Goal: Information Seeking & Learning: Check status

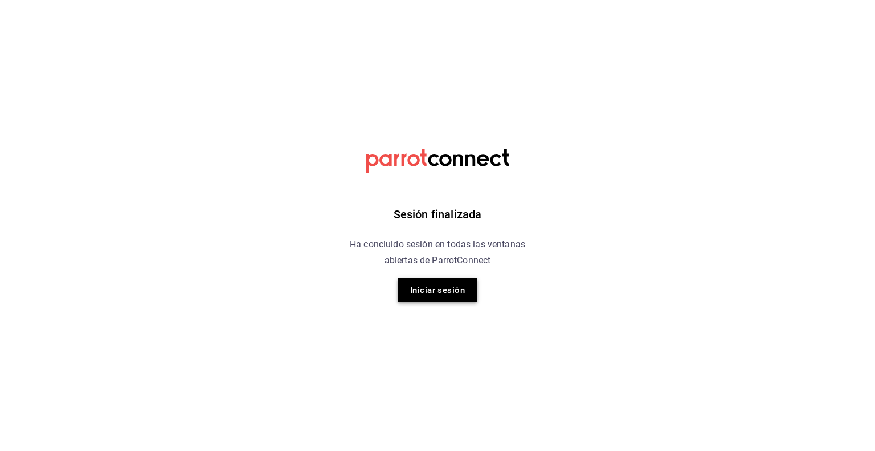
click at [442, 301] on button "Iniciar sesión" at bounding box center [438, 290] width 80 height 25
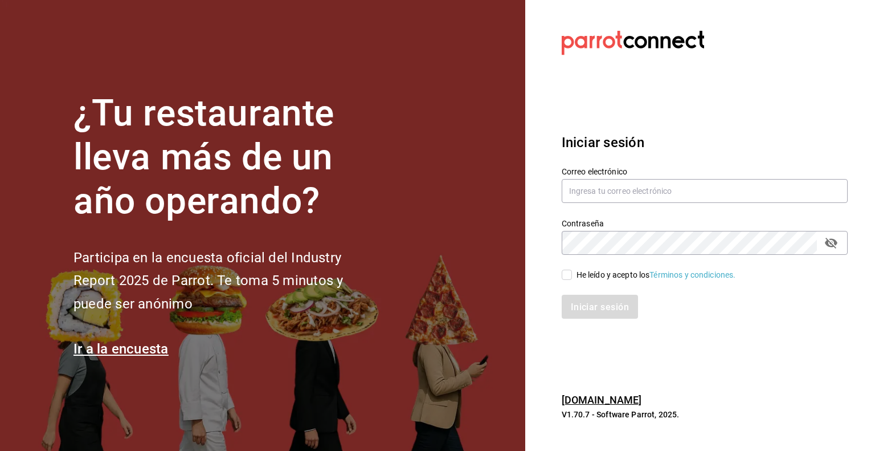
click at [442, 298] on section "¿Tu restaurante lleva más de un año operando? Participa en la encuesta oficial …" at bounding box center [262, 225] width 525 height 451
type input "[PERSON_NAME][EMAIL_ADDRESS][PERSON_NAME][DOMAIN_NAME]"
click at [570, 278] on input "He leído y acepto los Términos y condiciones." at bounding box center [567, 275] width 10 height 10
checkbox input "true"
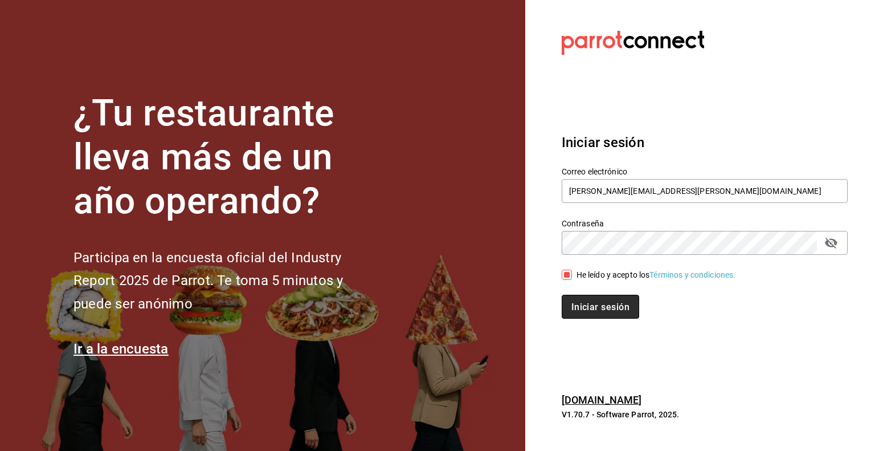
click at [589, 301] on font "Iniciar sesión" at bounding box center [601, 306] width 58 height 11
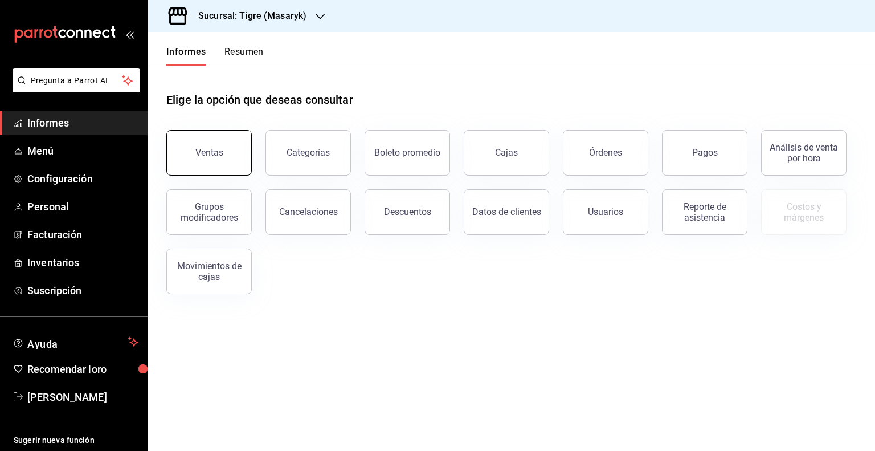
click at [223, 158] on button "Ventas" at bounding box center [208, 153] width 85 height 46
click at [223, 158] on html "Pregunta a Parrot AI Informes Menú Configuración Personal Facturación Inventari…" at bounding box center [437, 225] width 875 height 451
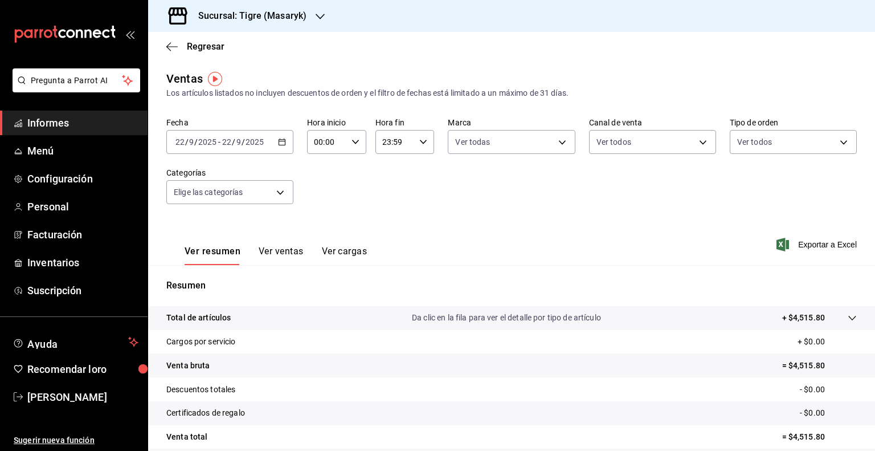
click at [285, 141] on div "[DATE] [DATE] - [DATE] [DATE]" at bounding box center [229, 142] width 127 height 24
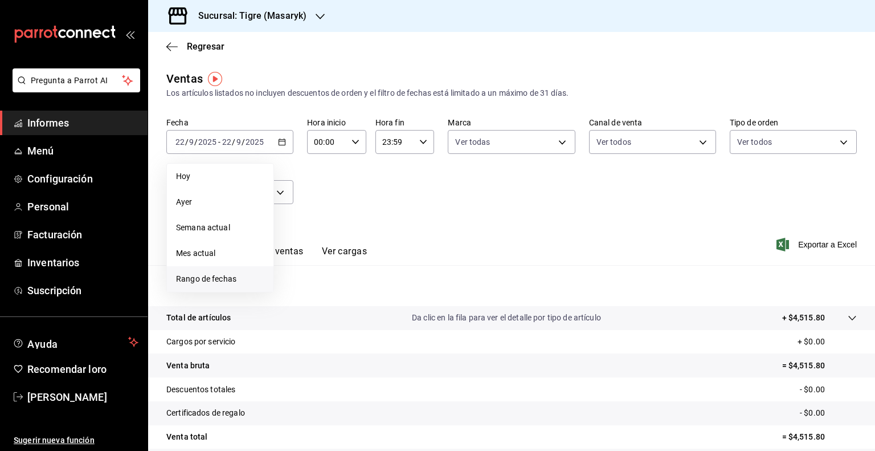
click at [206, 282] on font "Rango de fechas" at bounding box center [206, 278] width 60 height 9
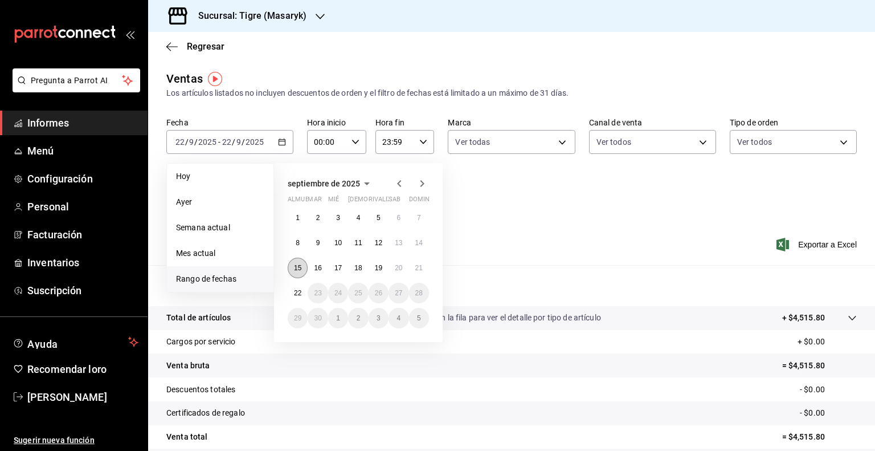
click at [299, 270] on font "15" at bounding box center [297, 268] width 7 height 8
click at [292, 266] on button "15" at bounding box center [298, 268] width 20 height 21
click at [292, 266] on div "Resumen Total de artículos Da clic en la fila para ver el detalle por tipo de a…" at bounding box center [511, 387] width 727 height 245
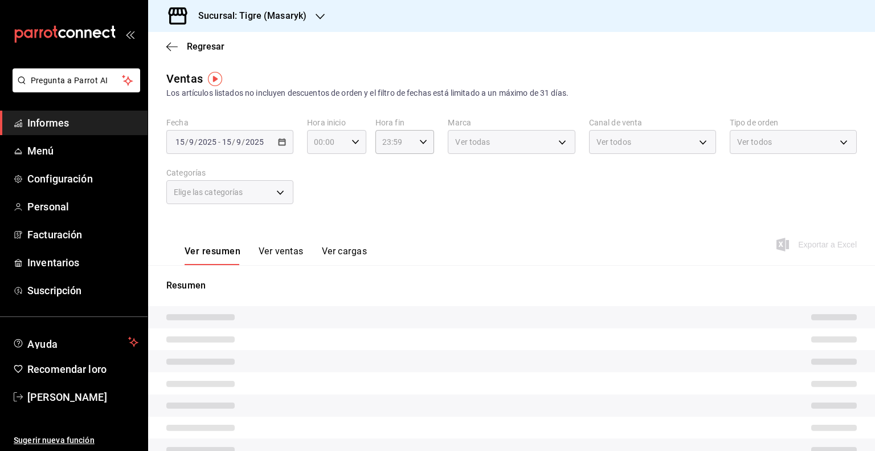
click at [357, 138] on div "00:00 Hora inicio" at bounding box center [336, 142] width 59 height 24
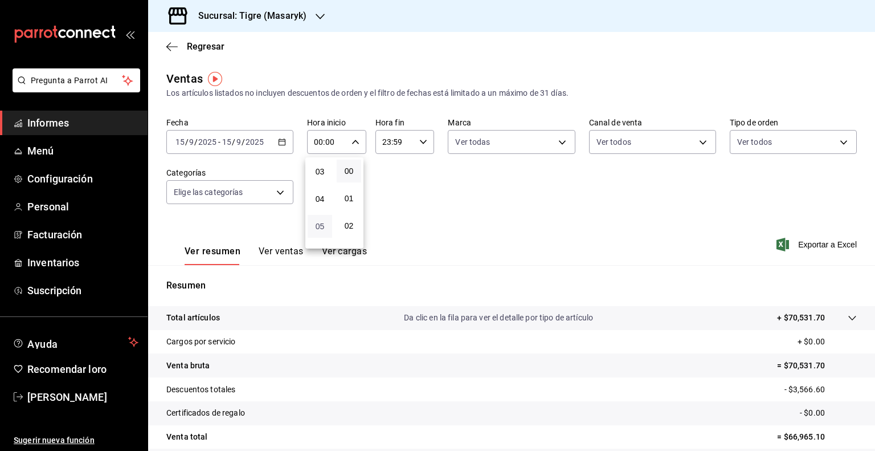
click at [317, 227] on font "05" at bounding box center [320, 226] width 9 height 9
type input "05:00"
click at [413, 146] on div at bounding box center [437, 225] width 875 height 451
click at [421, 144] on icon "button" at bounding box center [423, 142] width 8 height 8
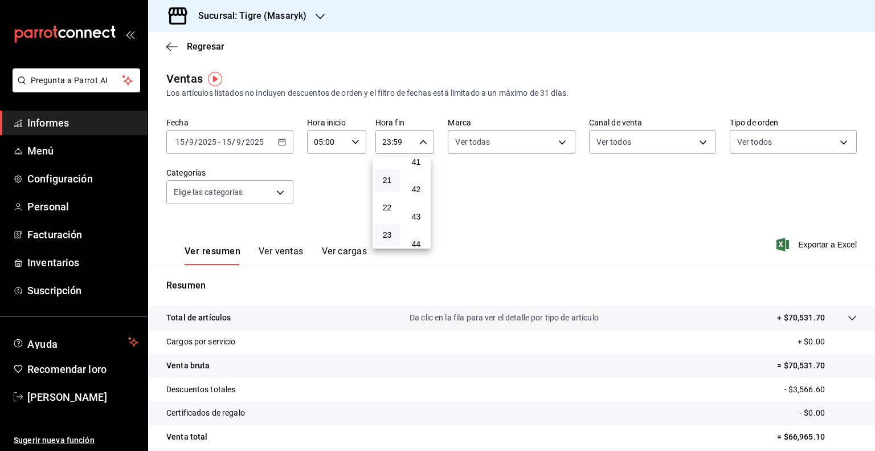
click at [398, 178] on button "21" at bounding box center [387, 180] width 25 height 23
click at [386, 210] on font "05" at bounding box center [387, 207] width 9 height 9
click at [419, 167] on font "00" at bounding box center [416, 170] width 9 height 9
type input "05:00"
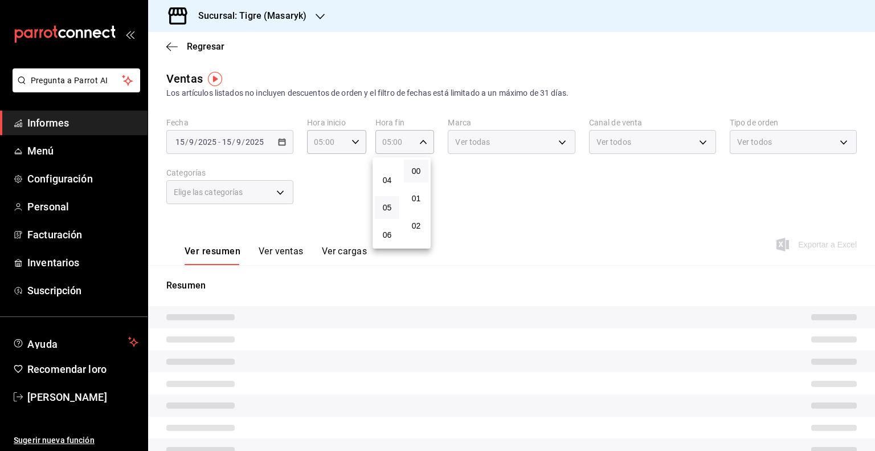
click at [514, 136] on div at bounding box center [437, 225] width 875 height 451
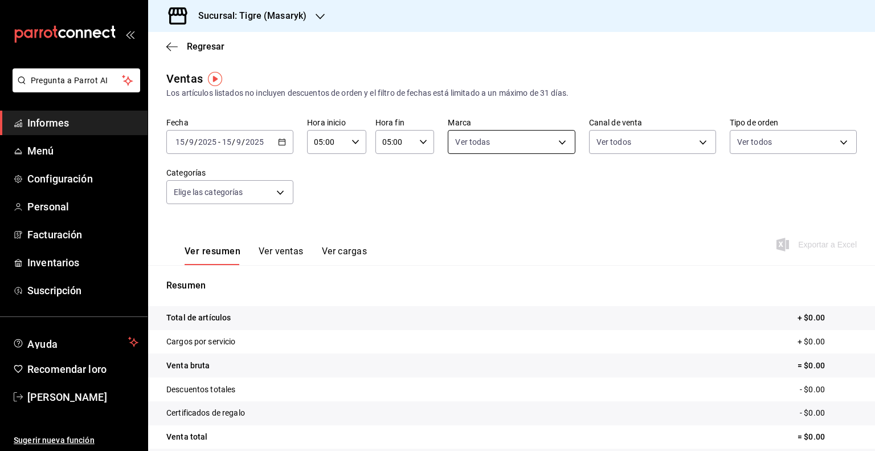
click at [512, 141] on body "Pregunta a Parrot AI Informes Menú Configuración Personal Facturación Inventari…" at bounding box center [437, 225] width 875 height 451
click at [491, 193] on div "Ver todas" at bounding box center [481, 185] width 59 height 25
type input "0f86158e-2edf-4eb8-b958-7d07c808eb5c"
checkbox input "true"
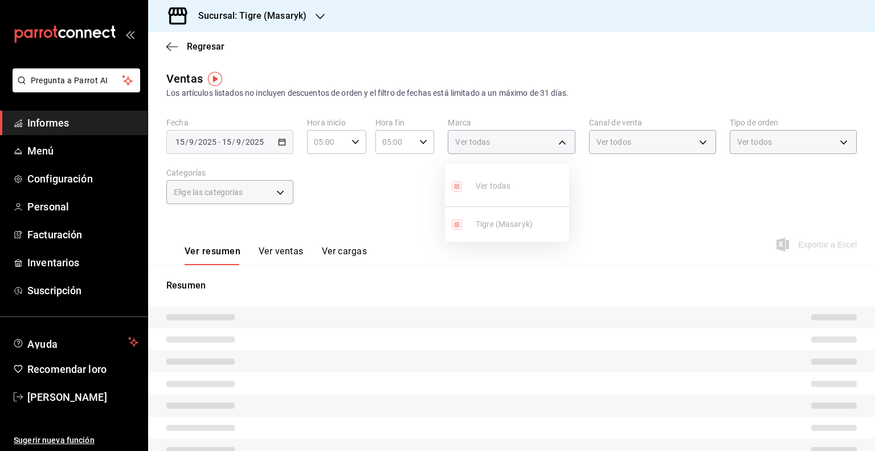
click at [661, 132] on div at bounding box center [437, 225] width 875 height 451
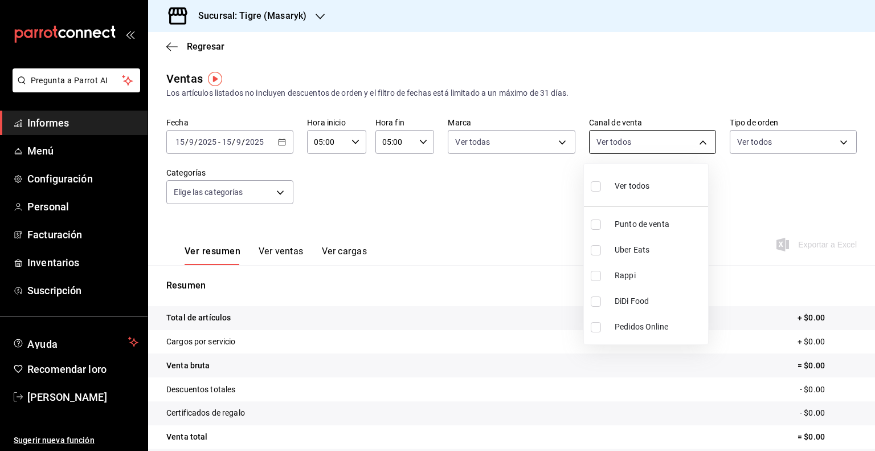
click at [636, 145] on body "Pregunta a Parrot AI Informes Menú Configuración Personal Facturación Inventari…" at bounding box center [437, 225] width 875 height 451
click at [634, 186] on font "Ver todos" at bounding box center [632, 185] width 35 height 9
type input "PARROT,UBER_EATS,RAPPI,DIDI_FOOD,ONLINE"
checkbox input "true"
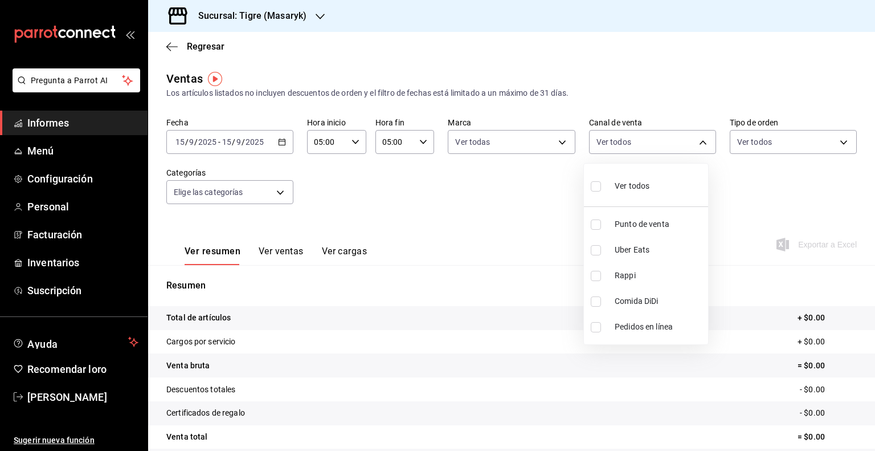
checkbox input "true"
click at [758, 152] on div at bounding box center [437, 225] width 875 height 451
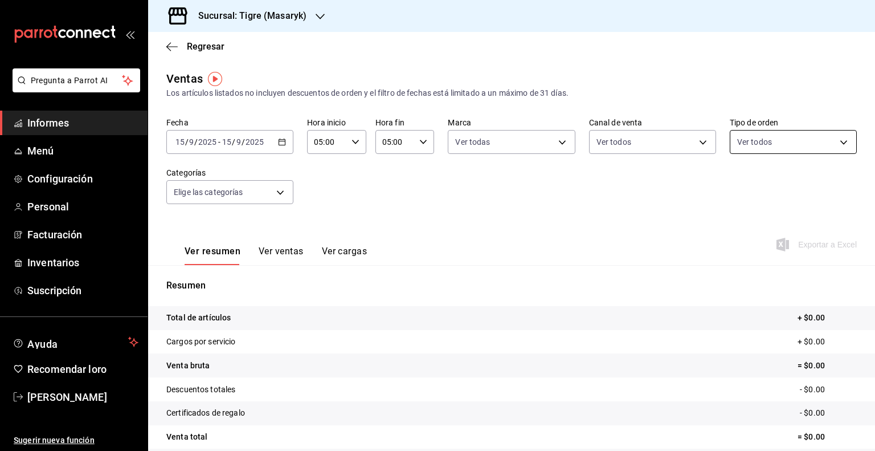
click at [755, 143] on body "Pregunta a Parrot AI Informes Menú Configuración Personal Facturación Inventari…" at bounding box center [437, 225] width 875 height 451
click at [771, 182] on font "Ver todos" at bounding box center [772, 185] width 35 height 9
type input "055f9661-bd08-44a8-b190-ece87b7249e5,EXTERNAL"
checkbox input "true"
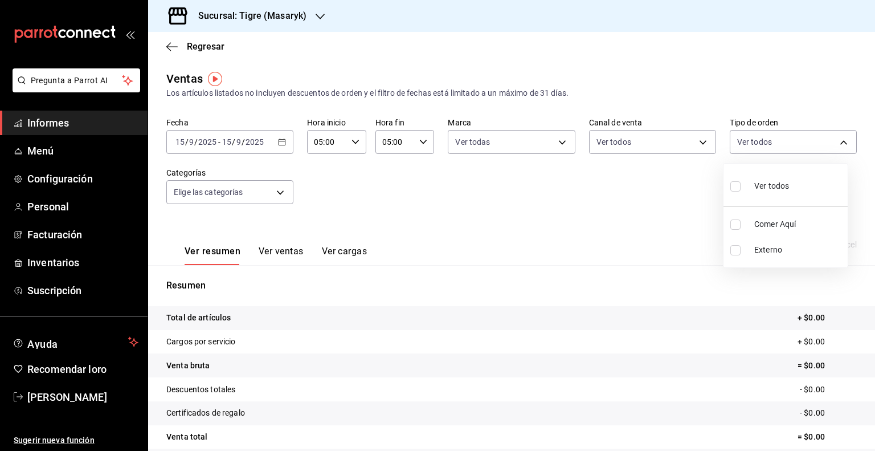
checkbox input "true"
click at [292, 180] on div at bounding box center [437, 225] width 875 height 451
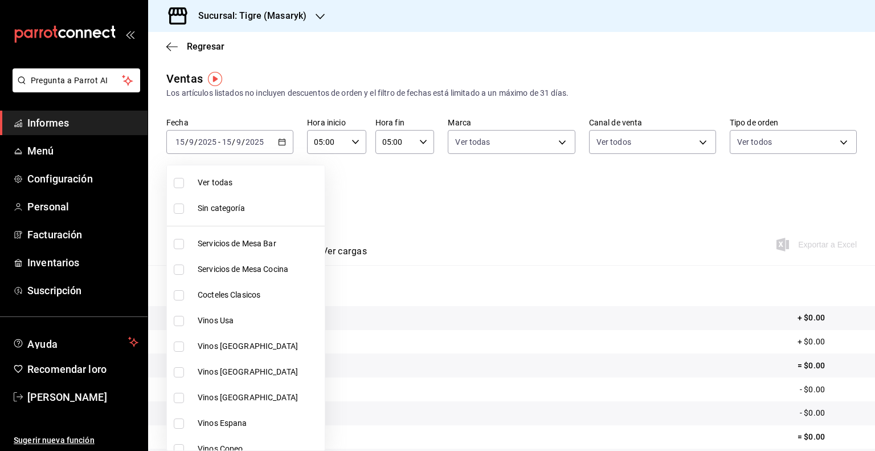
click at [242, 184] on body "Pregunta a Parrot AI Informes Menú Configuración Personal Facturación Inventari…" at bounding box center [437, 225] width 875 height 451
click at [223, 181] on font "Ver todas" at bounding box center [215, 182] width 35 height 9
type input "7cd27861-1019-4265-ada8-0a6349b72ebc,77c47ebf-2aa7-4ca3-900f-d4e8133ed13d,d84ff…"
checkbox input "true"
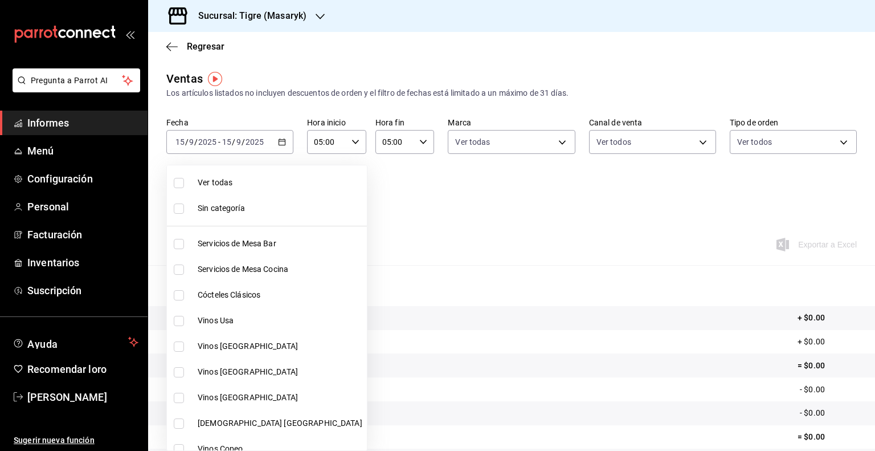
checkbox input "true"
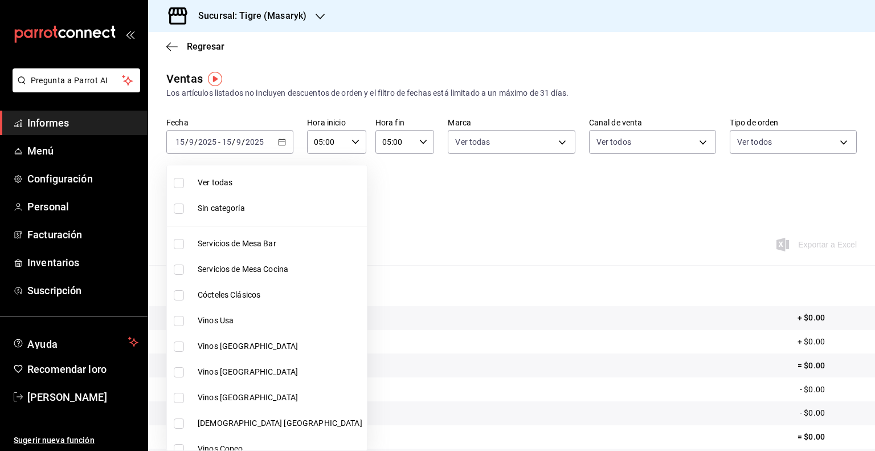
checkbox input "true"
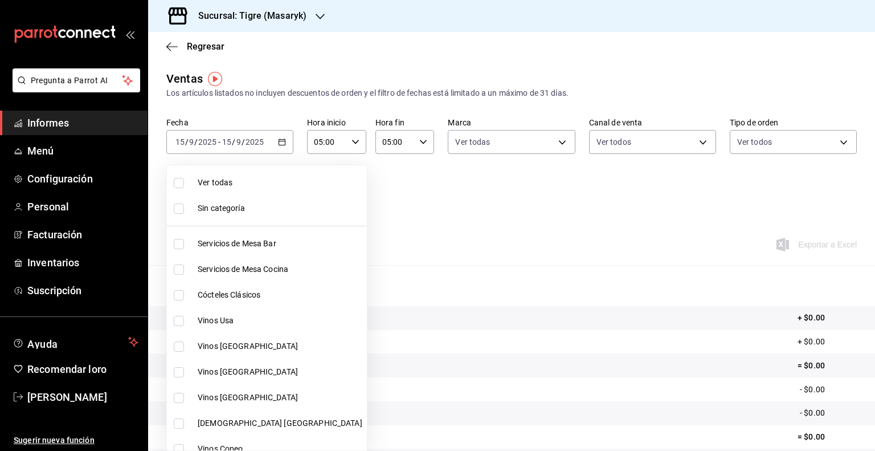
checkbox input "true"
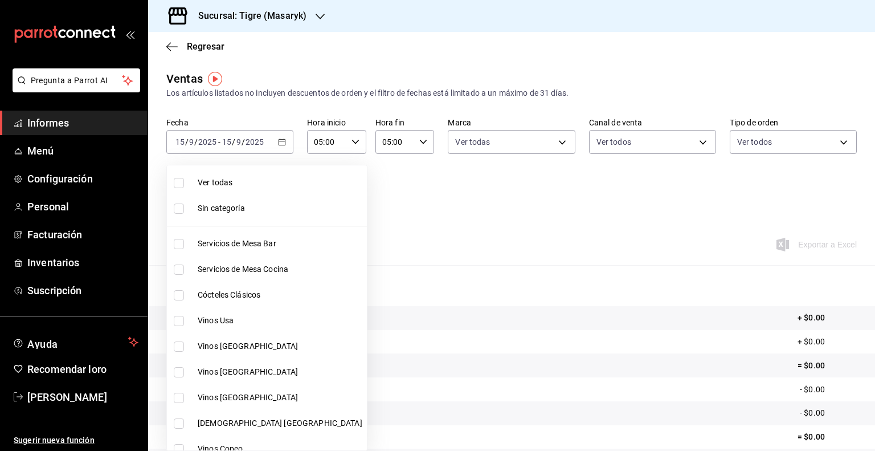
checkbox input "true"
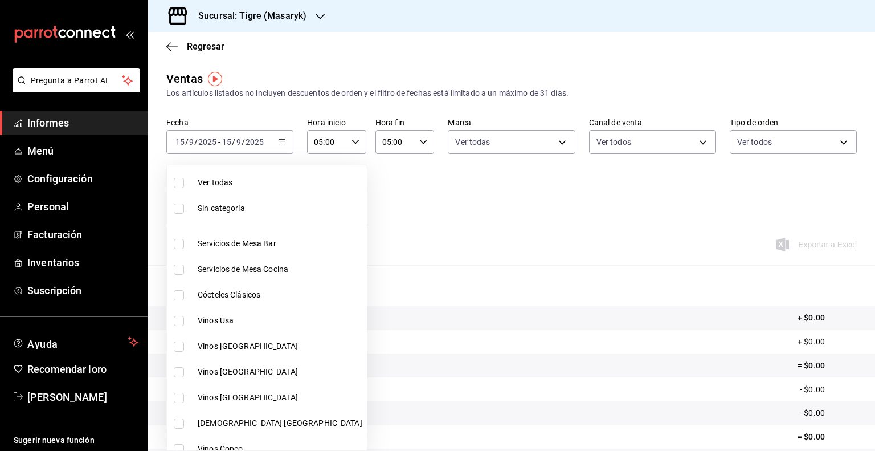
checkbox input "true"
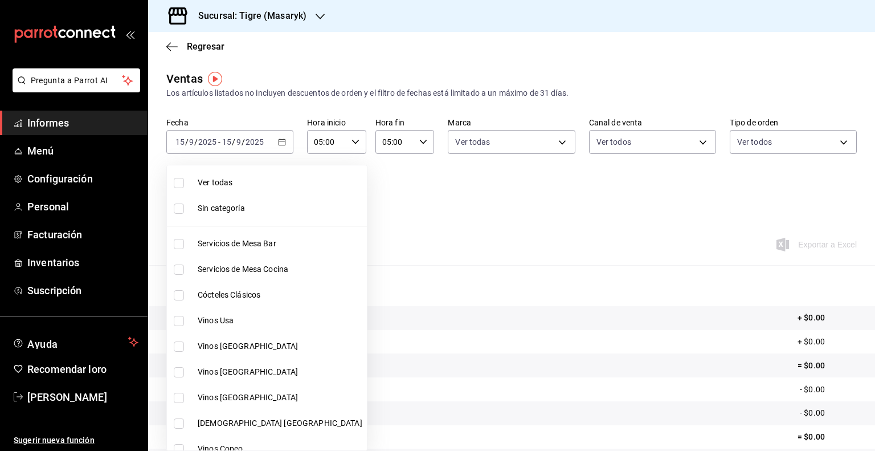
checkbox input "true"
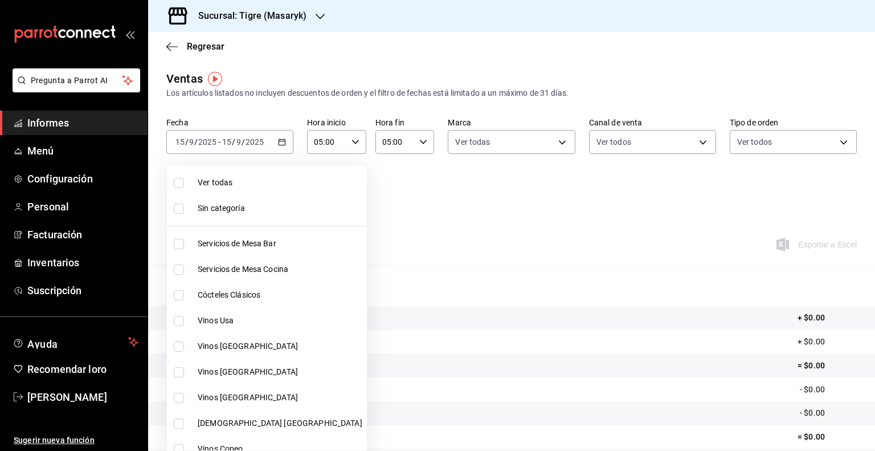
checkbox input "true"
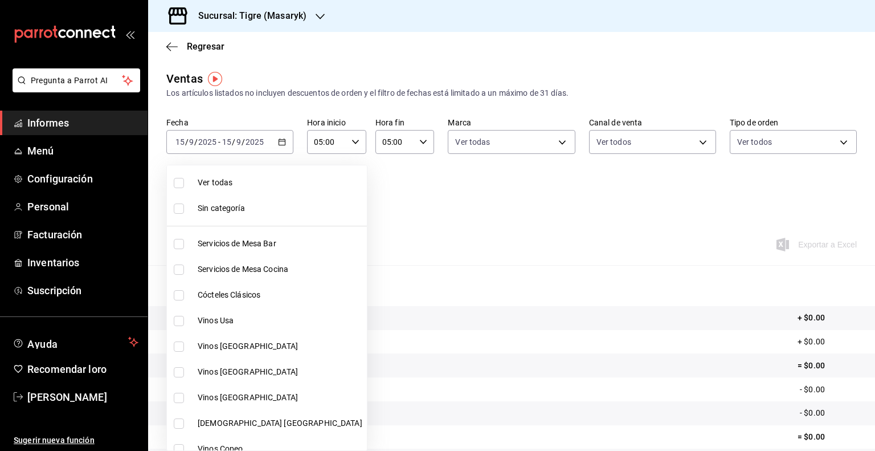
checkbox input "true"
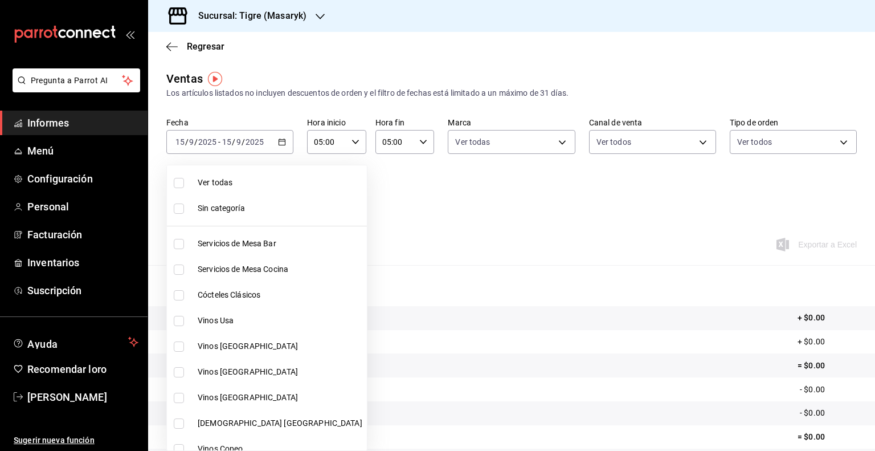
checkbox input "true"
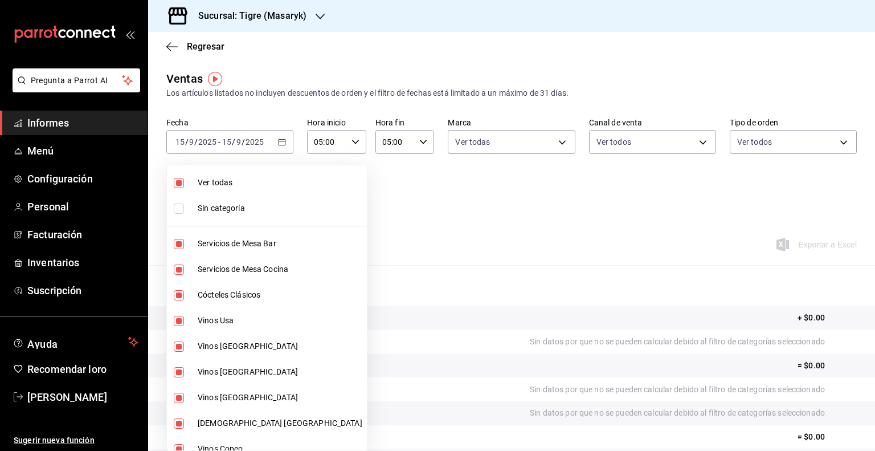
click at [466, 219] on div at bounding box center [437, 225] width 875 height 451
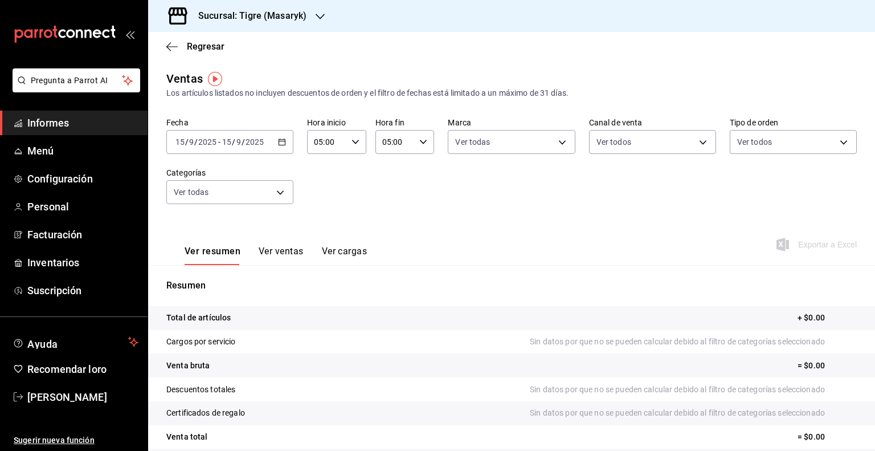
click at [284, 249] on font "Ver ventas" at bounding box center [281, 251] width 45 height 11
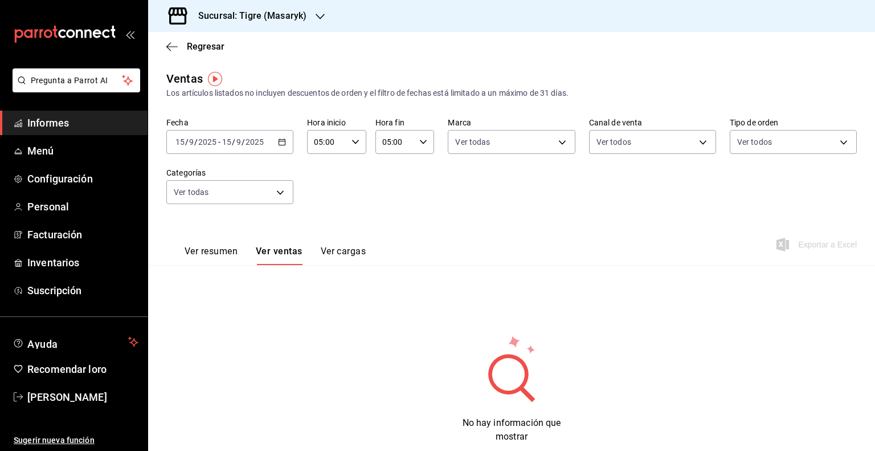
click at [201, 243] on div "Ver resumen Ver ventas Ver cargas" at bounding box center [265, 248] width 199 height 34
click at [209, 252] on font "Ver resumen" at bounding box center [211, 251] width 53 height 11
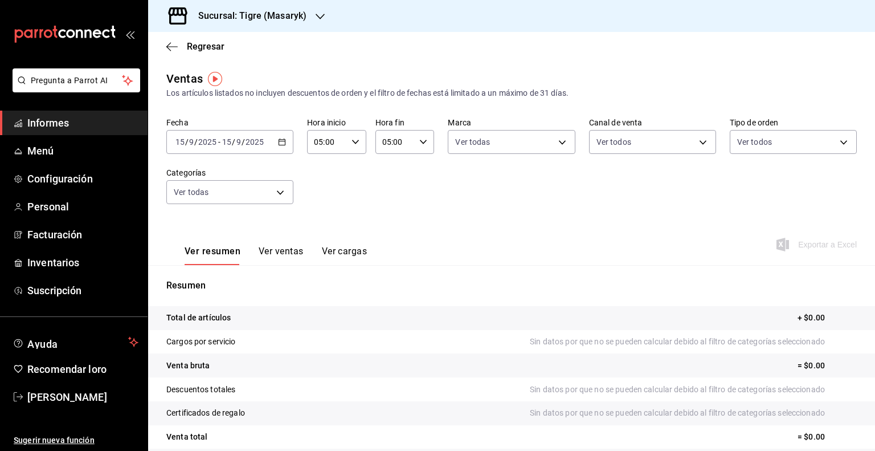
scroll to position [96, 0]
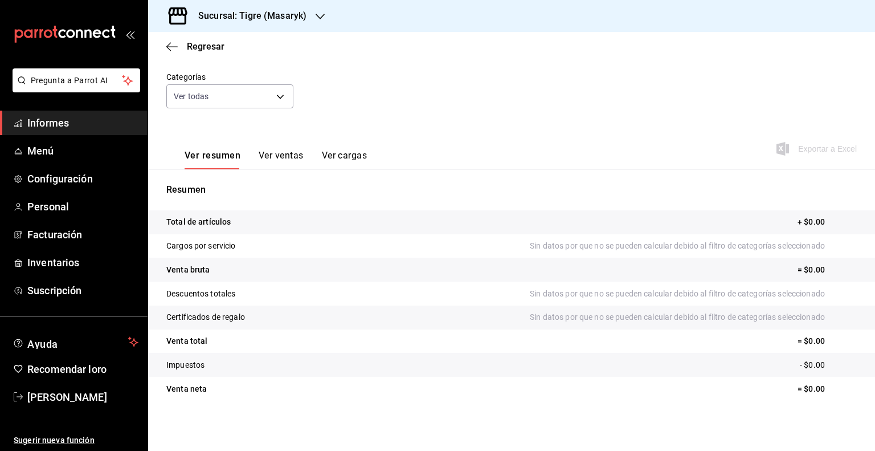
click at [454, 154] on div "Ver resumen Ver ventas Ver cargas Exportar a Excel" at bounding box center [511, 145] width 727 height 47
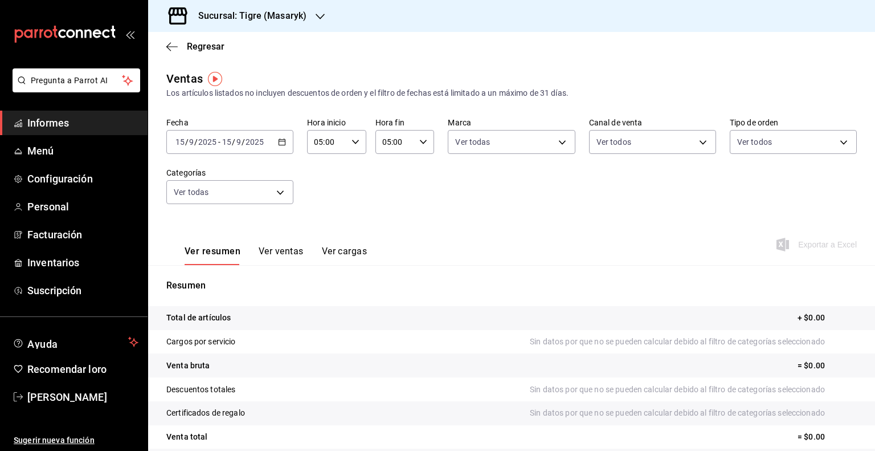
click at [272, 252] on font "Ver ventas" at bounding box center [281, 251] width 45 height 11
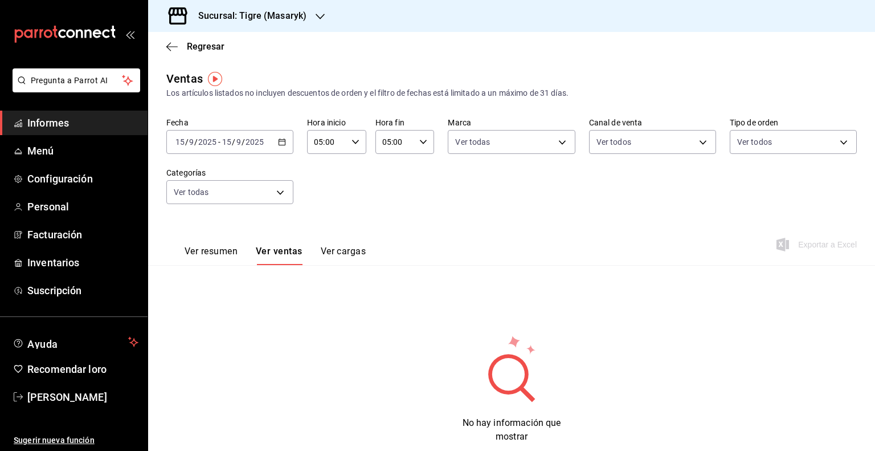
click at [191, 250] on font "Ver resumen" at bounding box center [211, 251] width 53 height 11
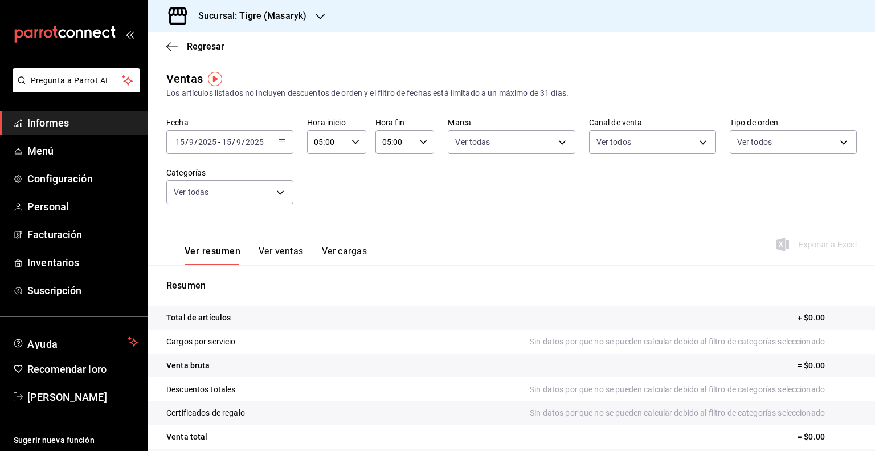
click at [278, 141] on icon "button" at bounding box center [282, 142] width 8 height 8
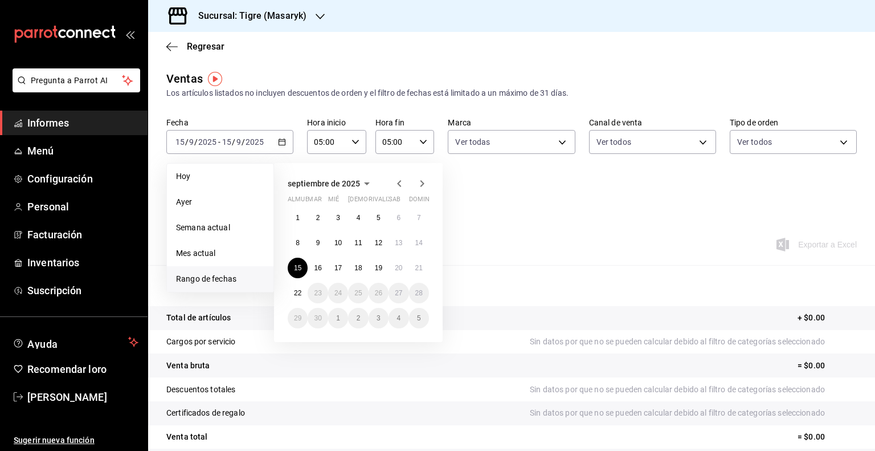
click at [536, 209] on div "Fecha [DATE] [DATE] - [DATE] [DATE] [DATE] [DATE] Semana actual Mes actual [GEO…" at bounding box center [511, 167] width 691 height 100
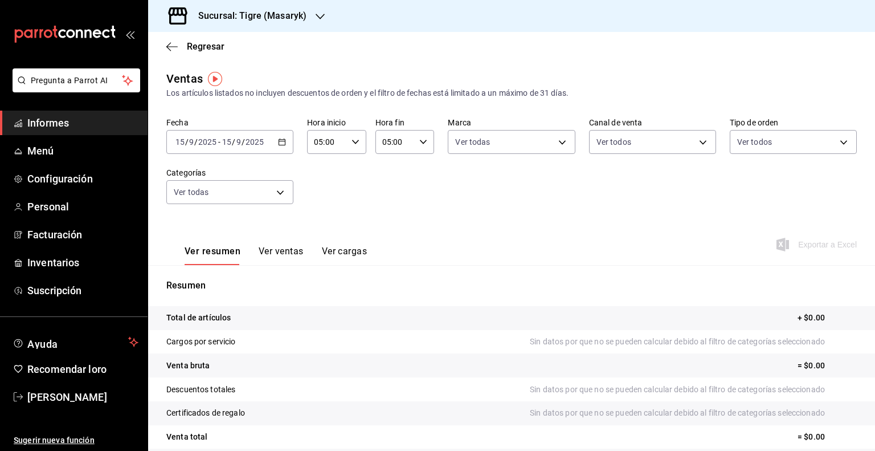
click at [282, 141] on icon "button" at bounding box center [282, 142] width 8 height 8
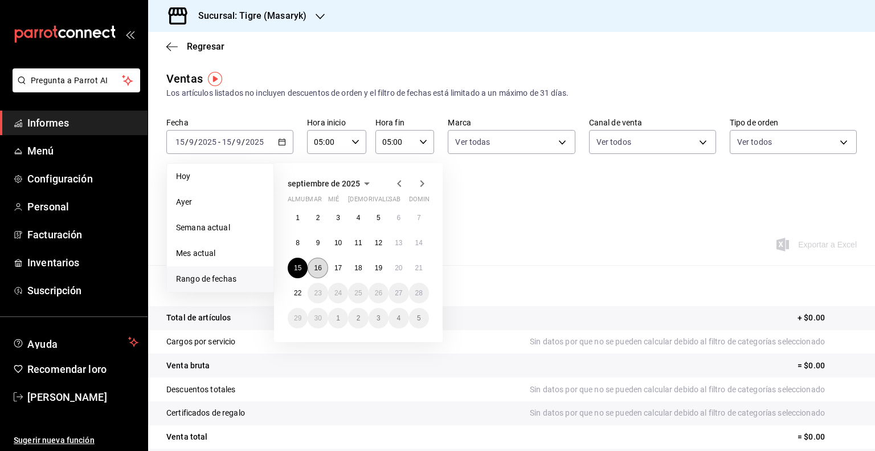
click at [319, 266] on font "16" at bounding box center [317, 268] width 7 height 8
click at [293, 267] on button "15" at bounding box center [298, 268] width 20 height 21
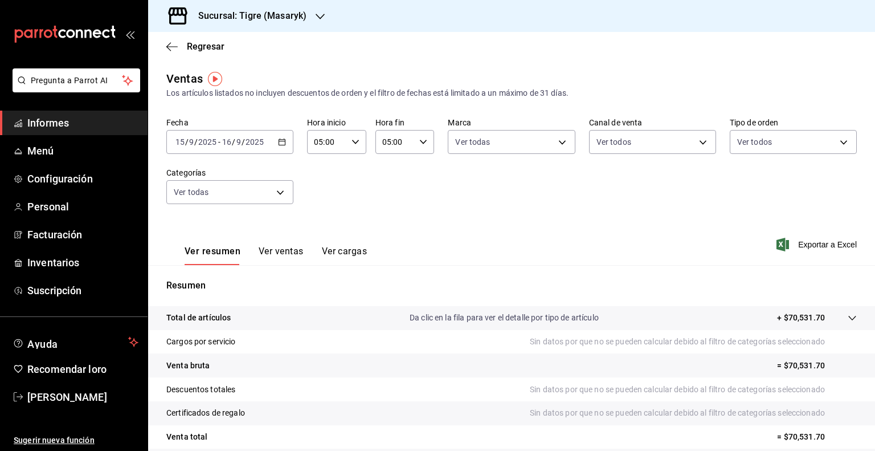
scroll to position [96, 0]
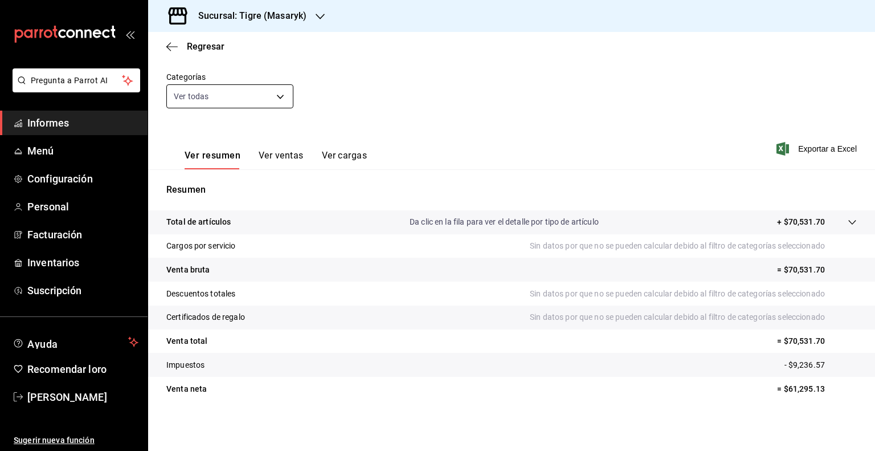
click at [278, 96] on body "Pregunta a Parrot AI Informes Menú Configuración Personal Facturación Inventari…" at bounding box center [437, 225] width 875 height 451
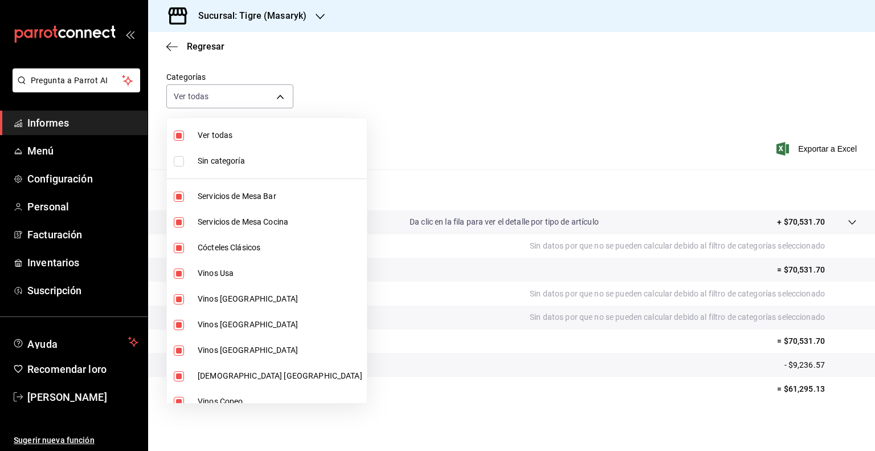
click at [193, 134] on li "Ver todas" at bounding box center [267, 136] width 200 height 26
checkbox input "false"
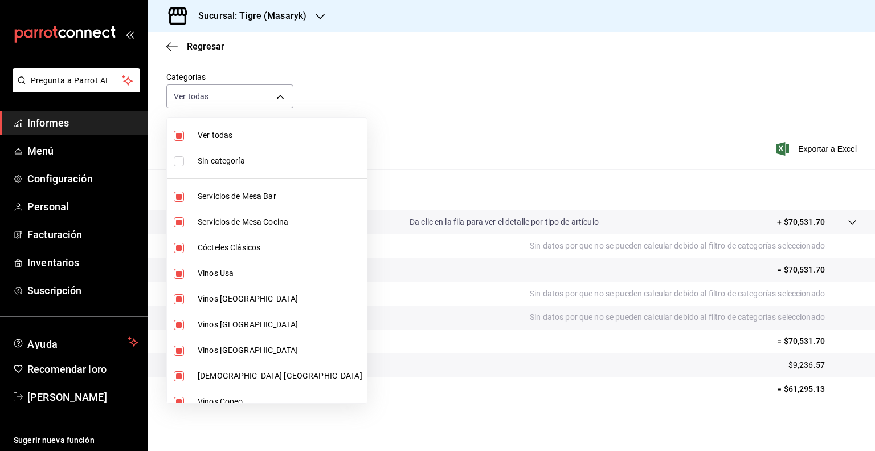
checkbox input "false"
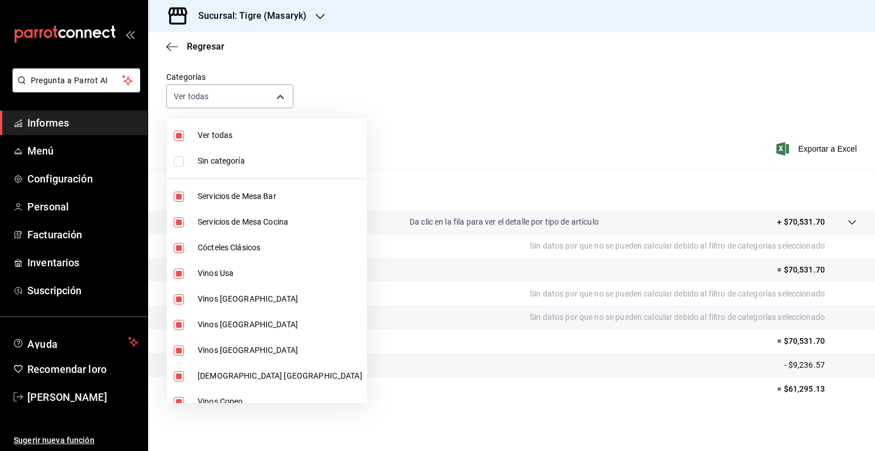
checkbox input "false"
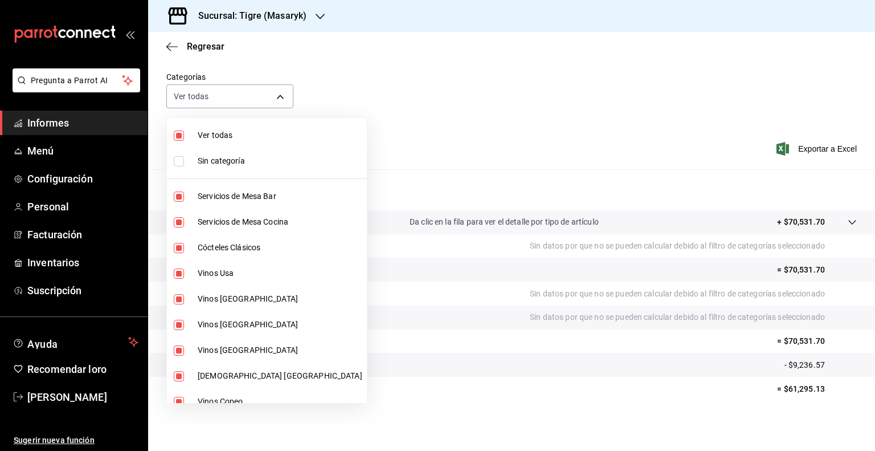
checkbox input "false"
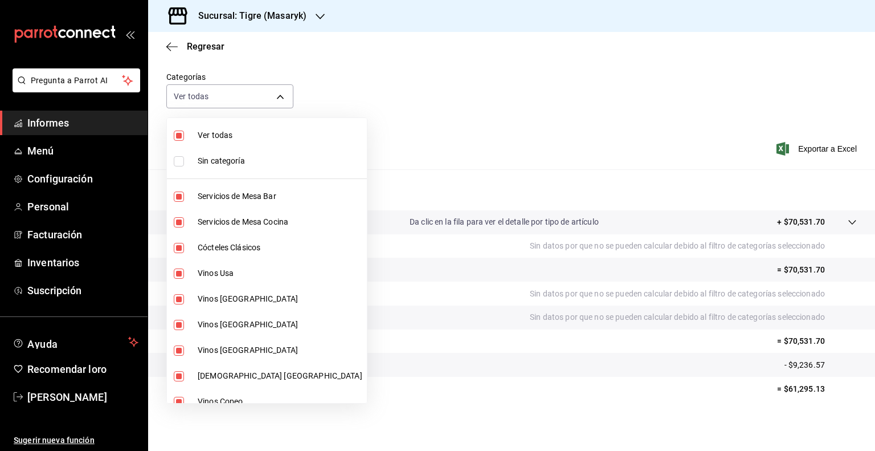
checkbox input "false"
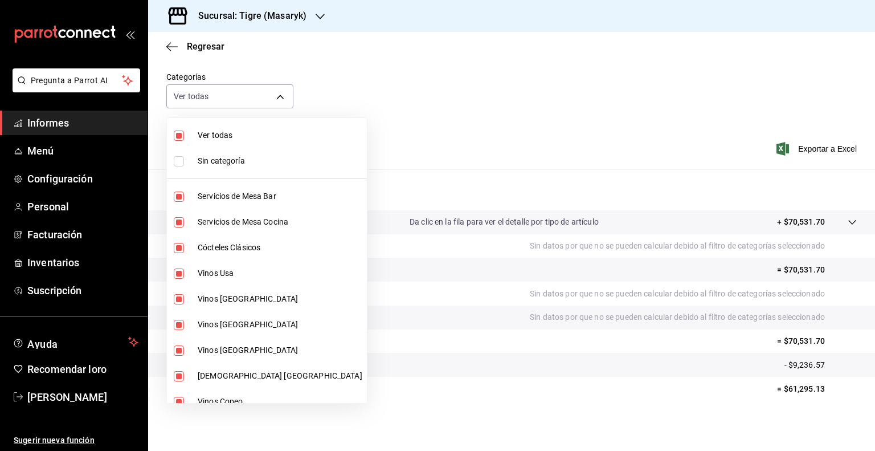
checkbox input "false"
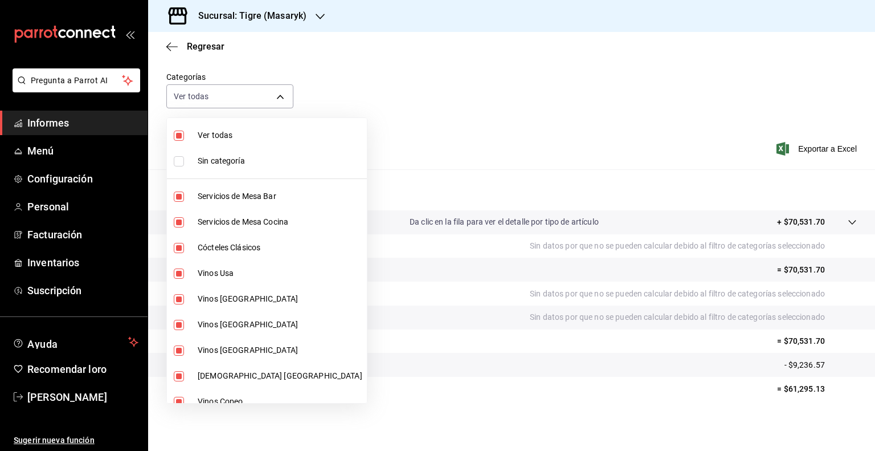
checkbox input "false"
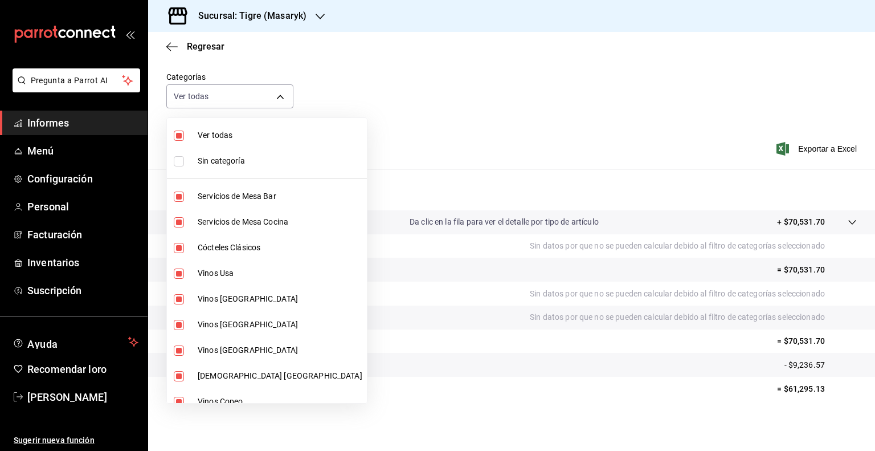
checkbox input "false"
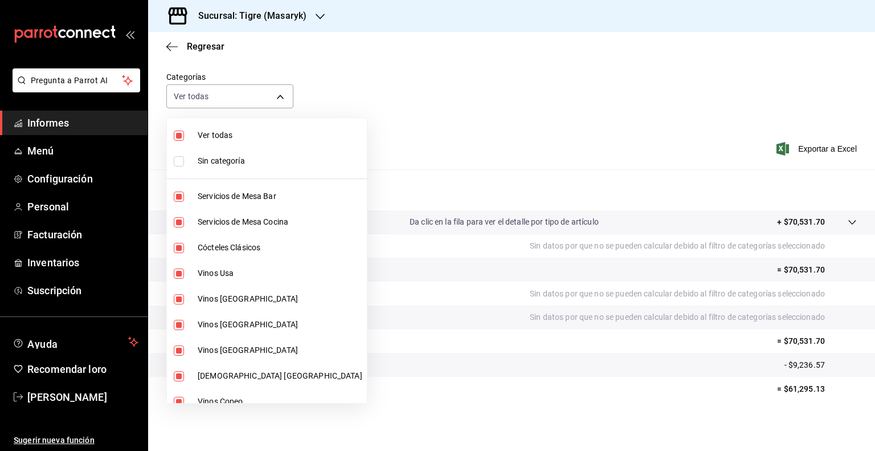
checkbox input "false"
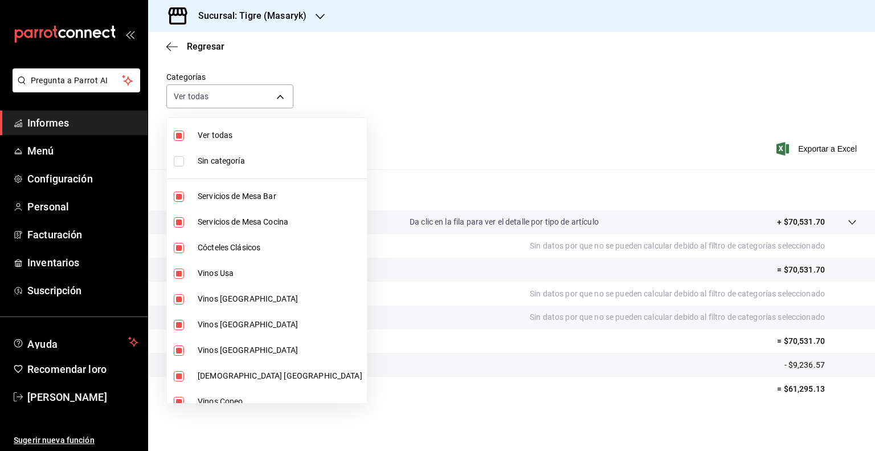
checkbox input "false"
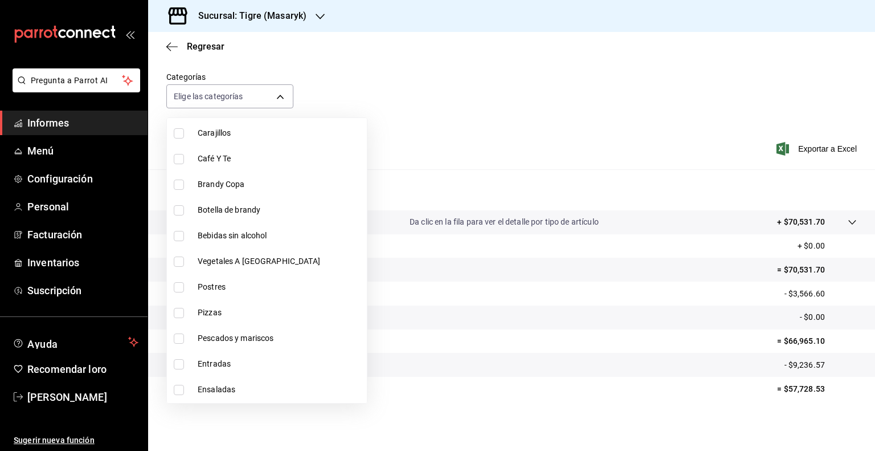
scroll to position [960, 0]
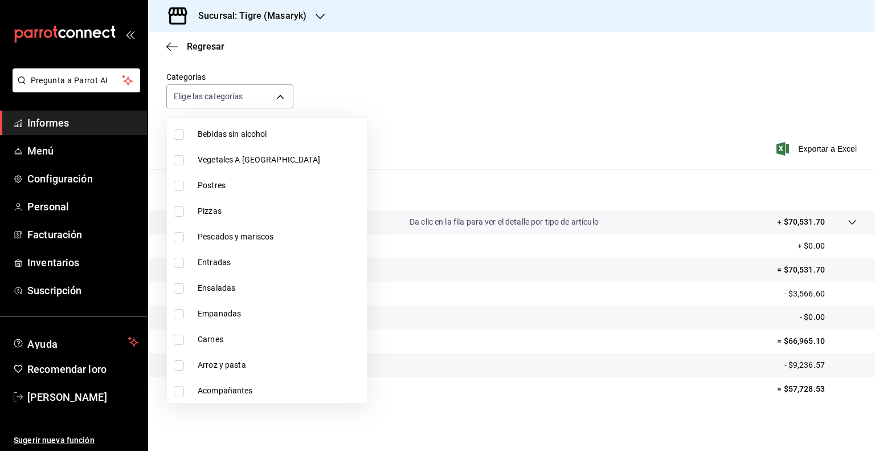
click at [182, 160] on input "checkbox" at bounding box center [179, 160] width 10 height 10
checkbox input "true"
type input "e90835bc-a6dd-42e6-9a53-c3a9655edb87"
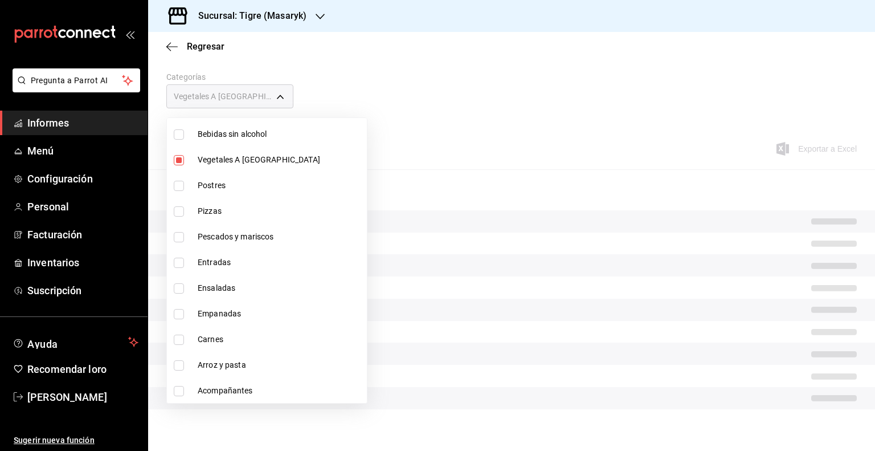
click at [181, 186] on input "checkbox" at bounding box center [179, 186] width 10 height 10
checkbox input "true"
type input "e90835bc-a6dd-42e6-9a53-c3a9655edb87,c9a19cd2-bcae-4fad-9deb-26ec59e56caa"
click at [180, 209] on input "checkbox" at bounding box center [179, 211] width 10 height 10
checkbox input "true"
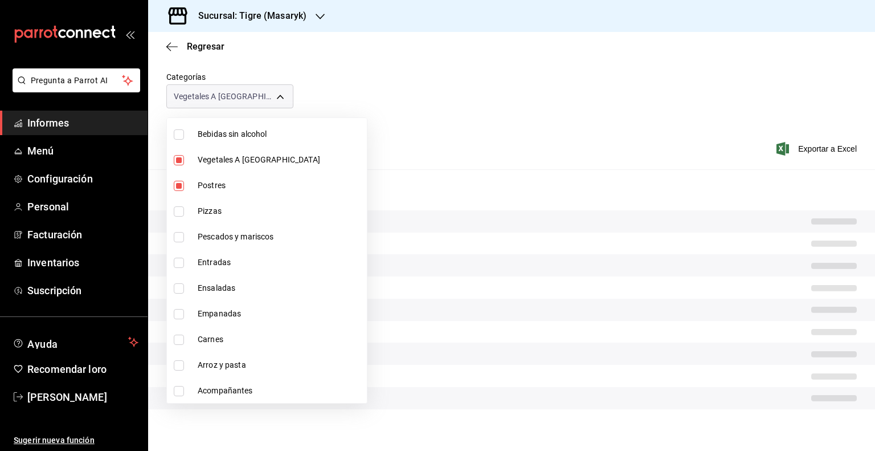
type input "e90835bc-a6dd-42e6-9a53-c3a9655edb87,c9a19cd2-bcae-4fad-9deb-26ec59e56caa,6469a…"
click at [180, 234] on input "checkbox" at bounding box center [179, 237] width 10 height 10
checkbox input "true"
click at [180, 272] on li "Entradas" at bounding box center [267, 263] width 200 height 26
type input "e90835bc-a6dd-42e6-9a53-c3a9655edb87,c9a19cd2-bcae-4fad-9deb-26ec59e56caa,6469a…"
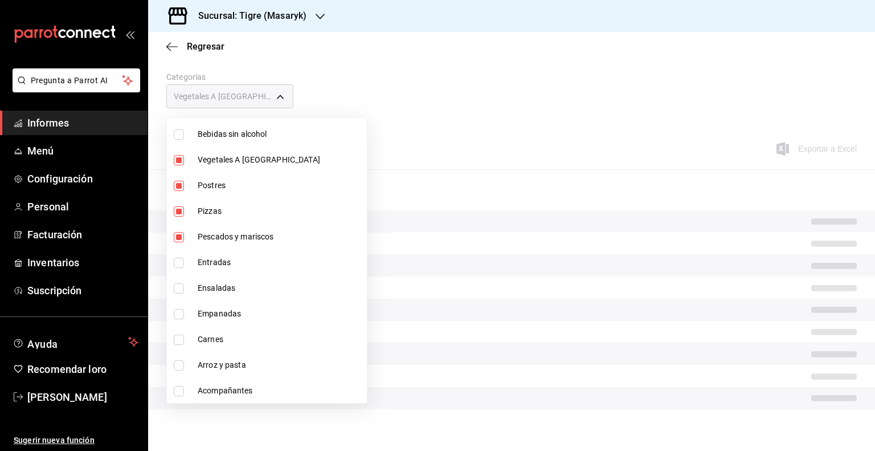
checkbox input "true"
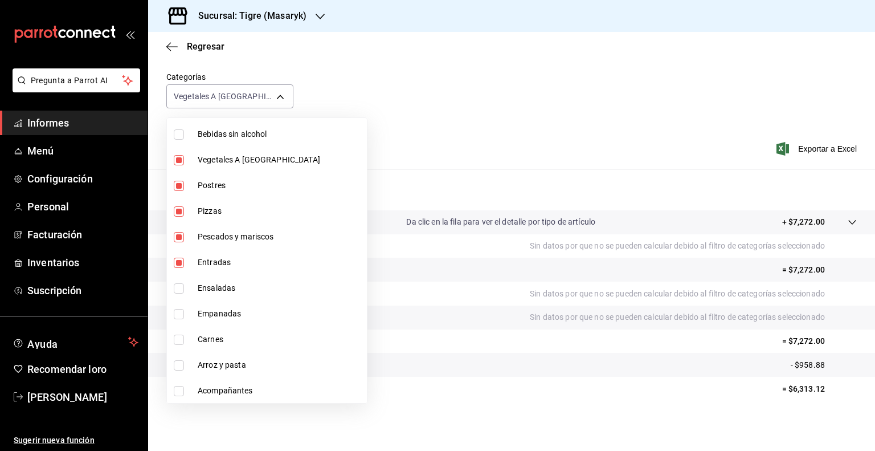
click at [180, 299] on li "Ensaladas" at bounding box center [267, 288] width 200 height 26
type input "e90835bc-a6dd-42e6-9a53-c3a9655edb87,c9a19cd2-bcae-4fad-9deb-26ec59e56caa,6469a…"
click at [180, 292] on input "checkbox" at bounding box center [179, 288] width 10 height 10
checkbox input "false"
type input "e90835bc-a6dd-42e6-9a53-c3a9655edb87,c9a19cd2-bcae-4fad-9deb-26ec59e56caa,6469a…"
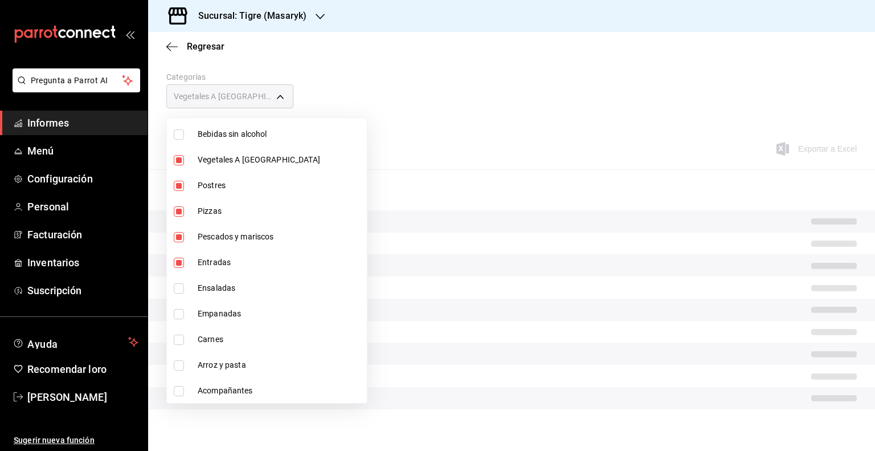
click at [182, 311] on input "checkbox" at bounding box center [179, 314] width 10 height 10
checkbox input "true"
type input "e90835bc-a6dd-42e6-9a53-c3a9655edb87,c9a19cd2-bcae-4fad-9deb-26ec59e56caa,6469a…"
click at [182, 287] on input "checkbox" at bounding box center [179, 288] width 10 height 10
checkbox input "true"
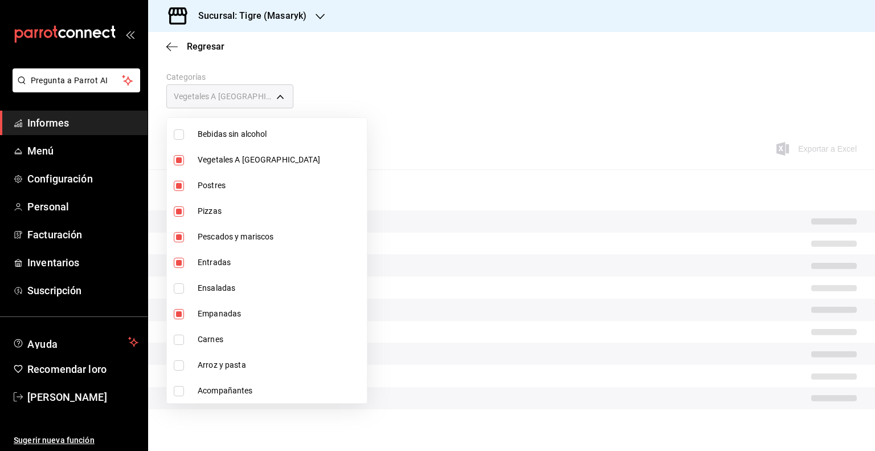
type input "e90835bc-a6dd-42e6-9a53-c3a9655edb87,c9a19cd2-bcae-4fad-9deb-26ec59e56caa,6469a…"
click at [182, 337] on input "checkbox" at bounding box center [179, 340] width 10 height 10
checkbox input "true"
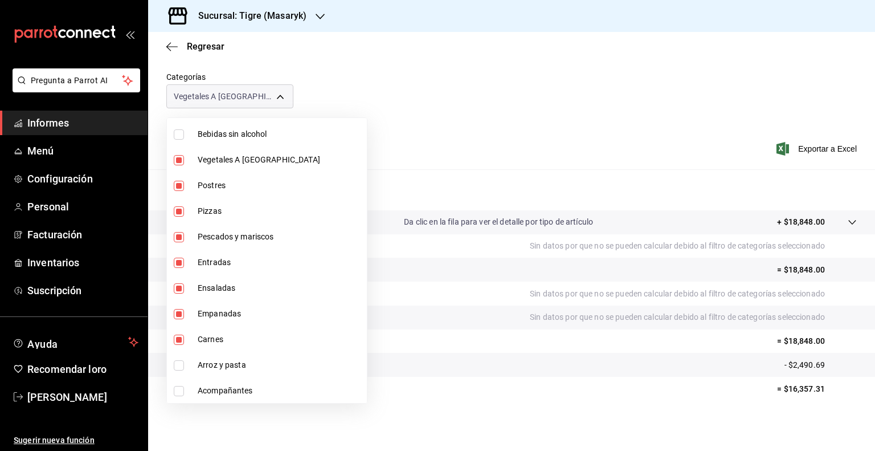
type input "e90835bc-a6dd-42e6-9a53-c3a9655edb87,c9a19cd2-bcae-4fad-9deb-26ec59e56caa,6469a…"
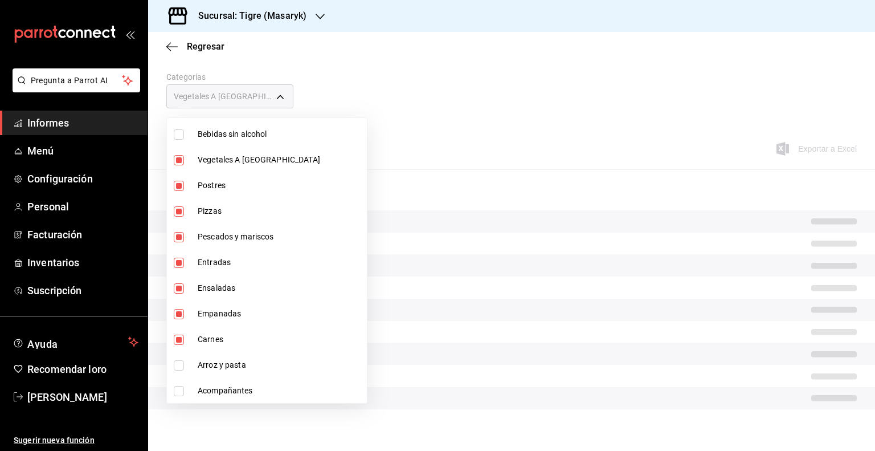
click at [182, 364] on input "checkbox" at bounding box center [179, 365] width 10 height 10
checkbox input "true"
type input "e90835bc-a6dd-42e6-9a53-c3a9655edb87,c9a19cd2-bcae-4fad-9deb-26ec59e56caa,6469a…"
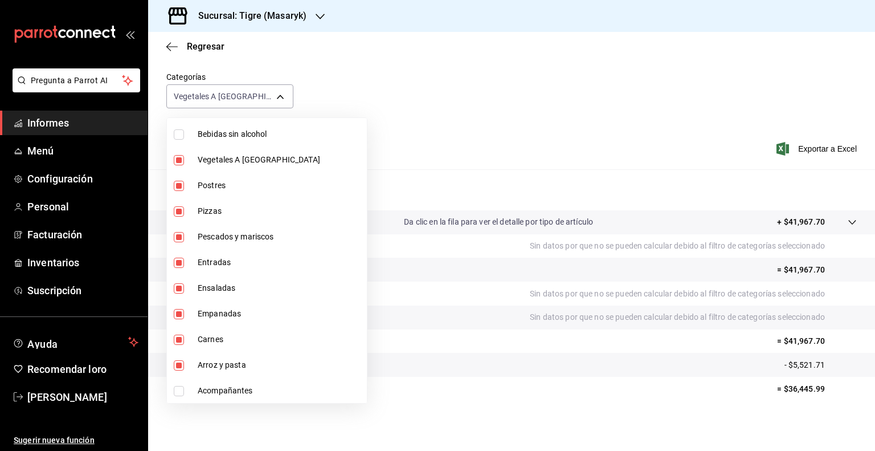
click at [182, 393] on input "checkbox" at bounding box center [179, 391] width 10 height 10
checkbox input "true"
click at [477, 87] on div at bounding box center [437, 225] width 875 height 451
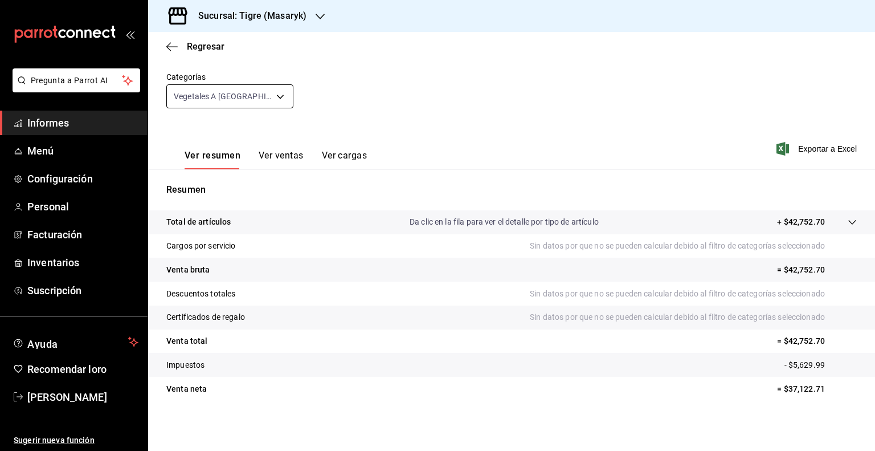
click at [284, 100] on body "Pregunta a Parrot AI Informes Menú Configuración Personal Facturación Inventari…" at bounding box center [437, 225] width 875 height 451
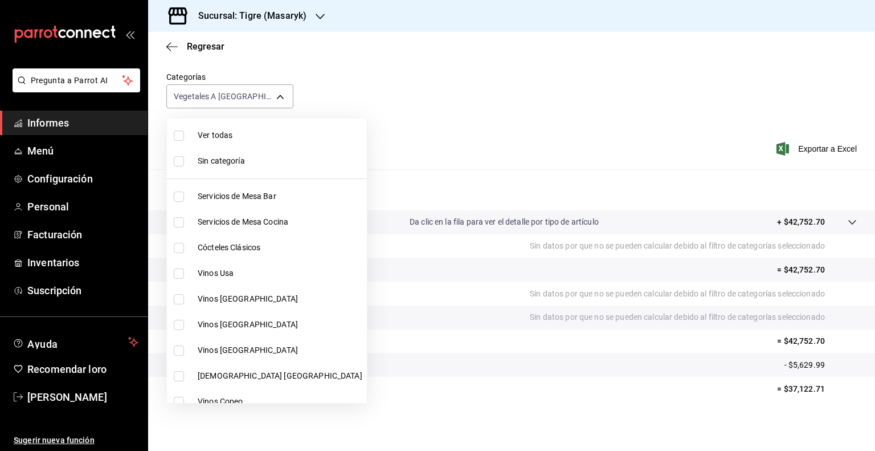
click at [210, 131] on font "Ver todas" at bounding box center [215, 135] width 35 height 9
type input "7cd27861-1019-4265-ada8-0a6349b72ebc,77c47ebf-2aa7-4ca3-900f-d4e8133ed13d,d84ff…"
checkbox input "true"
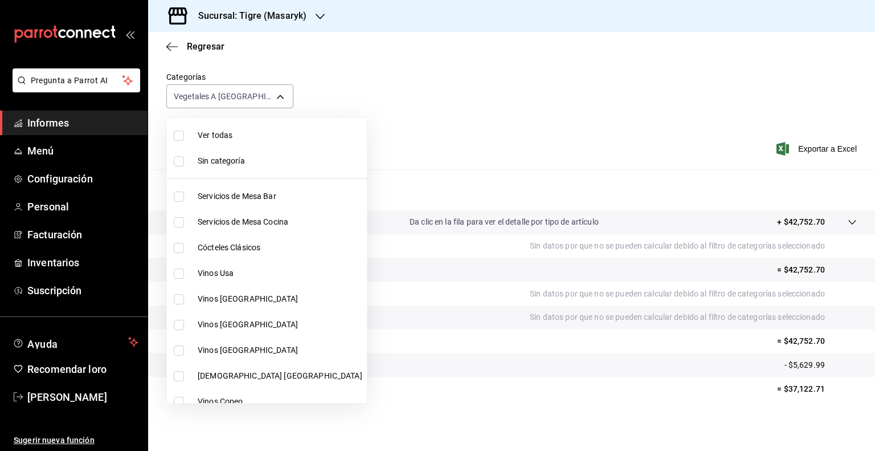
checkbox input "true"
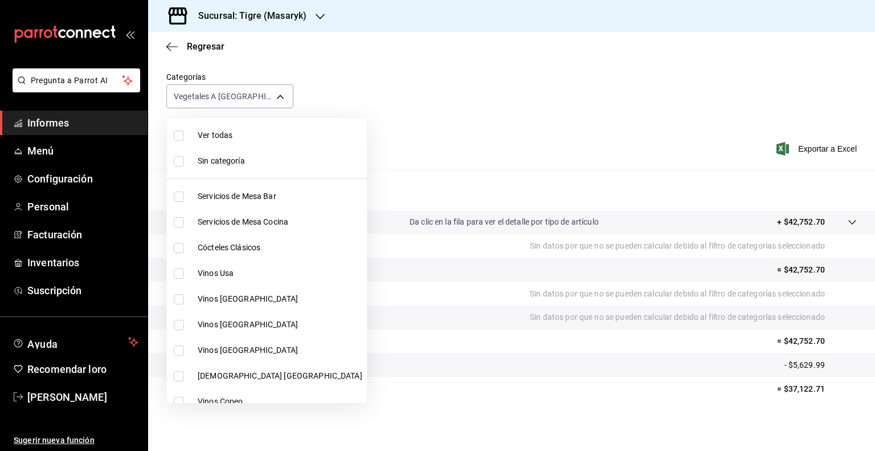
checkbox input "true"
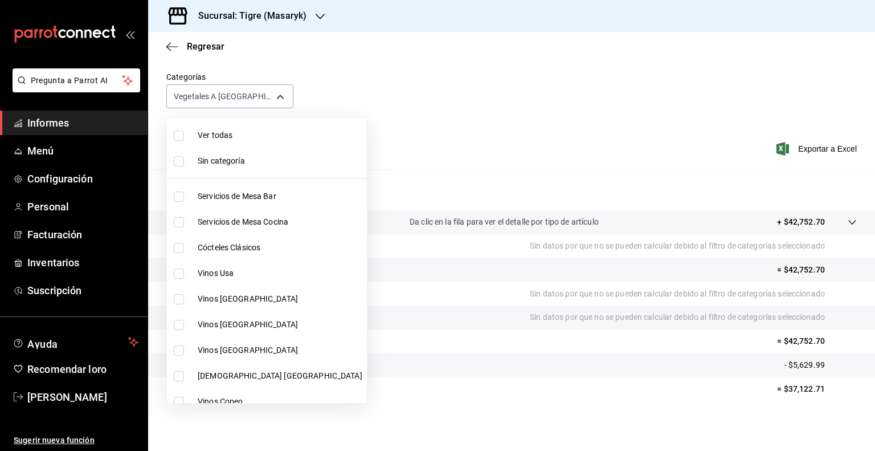
checkbox input "true"
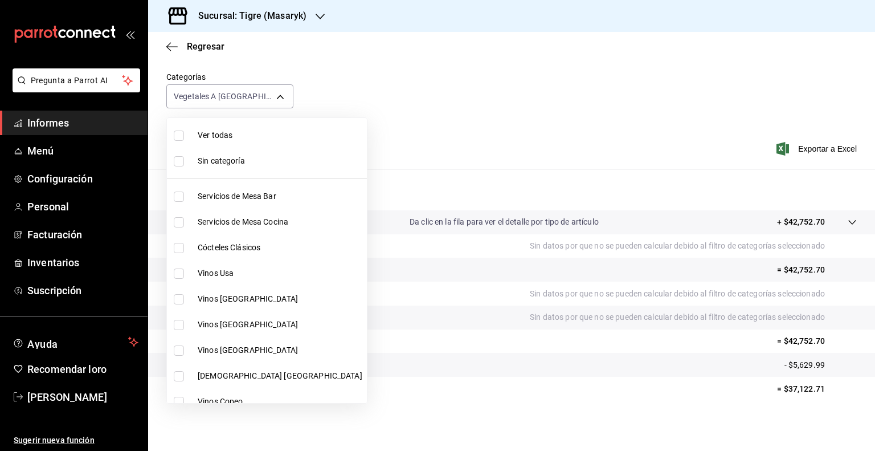
checkbox input "true"
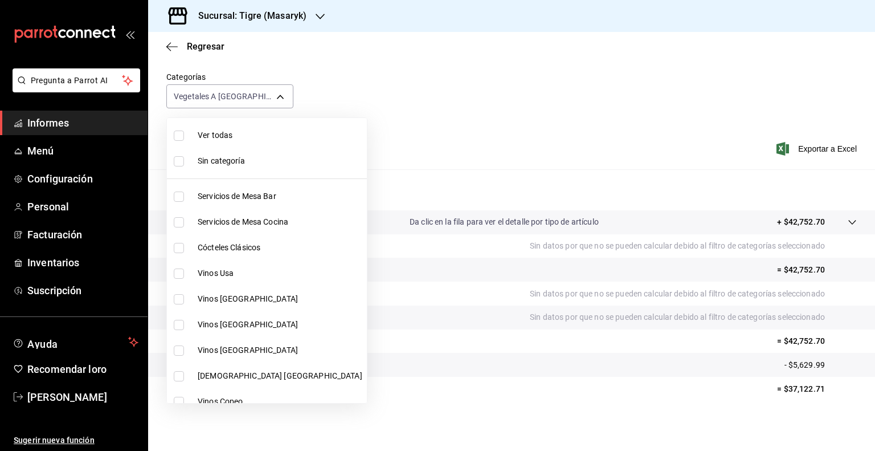
checkbox input "true"
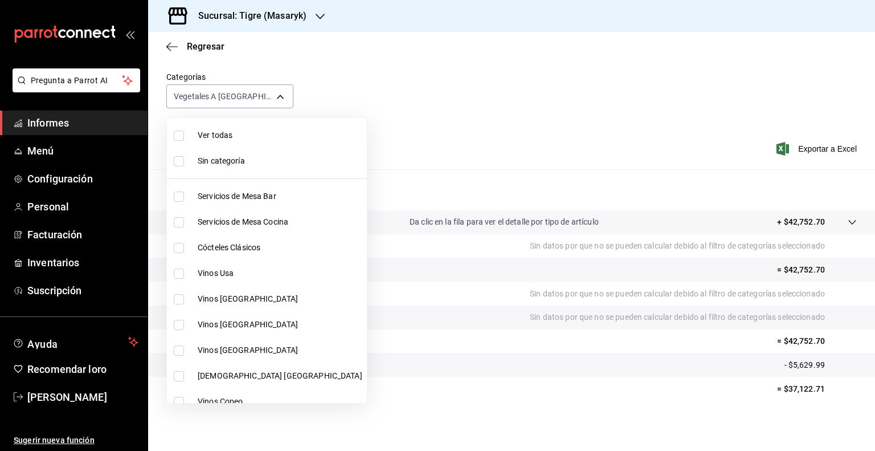
checkbox input "true"
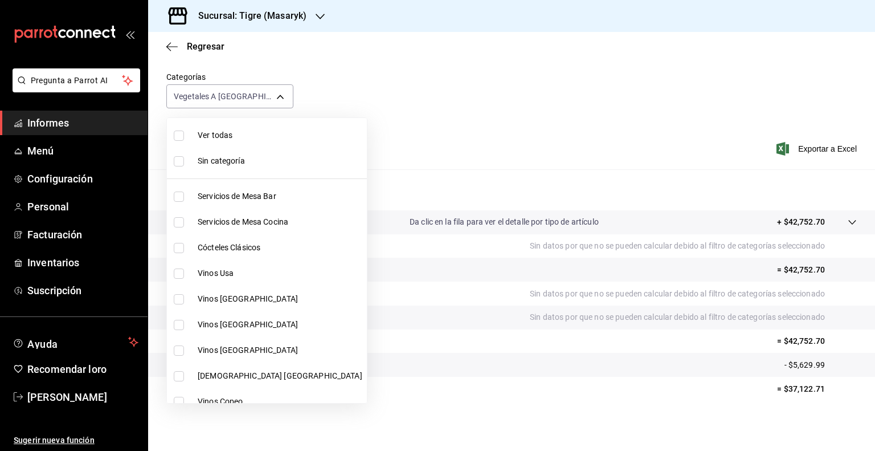
checkbox input "true"
click at [384, 97] on div at bounding box center [437, 225] width 875 height 451
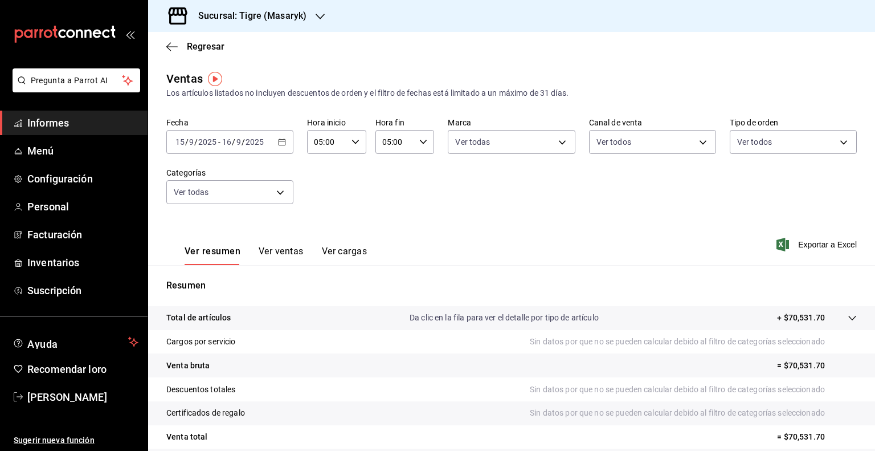
click at [278, 140] on icon "button" at bounding box center [282, 142] width 8 height 8
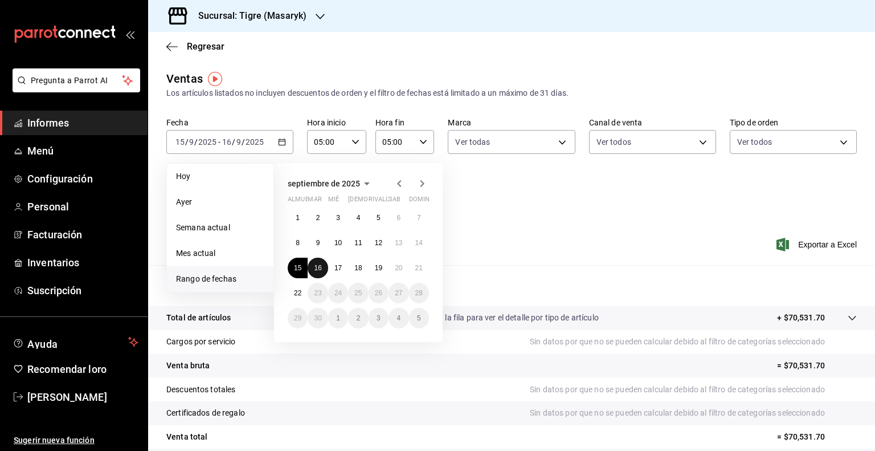
click at [316, 267] on font "16" at bounding box center [317, 268] width 7 height 8
click at [347, 267] on button "17" at bounding box center [338, 268] width 20 height 21
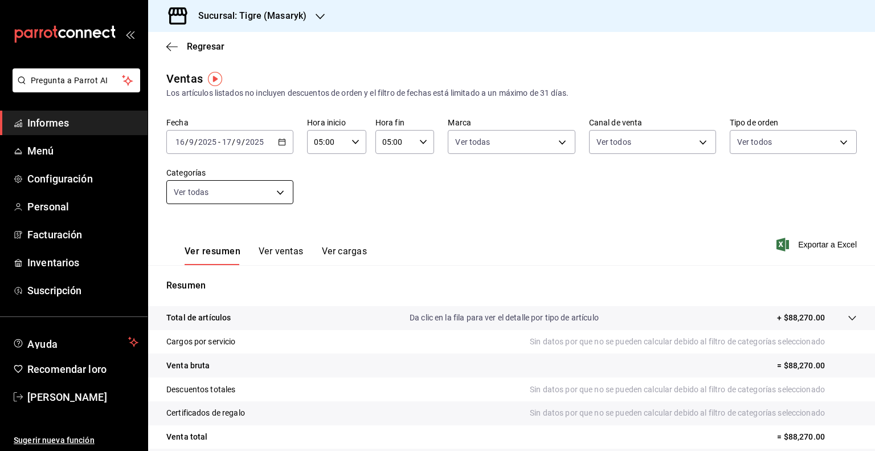
click at [274, 192] on body "Pregunta a Parrot AI Informes Menú Configuración Personal Facturación Inventari…" at bounding box center [437, 225] width 875 height 451
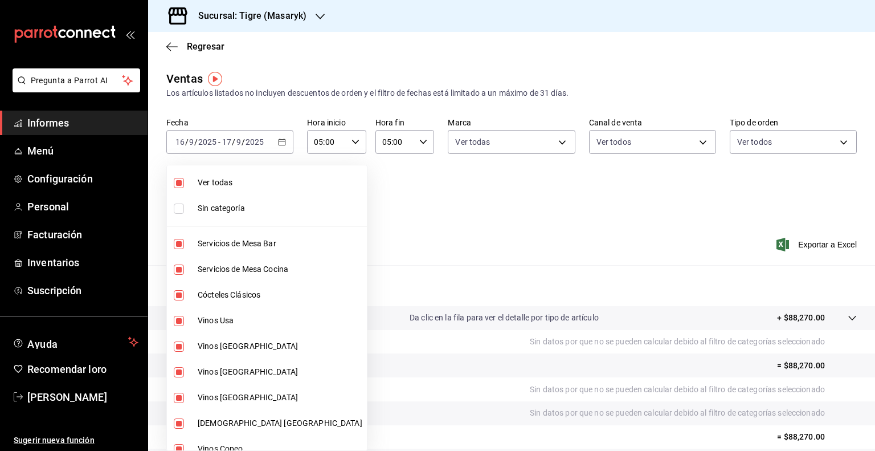
click at [223, 178] on font "Ver todas" at bounding box center [215, 182] width 35 height 9
checkbox input "false"
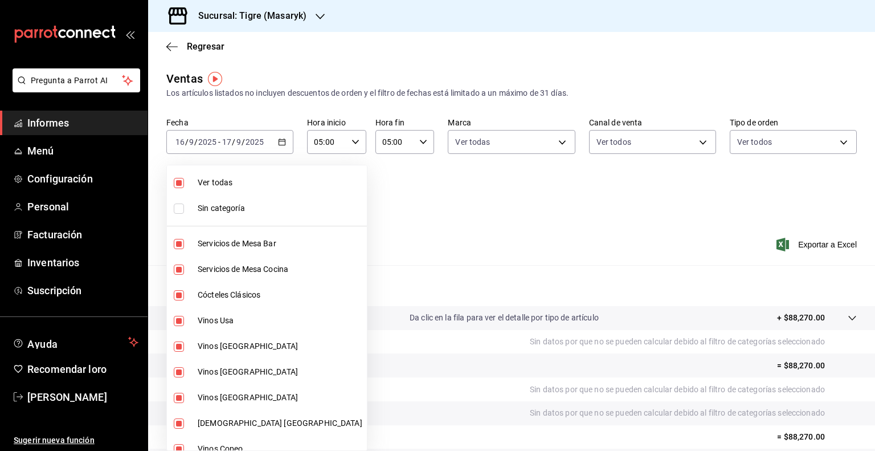
checkbox input "false"
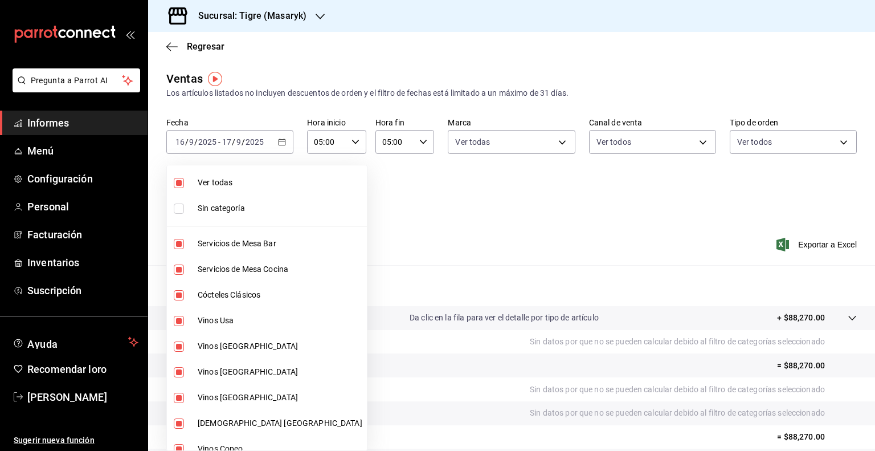
checkbox input "false"
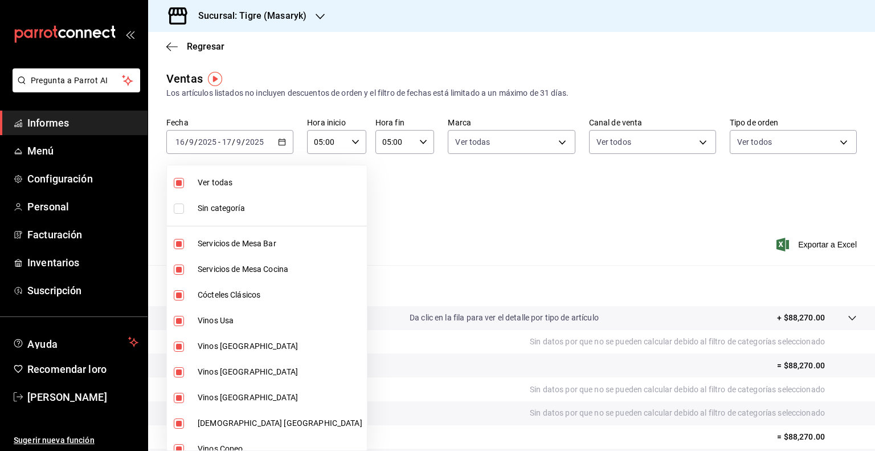
checkbox input "false"
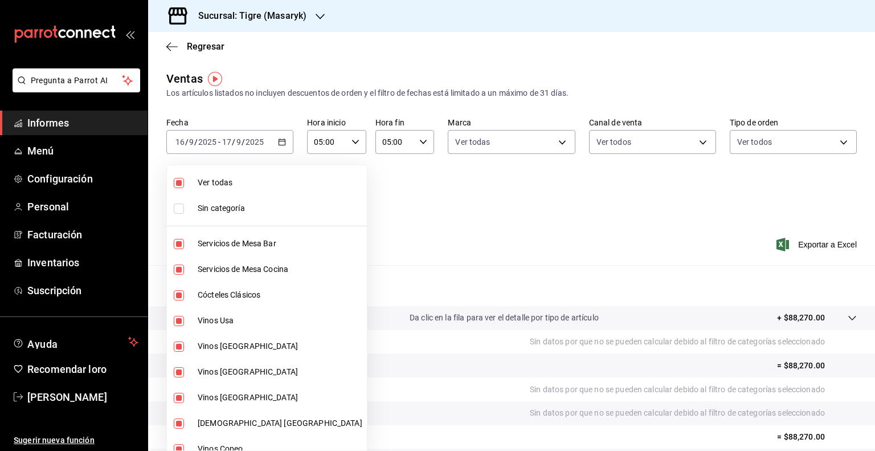
checkbox input "false"
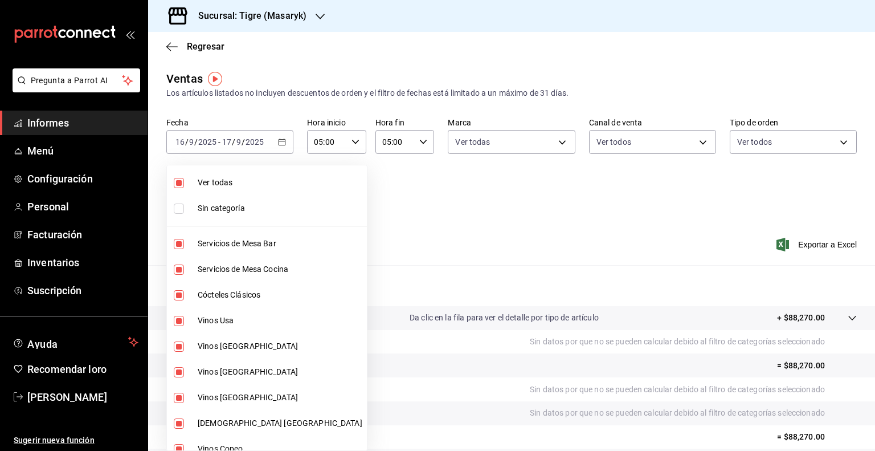
checkbox input "false"
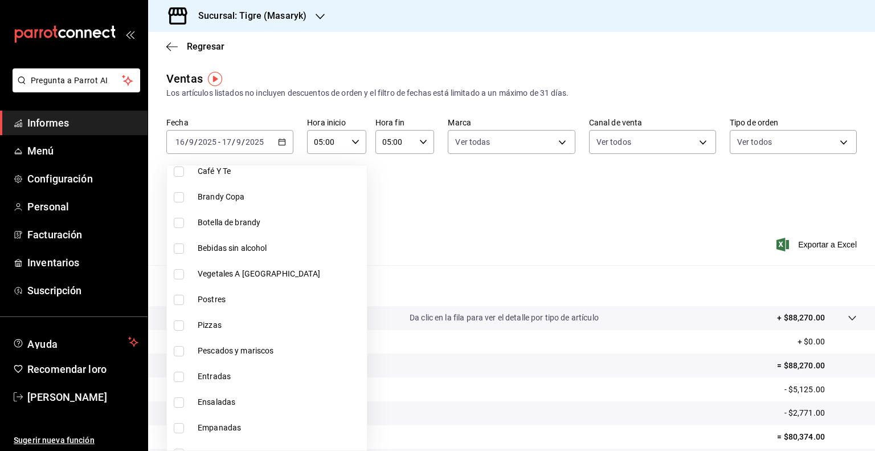
scroll to position [960, 0]
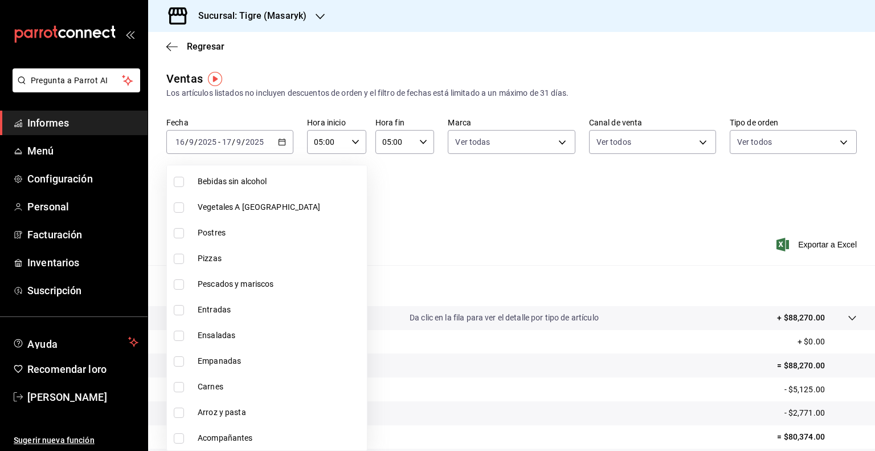
click at [185, 202] on label at bounding box center [181, 207] width 15 height 10
click at [184, 202] on input "checkbox" at bounding box center [179, 207] width 10 height 10
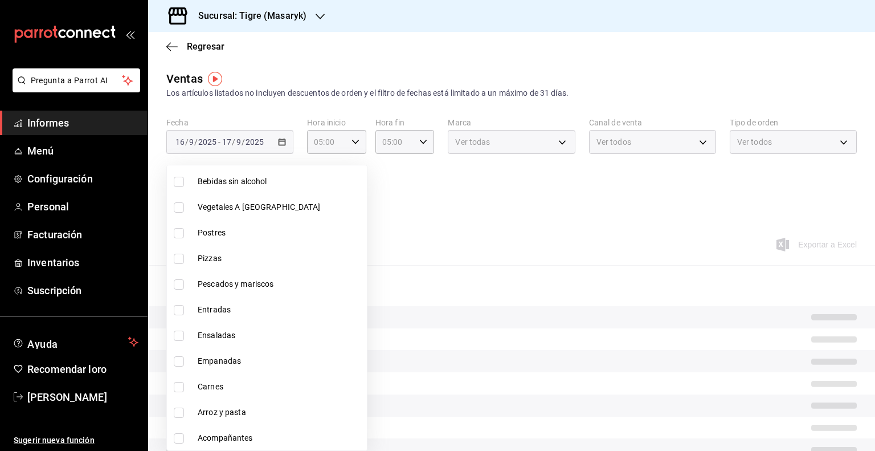
click at [180, 228] on input "checkbox" at bounding box center [179, 233] width 10 height 10
click at [180, 208] on input "checkbox" at bounding box center [179, 207] width 10 height 10
click at [180, 263] on li "Pizzas" at bounding box center [267, 259] width 200 height 26
click at [180, 287] on input "checkbox" at bounding box center [179, 284] width 10 height 10
click at [179, 307] on input "checkbox" at bounding box center [179, 310] width 10 height 10
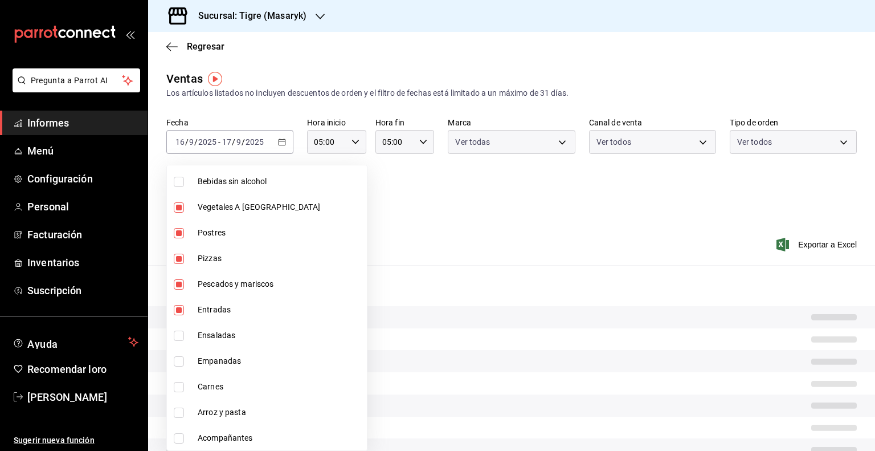
click at [180, 332] on input "checkbox" at bounding box center [179, 336] width 10 height 10
click at [181, 360] on input "checkbox" at bounding box center [179, 361] width 10 height 10
click at [180, 392] on li "Carnes" at bounding box center [267, 387] width 200 height 26
click at [180, 410] on input "checkbox" at bounding box center [179, 413] width 10 height 10
click at [182, 439] on input "checkbox" at bounding box center [179, 438] width 10 height 10
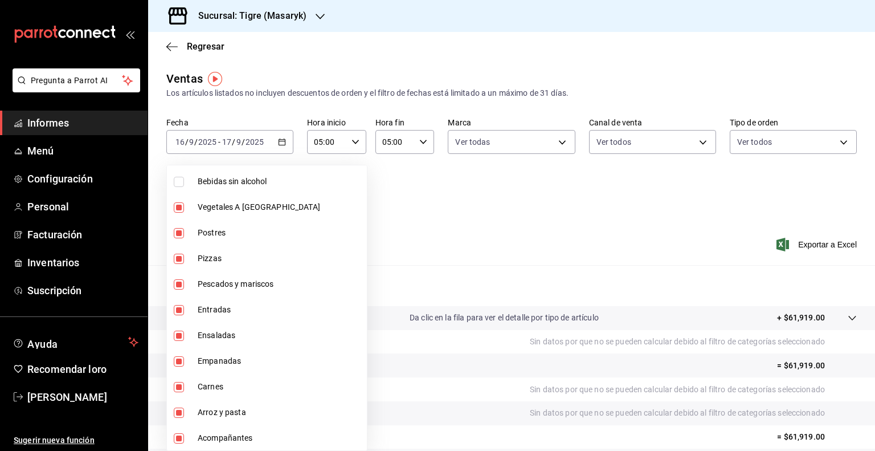
click at [680, 247] on div at bounding box center [437, 225] width 875 height 451
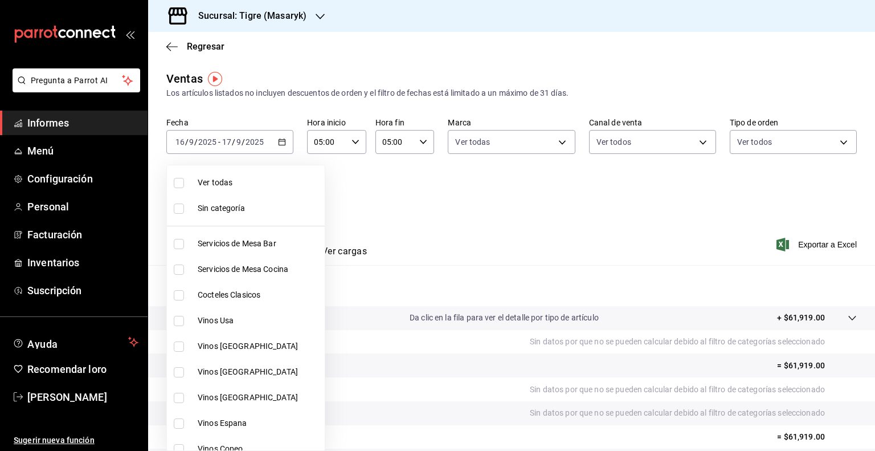
click at [277, 195] on body "Pregunta a Parrot AI Informes Menú Configuración Personal Facturación Inventari…" at bounding box center [437, 225] width 875 height 451
click at [210, 184] on font "Ver todas" at bounding box center [215, 182] width 35 height 9
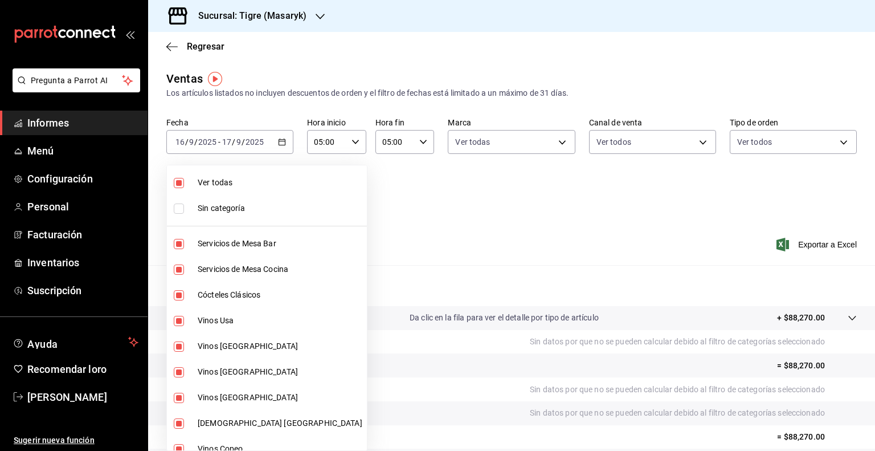
click at [376, 214] on div at bounding box center [437, 225] width 875 height 451
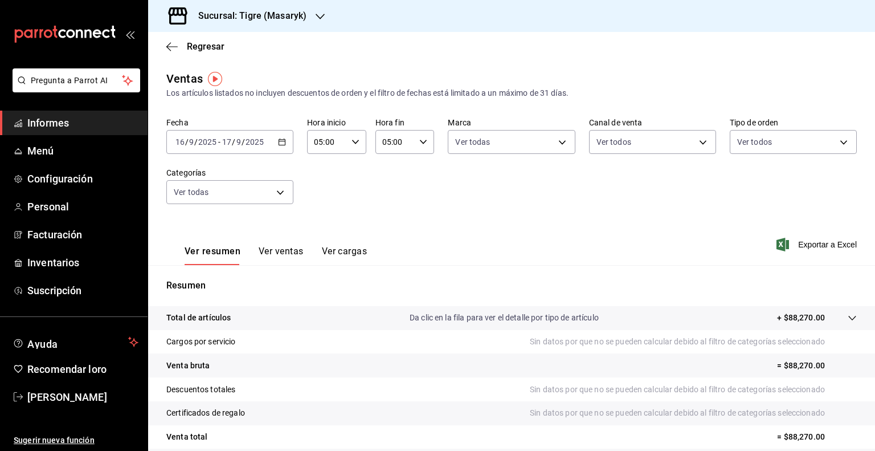
click at [283, 141] on \(Stroke\) "button" at bounding box center [282, 141] width 6 height 1
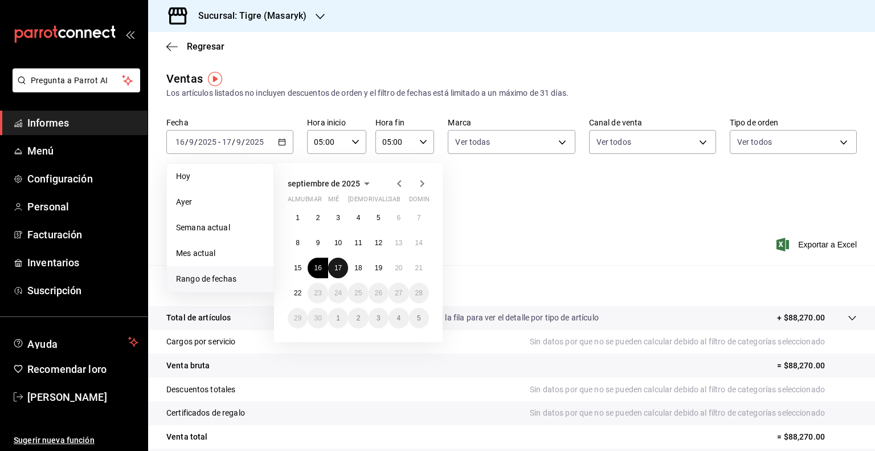
click at [336, 269] on font "17" at bounding box center [338, 268] width 7 height 8
click at [366, 271] on button "18" at bounding box center [358, 268] width 20 height 21
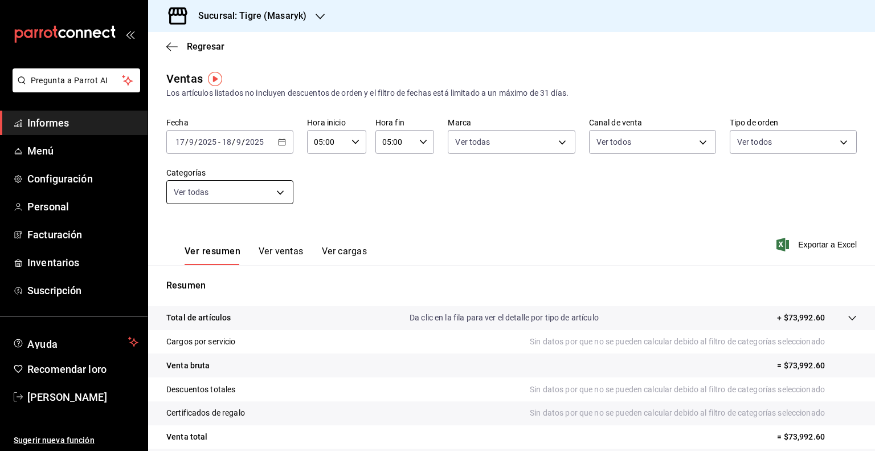
click at [248, 195] on body "Pregunta a Parrot AI Informes Menú Configuración Personal Facturación Inventari…" at bounding box center [437, 225] width 875 height 451
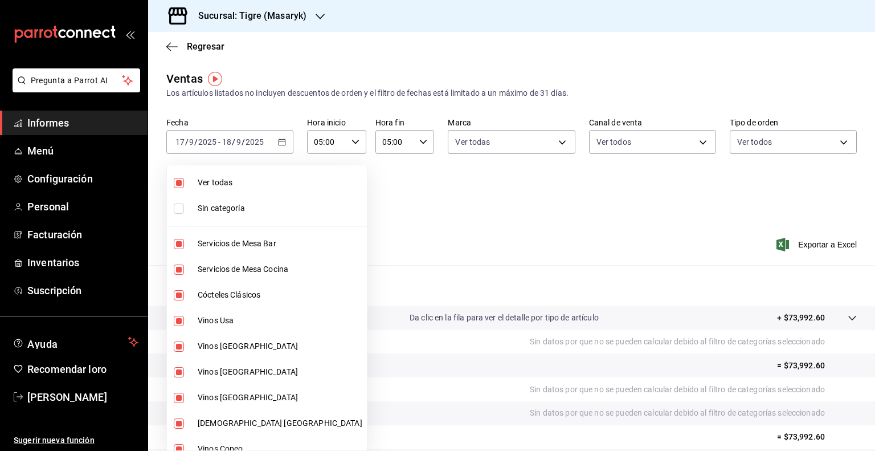
click at [192, 175] on li "Ver todas" at bounding box center [267, 183] width 200 height 26
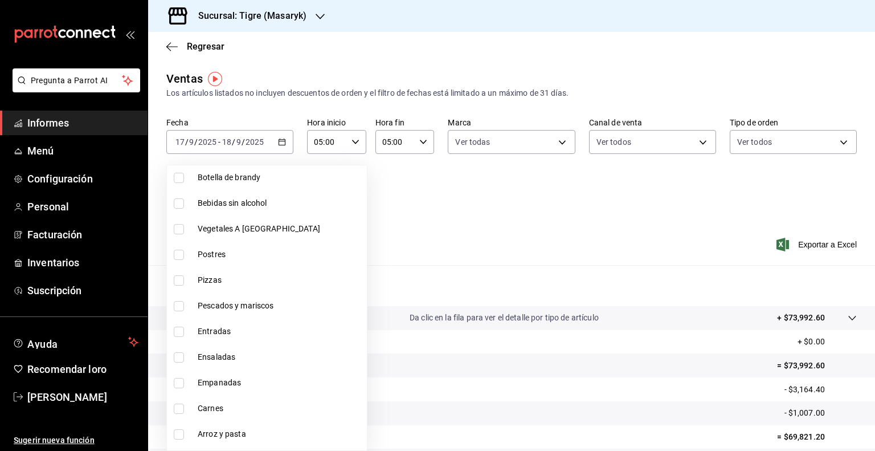
scroll to position [939, 0]
click at [183, 232] on input "checkbox" at bounding box center [179, 228] width 10 height 10
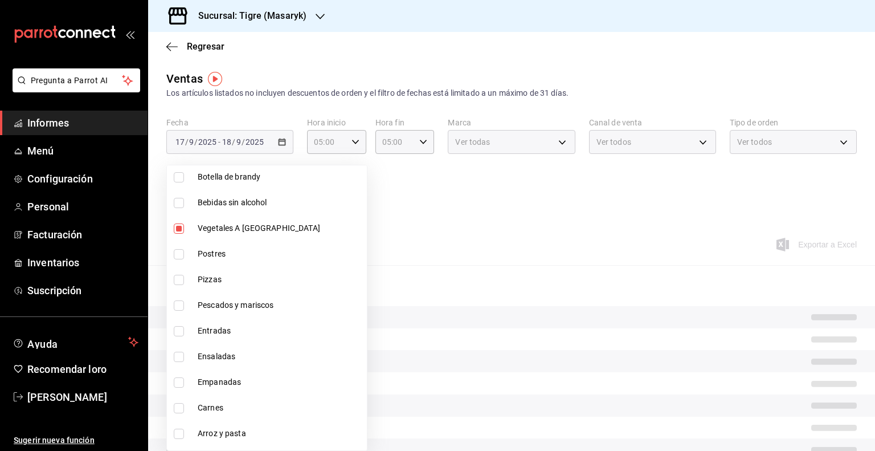
click at [180, 255] on input "checkbox" at bounding box center [179, 254] width 10 height 10
click at [180, 273] on li "Pizzas" at bounding box center [267, 280] width 200 height 26
click at [181, 309] on input "checkbox" at bounding box center [179, 305] width 10 height 10
click at [181, 335] on input "checkbox" at bounding box center [179, 331] width 10 height 10
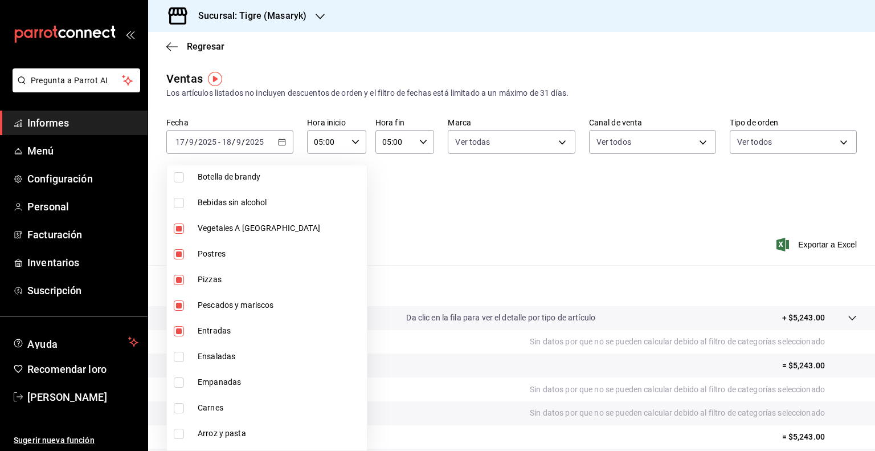
click at [182, 356] on input "checkbox" at bounding box center [179, 357] width 10 height 10
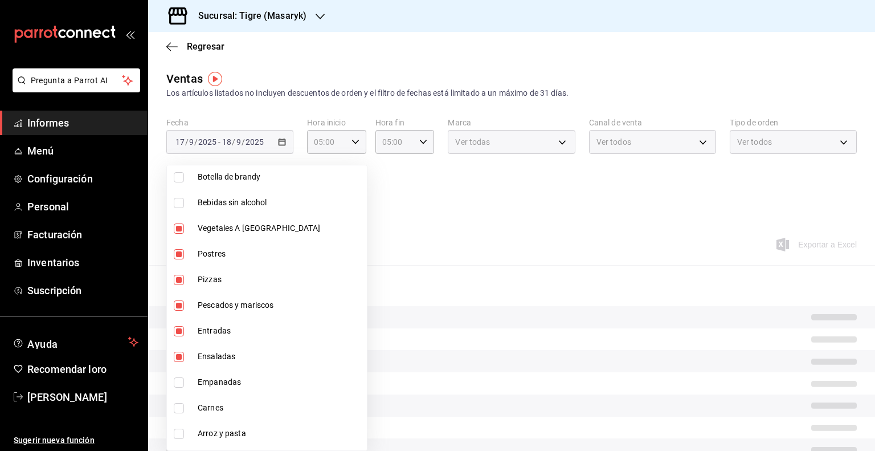
click at [182, 375] on li "Empanadas" at bounding box center [267, 382] width 200 height 26
click at [182, 398] on li "Carnes" at bounding box center [267, 408] width 200 height 26
click at [184, 434] on input "checkbox" at bounding box center [179, 434] width 10 height 10
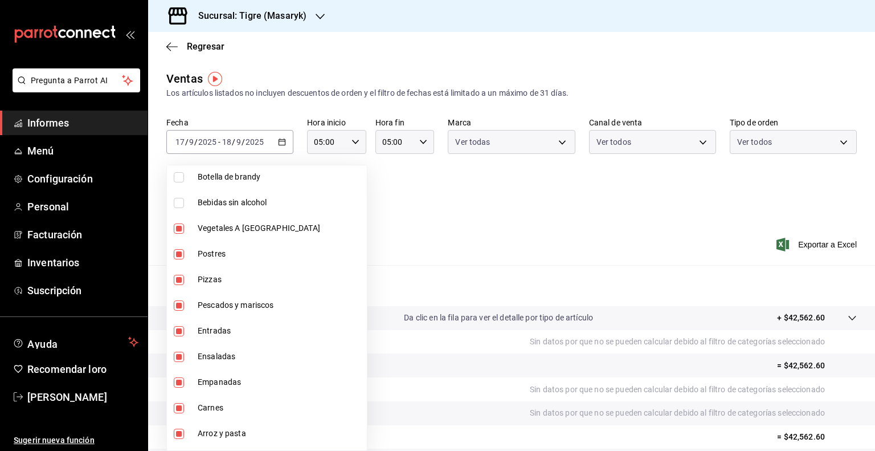
scroll to position [960, 0]
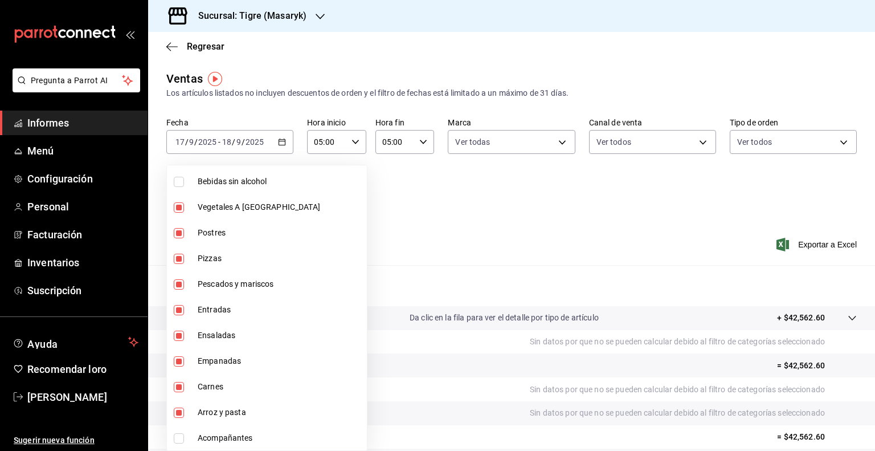
drag, startPoint x: 184, startPoint y: 434, endPoint x: 177, endPoint y: 438, distance: 8.2
click at [177, 438] on input "checkbox" at bounding box center [179, 438] width 10 height 10
click at [509, 223] on div at bounding box center [437, 225] width 875 height 451
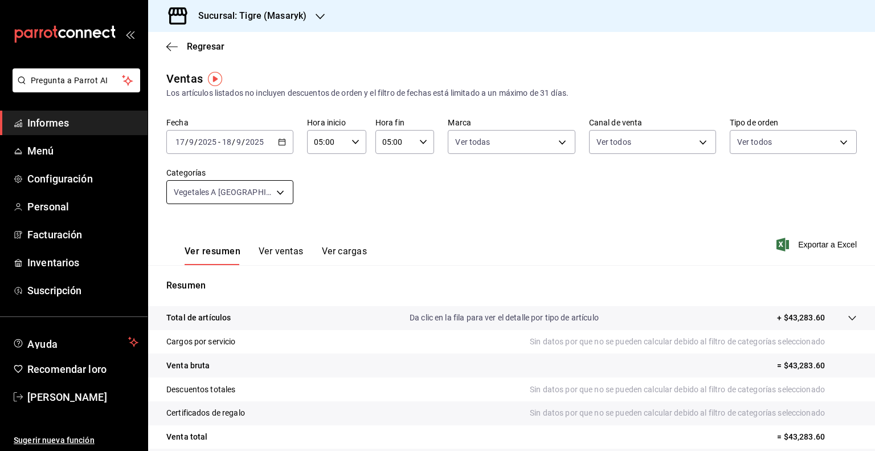
click at [275, 190] on body "Pregunta a Parrot AI Informes Menú Configuración Personal Facturación Inventari…" at bounding box center [437, 225] width 875 height 451
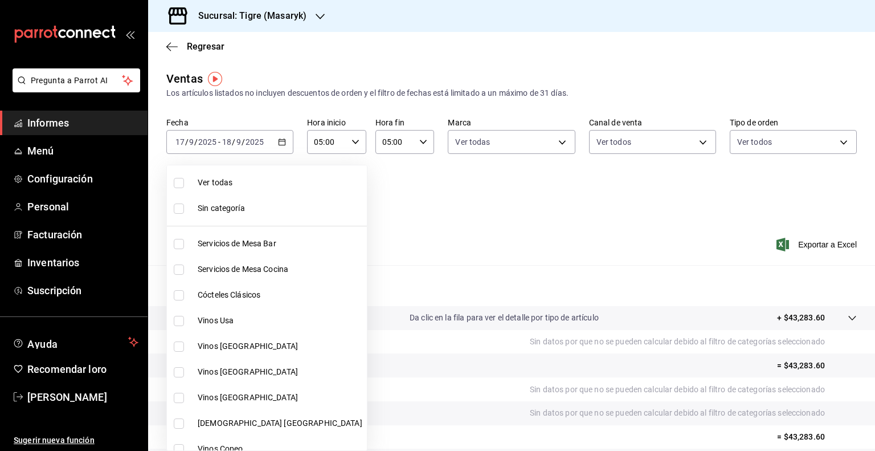
click at [215, 182] on font "Ver todas" at bounding box center [215, 182] width 35 height 9
click at [360, 206] on div at bounding box center [437, 225] width 875 height 451
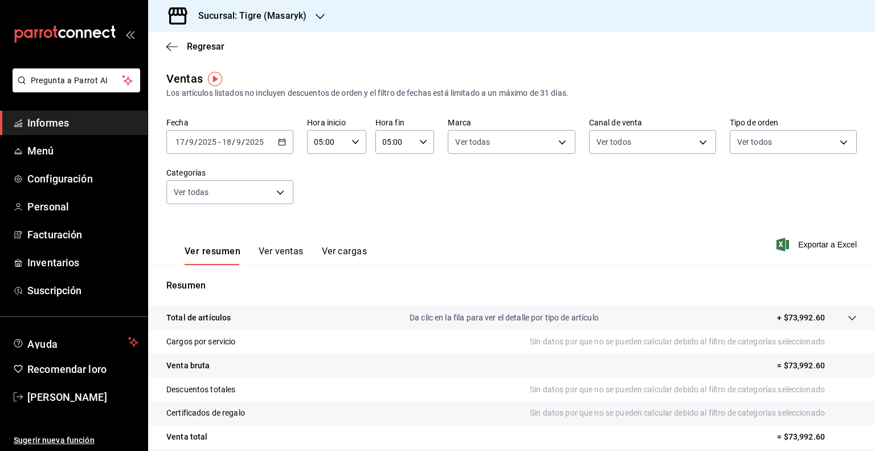
click at [285, 141] on div "[DATE] [DATE] - [DATE] [DATE]" at bounding box center [229, 142] width 127 height 24
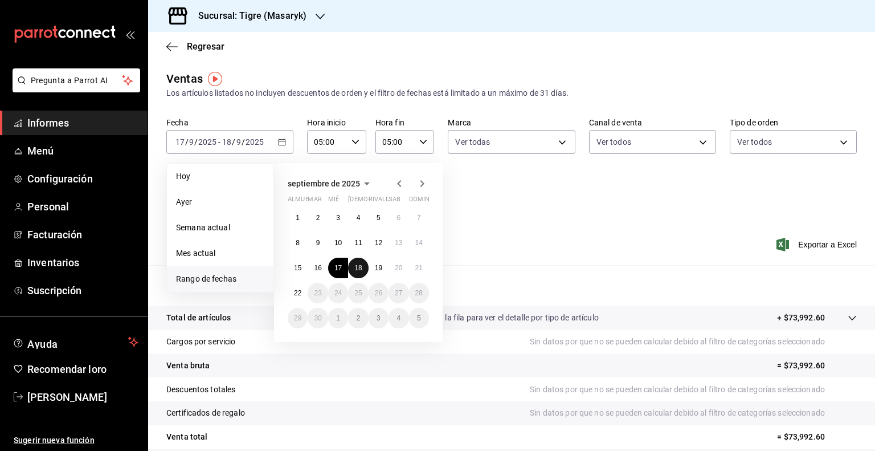
click at [356, 266] on font "18" at bounding box center [358, 268] width 7 height 8
click at [383, 271] on button "19" at bounding box center [379, 268] width 20 height 21
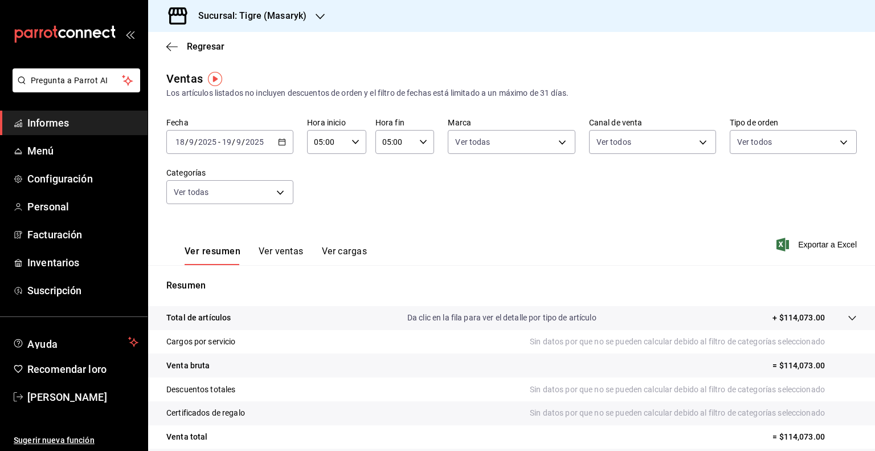
click at [479, 222] on div "Ver resumen Ver ventas Ver cargas Exportar a Excel" at bounding box center [511, 241] width 727 height 47
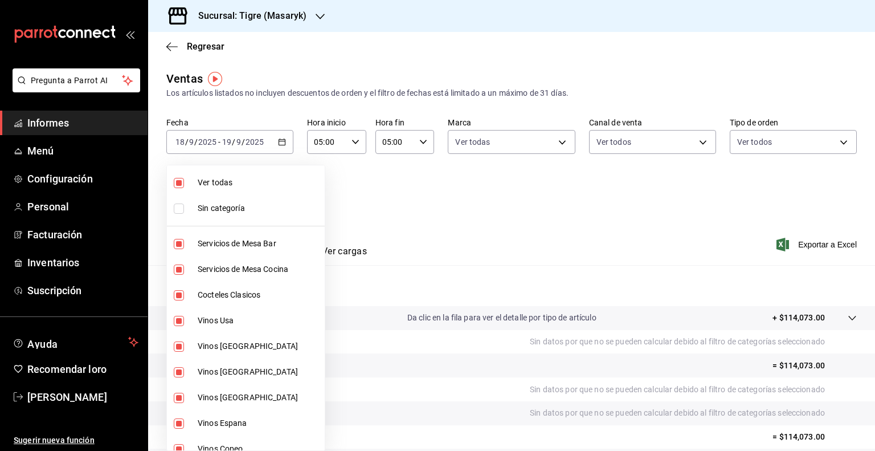
click at [274, 199] on body "Pregunta a Parrot AI Informes Menú Configuración Personal Facturación Inventari…" at bounding box center [437, 225] width 875 height 451
click at [202, 182] on font "Ver todas" at bounding box center [215, 182] width 35 height 9
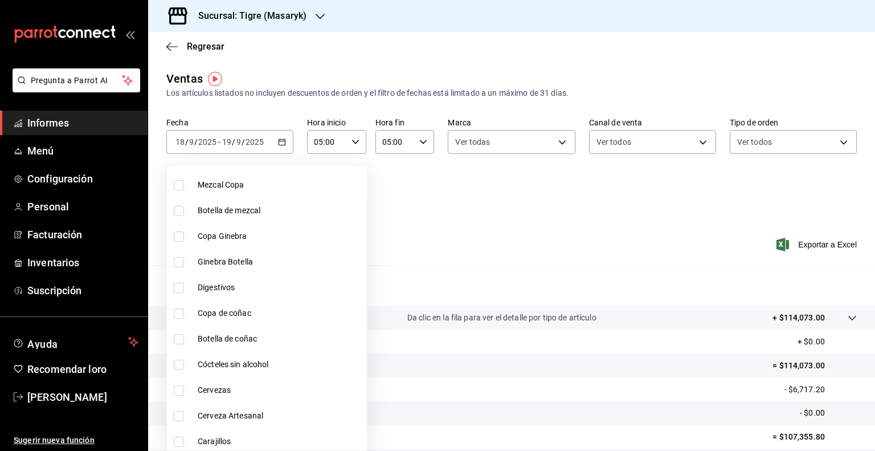
scroll to position [960, 0]
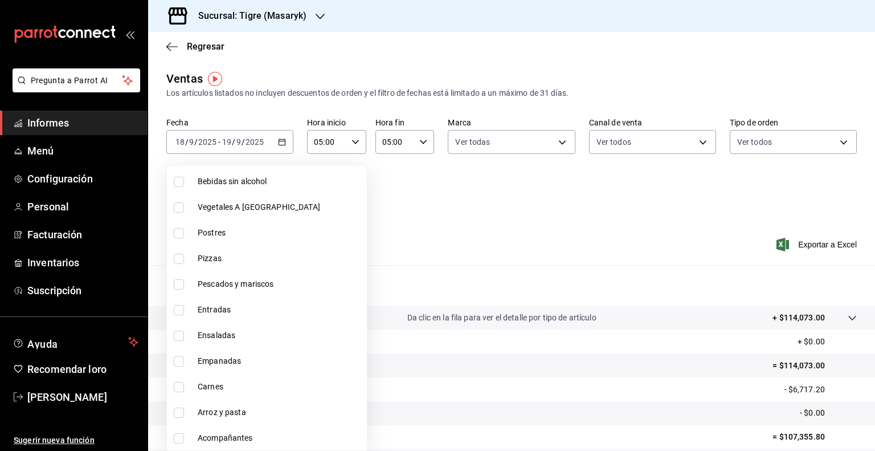
click at [180, 209] on input "checkbox" at bounding box center [179, 207] width 10 height 10
click at [180, 230] on input "checkbox" at bounding box center [179, 233] width 10 height 10
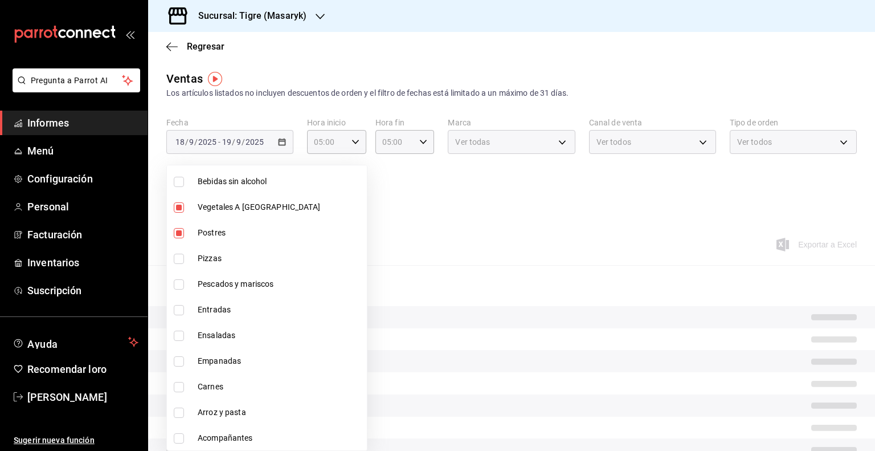
click at [180, 247] on li "Pizzas" at bounding box center [267, 259] width 200 height 26
click at [180, 268] on li "Pizzas" at bounding box center [267, 259] width 200 height 26
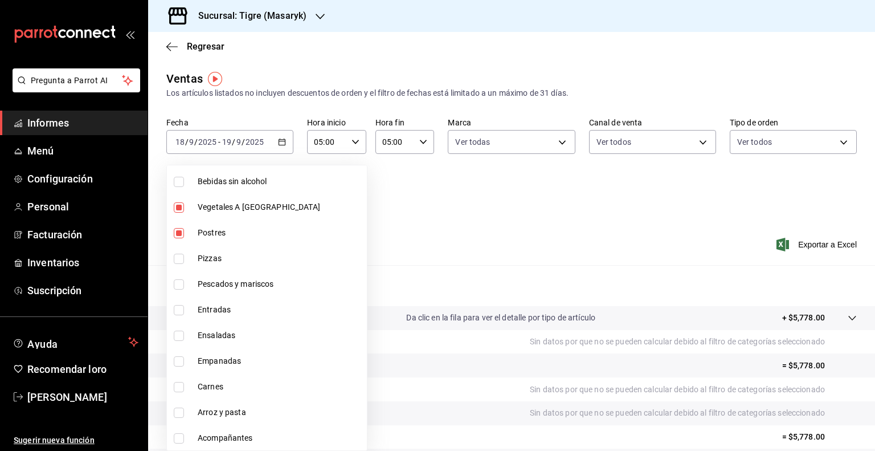
click at [178, 262] on input "checkbox" at bounding box center [179, 259] width 10 height 10
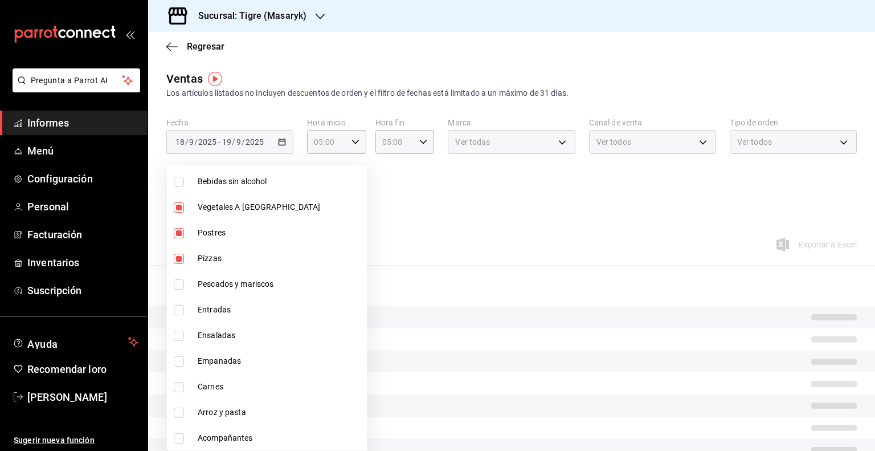
click at [178, 289] on li "Pescados y mariscos" at bounding box center [267, 284] width 200 height 26
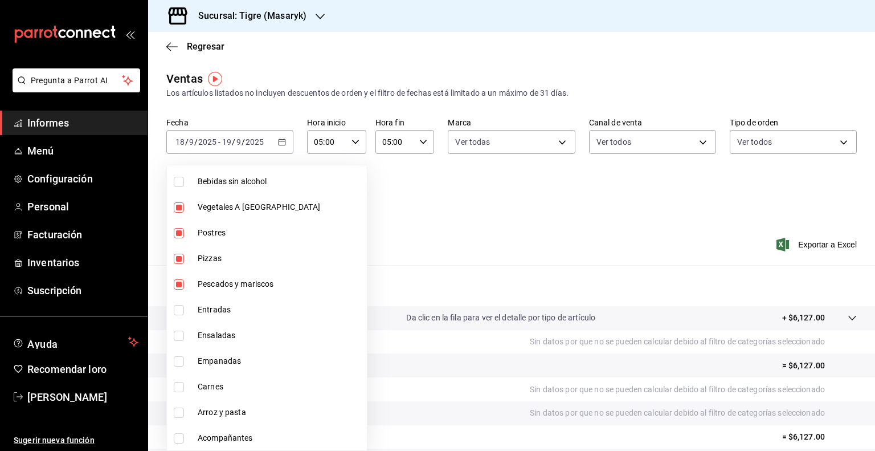
click at [180, 320] on li "Entradas" at bounding box center [267, 310] width 200 height 26
click at [180, 343] on li "Ensaladas" at bounding box center [267, 336] width 200 height 26
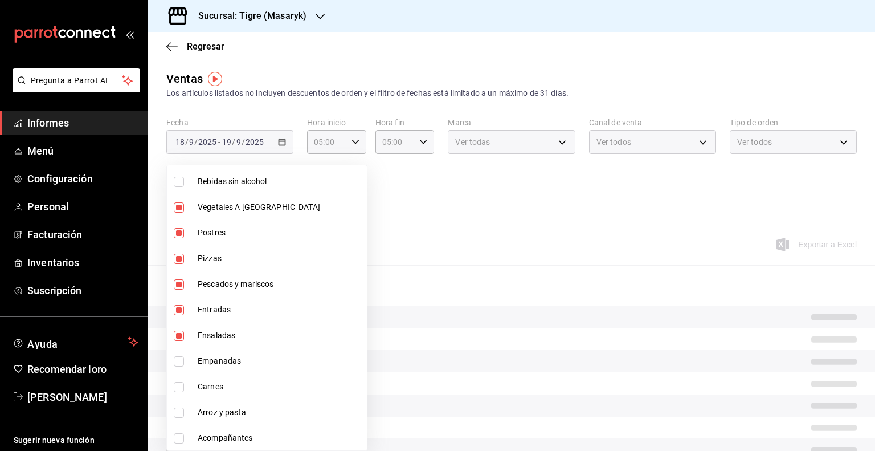
click at [181, 364] on input "checkbox" at bounding box center [179, 361] width 10 height 10
click at [180, 388] on input "checkbox" at bounding box center [179, 387] width 10 height 10
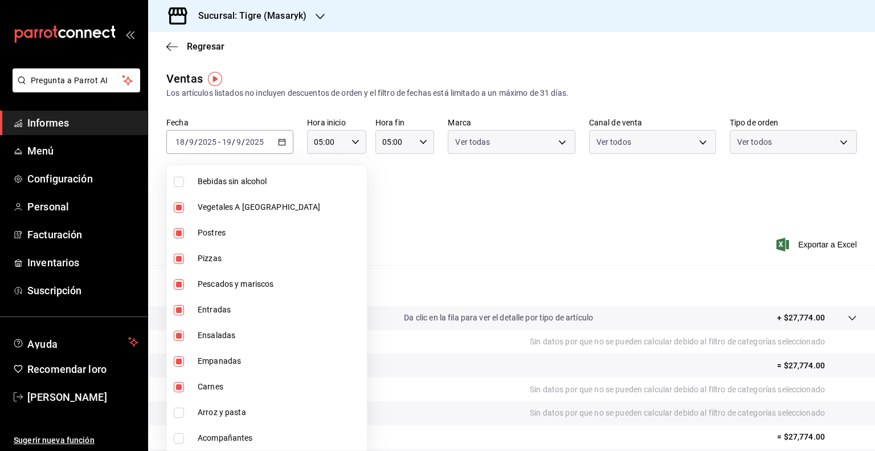
click at [181, 408] on input "checkbox" at bounding box center [179, 413] width 10 height 10
click at [178, 443] on li "Acompañantes" at bounding box center [267, 438] width 200 height 26
click at [525, 248] on div at bounding box center [437, 225] width 875 height 451
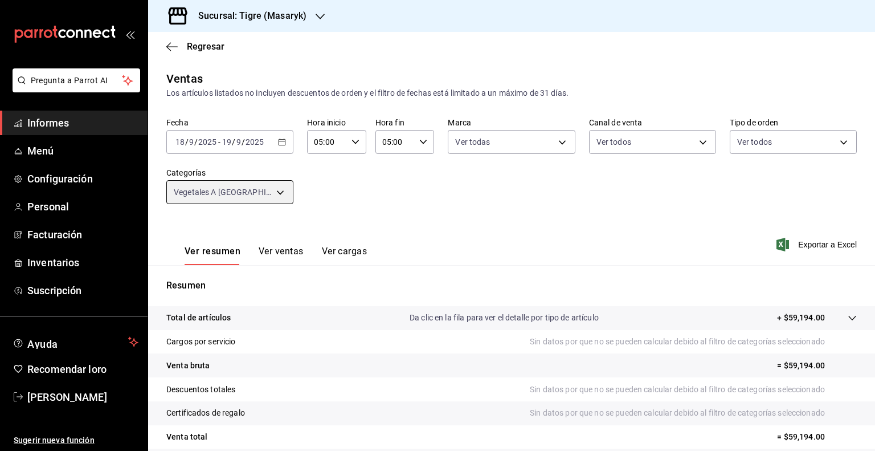
scroll to position [96, 0]
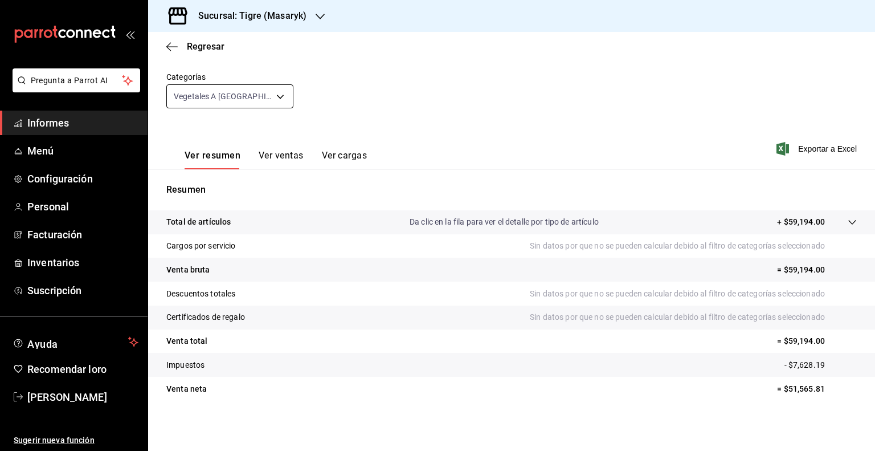
click at [275, 100] on body "Pregunta a Parrot AI Informes Menú Configuración Personal Facturación Inventari…" at bounding box center [437, 225] width 875 height 451
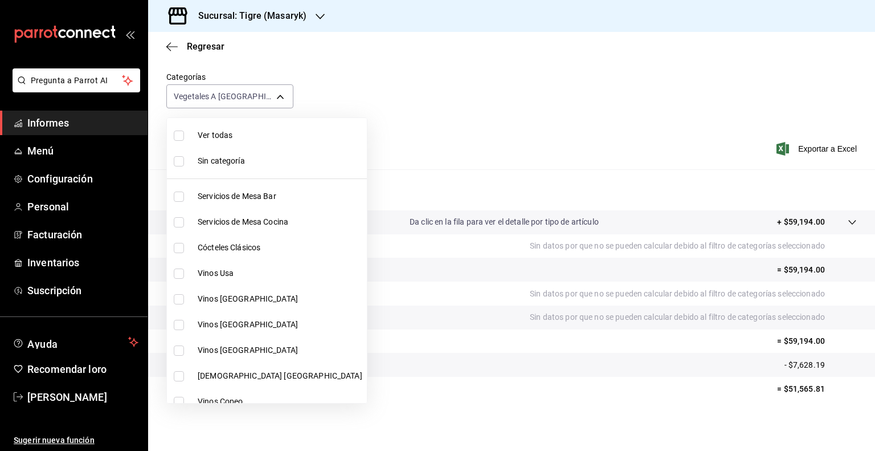
click at [224, 136] on font "Ver todas" at bounding box center [215, 135] width 35 height 9
click at [406, 130] on div at bounding box center [437, 225] width 875 height 451
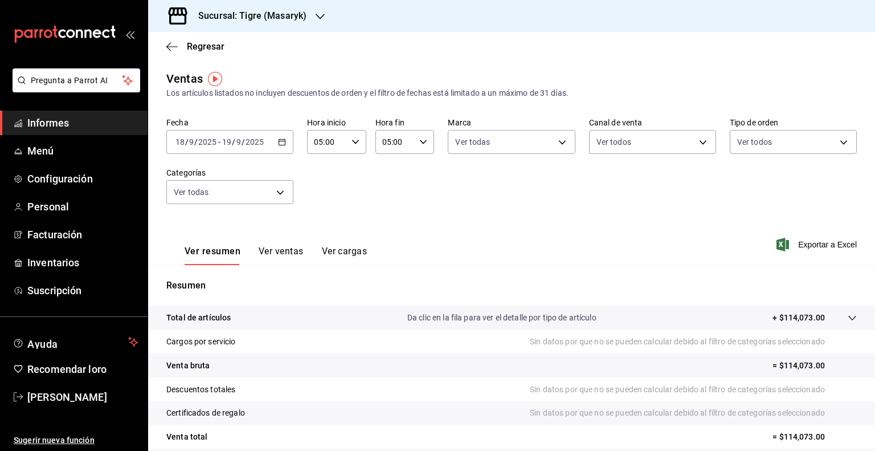
click at [280, 136] on div "[DATE] [DATE] - [DATE] [DATE]" at bounding box center [229, 142] width 127 height 24
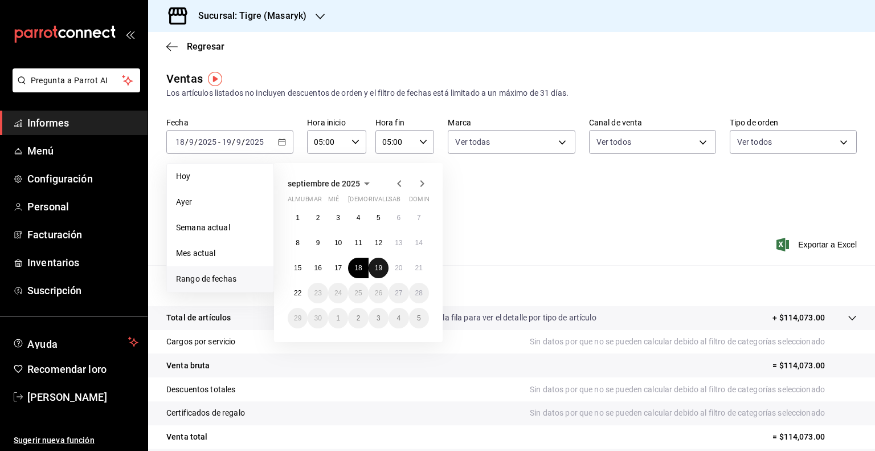
click at [381, 268] on font "19" at bounding box center [378, 268] width 7 height 8
click at [401, 268] on font "20" at bounding box center [398, 268] width 7 height 8
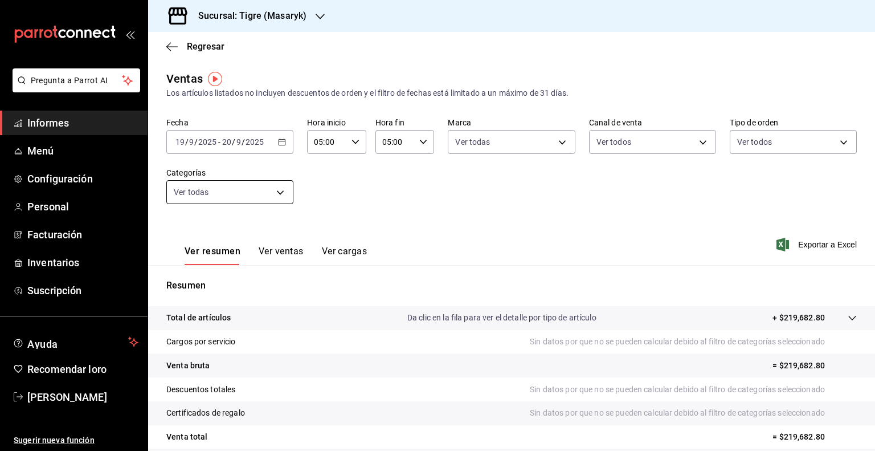
click at [275, 189] on body "Pregunta a Parrot AI Informes Menú Configuración Personal Facturación Inventari…" at bounding box center [437, 225] width 875 height 451
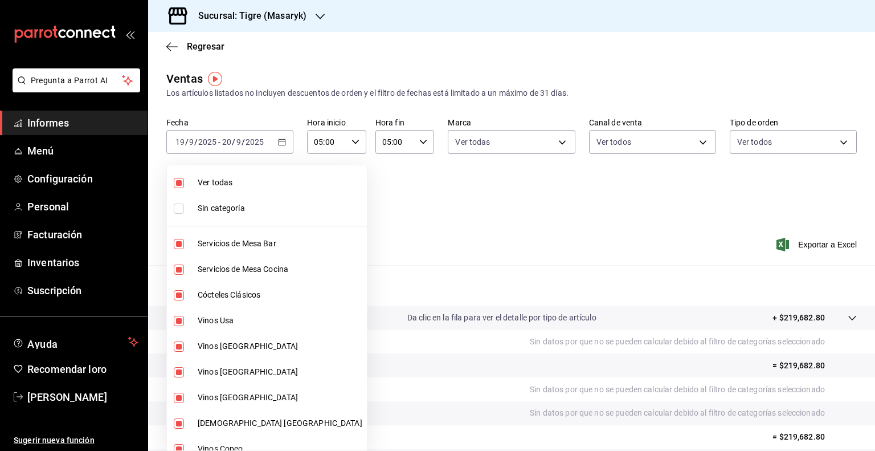
click at [211, 187] on span "Ver todas" at bounding box center [280, 183] width 165 height 12
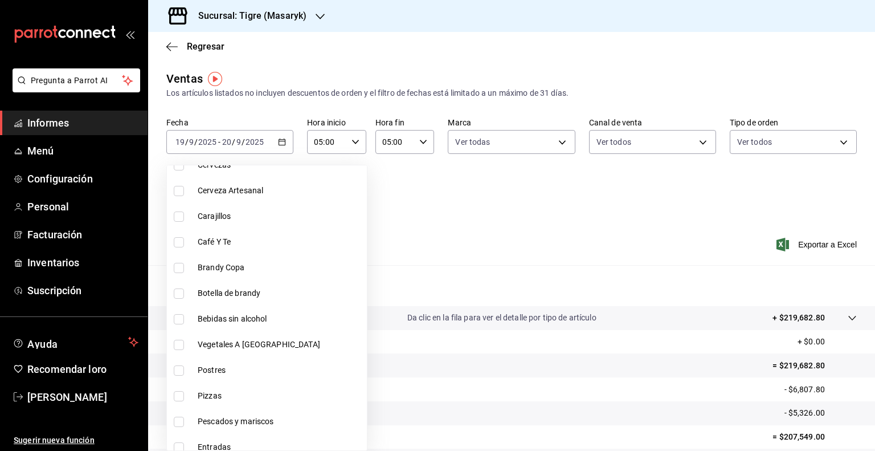
scroll to position [823, 0]
click at [189, 339] on li "Vegetales A [GEOGRAPHIC_DATA]" at bounding box center [267, 344] width 200 height 26
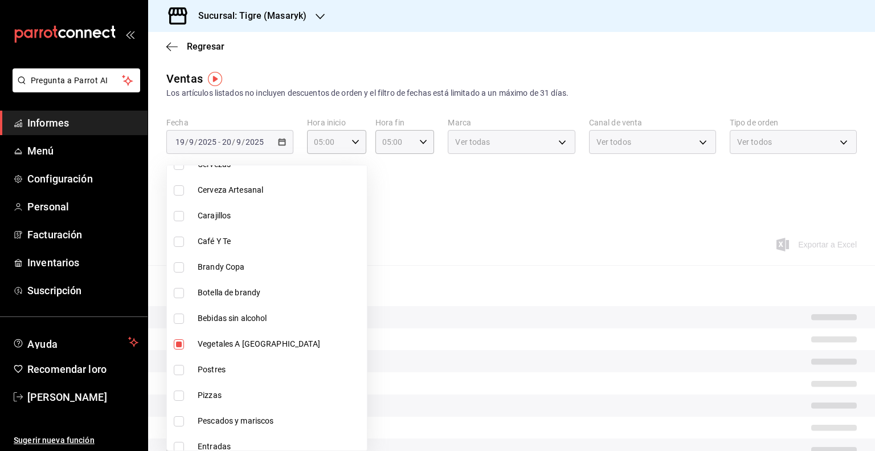
click at [185, 370] on label at bounding box center [181, 370] width 15 height 10
click at [184, 370] on input "checkbox" at bounding box center [179, 370] width 10 height 10
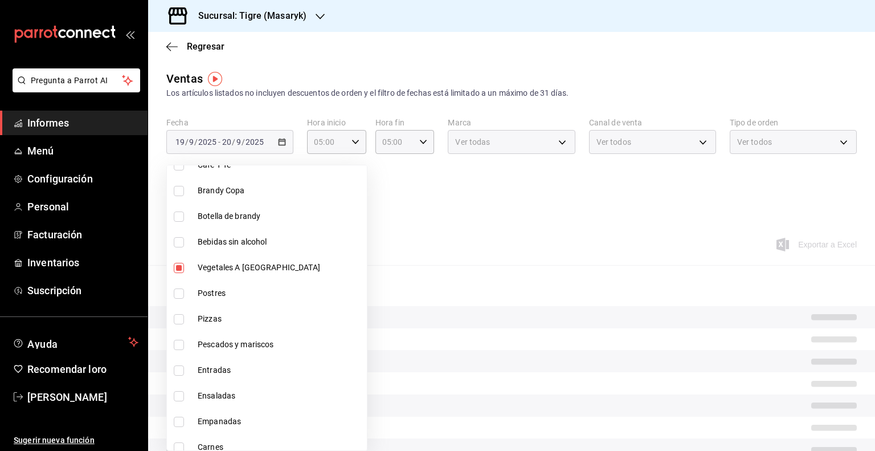
scroll to position [905, 0]
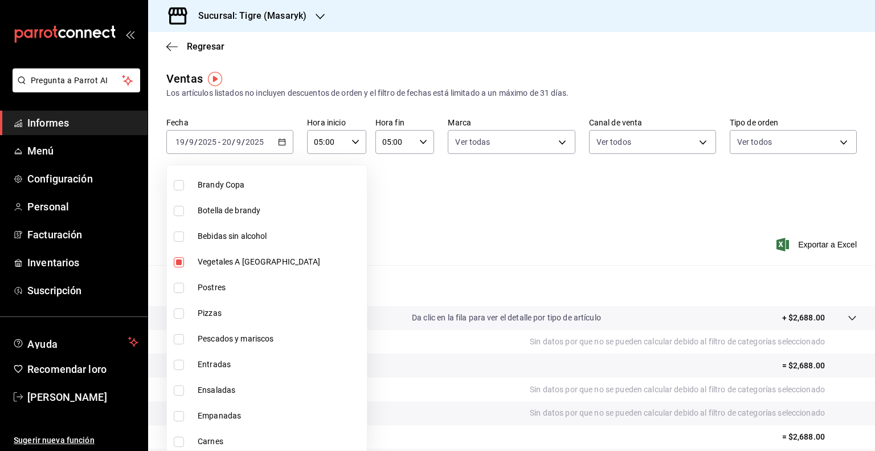
click at [178, 290] on input "checkbox" at bounding box center [179, 288] width 10 height 10
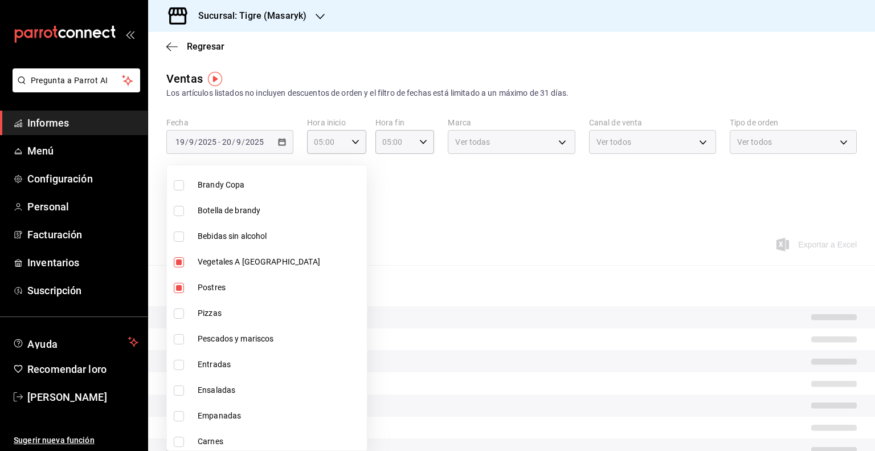
click at [177, 307] on li "Pizzas" at bounding box center [267, 313] width 200 height 26
click at [180, 339] on input "checkbox" at bounding box center [179, 339] width 10 height 10
click at [180, 366] on input "checkbox" at bounding box center [179, 365] width 10 height 10
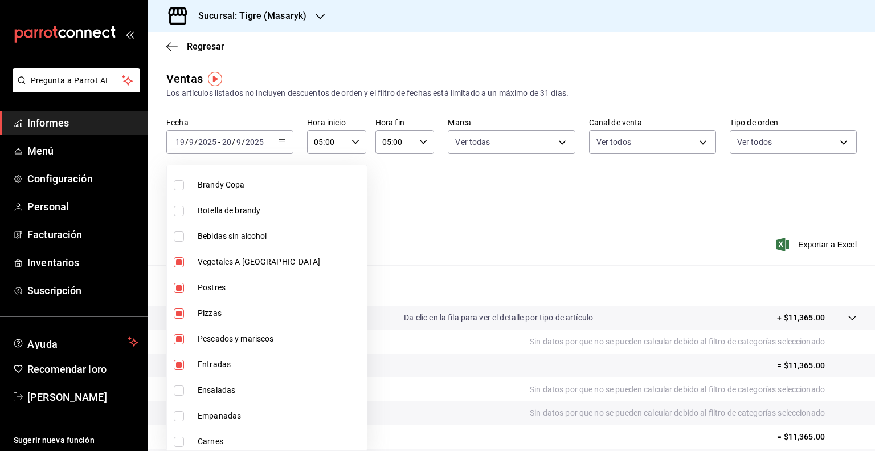
click at [180, 392] on input "checkbox" at bounding box center [179, 390] width 10 height 10
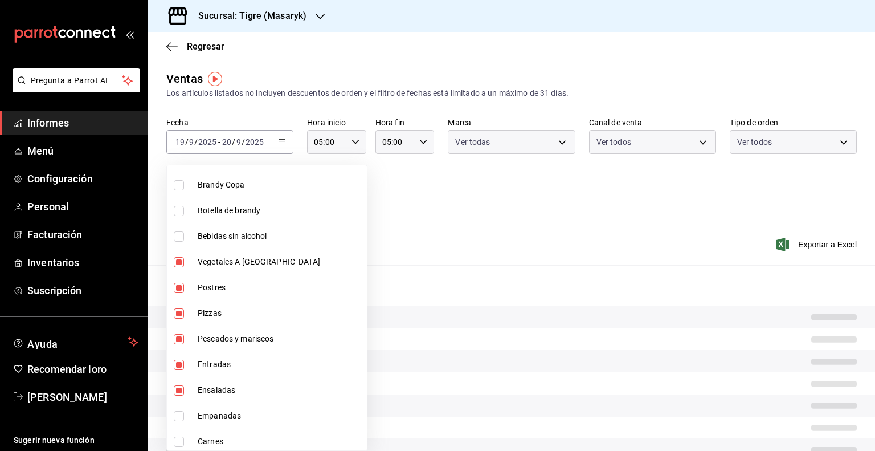
click at [180, 412] on input "checkbox" at bounding box center [179, 416] width 10 height 10
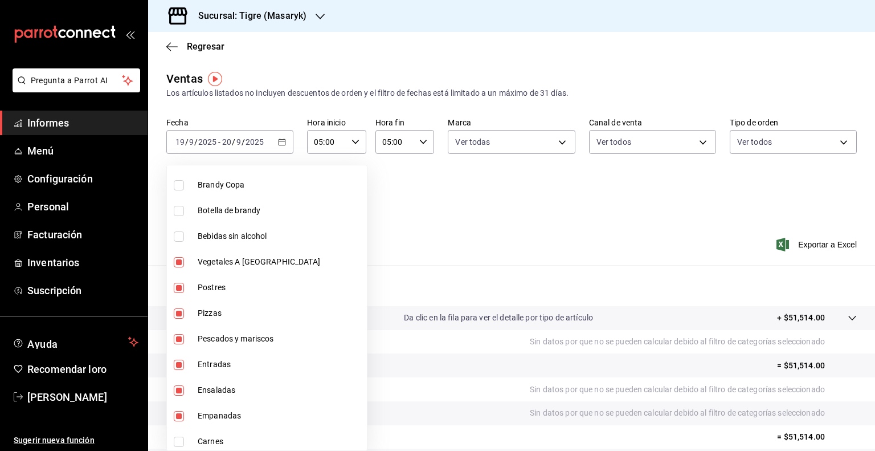
scroll to position [960, 0]
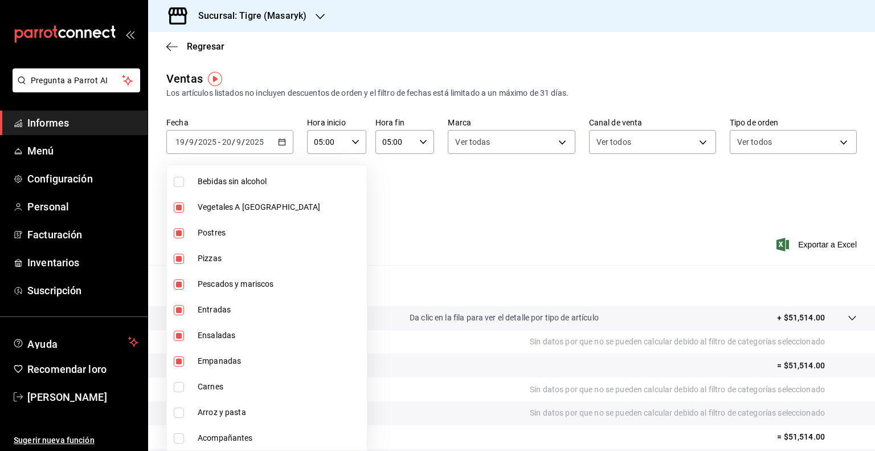
click at [180, 378] on li "Carnes" at bounding box center [267, 387] width 200 height 26
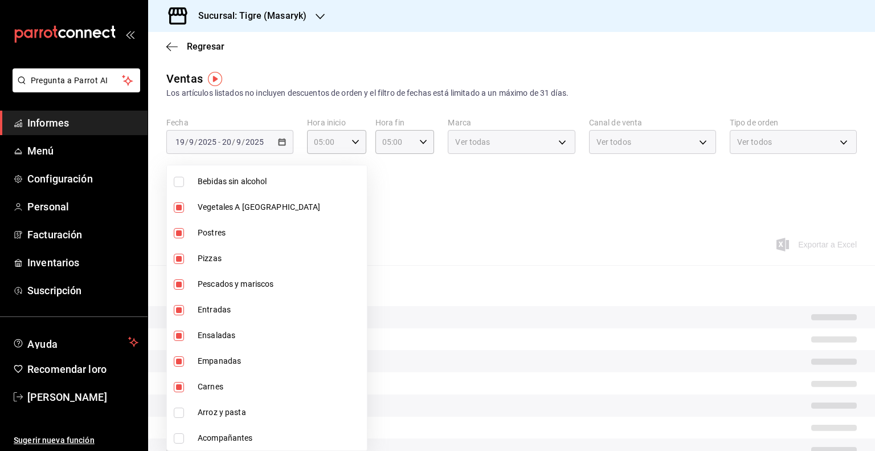
click at [181, 418] on li "Arroz y pasta" at bounding box center [267, 413] width 200 height 26
click at [181, 441] on input "checkbox" at bounding box center [179, 438] width 10 height 10
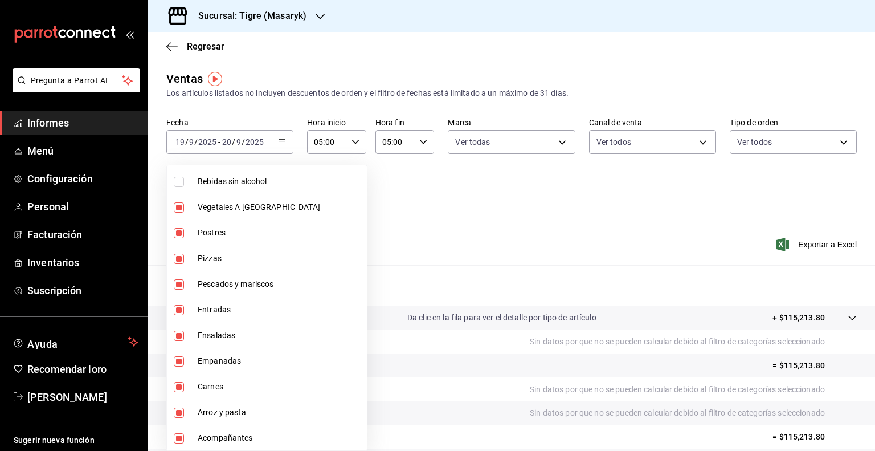
click at [452, 215] on div at bounding box center [437, 225] width 875 height 451
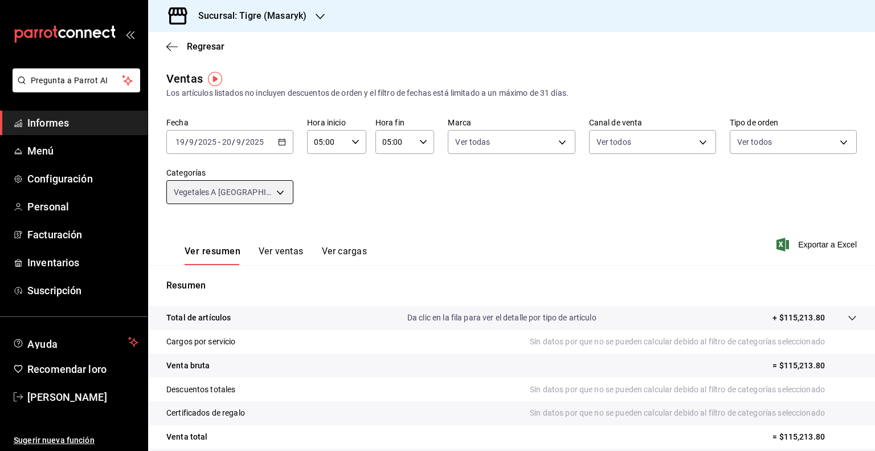
scroll to position [96, 0]
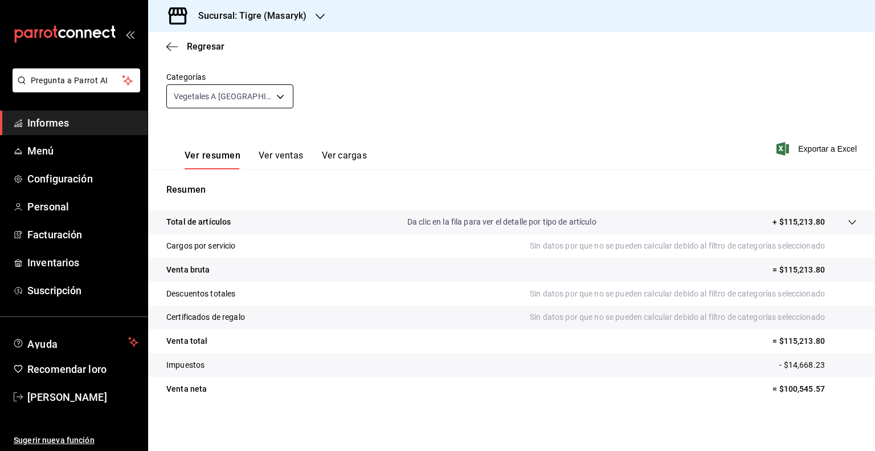
click at [275, 98] on body "Pregunta a Parrot AI Informes Menú Configuración Personal Facturación Inventari…" at bounding box center [437, 225] width 875 height 451
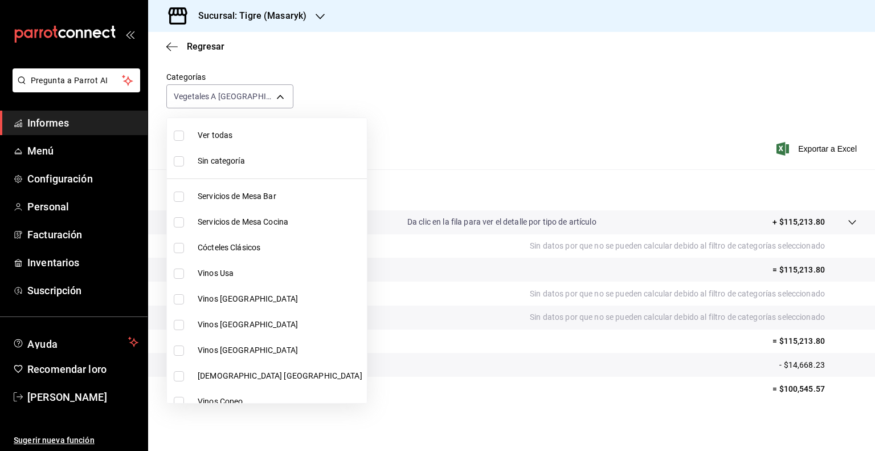
click at [213, 136] on font "Ver todas" at bounding box center [215, 135] width 35 height 9
click at [421, 108] on div at bounding box center [437, 225] width 875 height 451
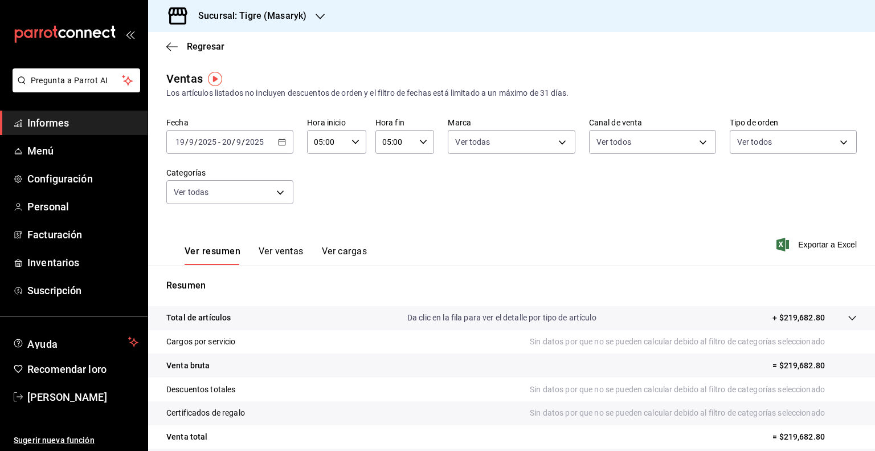
click at [278, 145] on icon "button" at bounding box center [282, 142] width 8 height 8
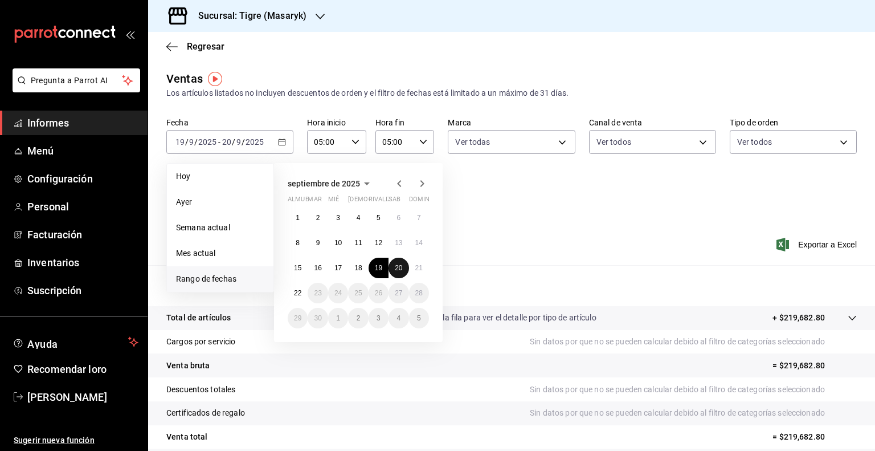
click at [397, 268] on font "20" at bounding box center [398, 268] width 7 height 8
click at [422, 270] on font "21" at bounding box center [418, 268] width 7 height 8
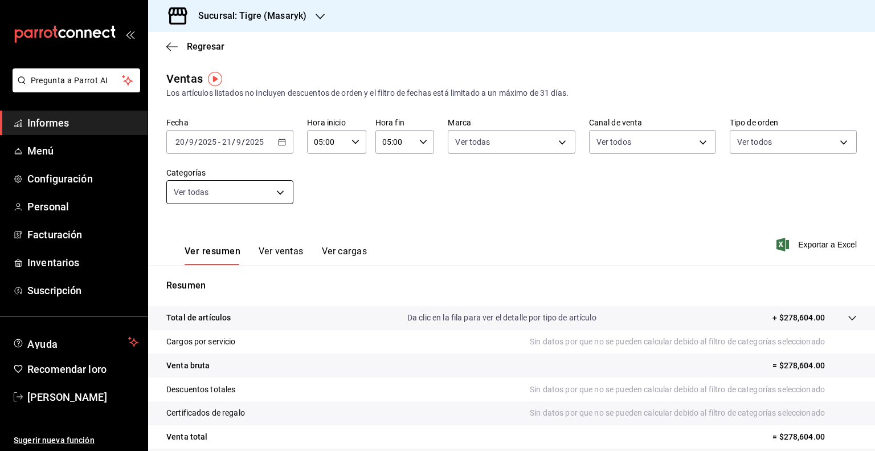
click at [269, 189] on body "Pregunta a Parrot AI Informes Menú Configuración Personal Facturación Inventari…" at bounding box center [437, 225] width 875 height 451
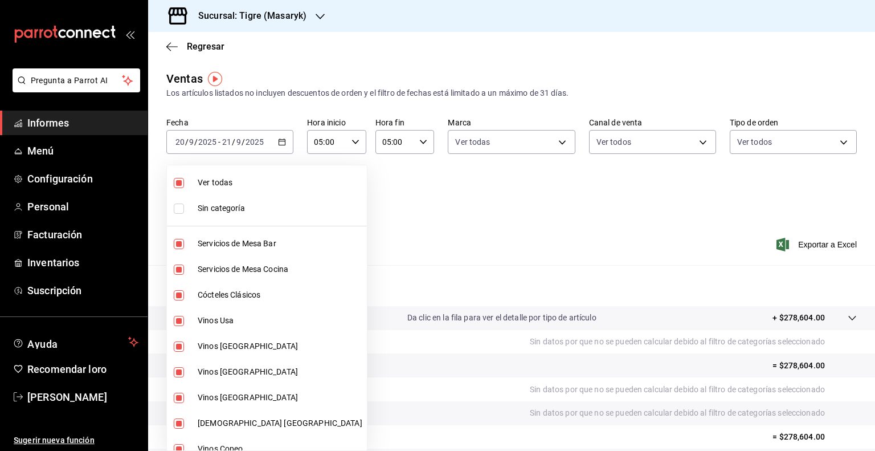
click at [207, 178] on font "Ver todas" at bounding box center [215, 182] width 35 height 9
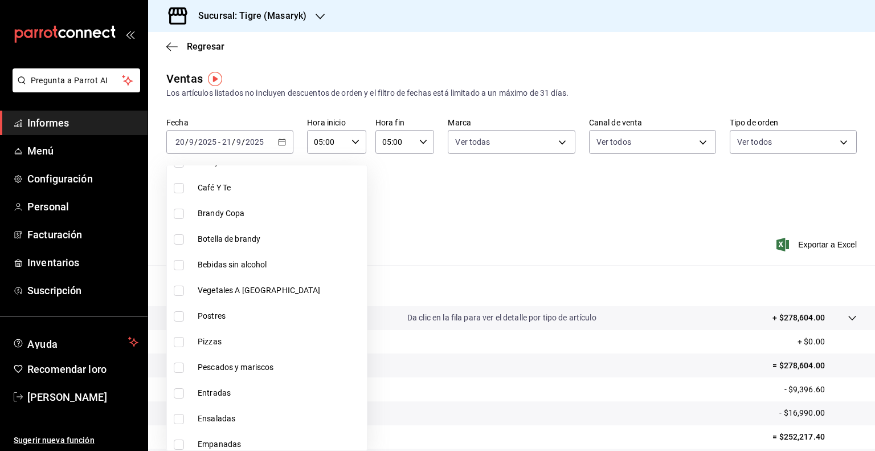
scroll to position [960, 0]
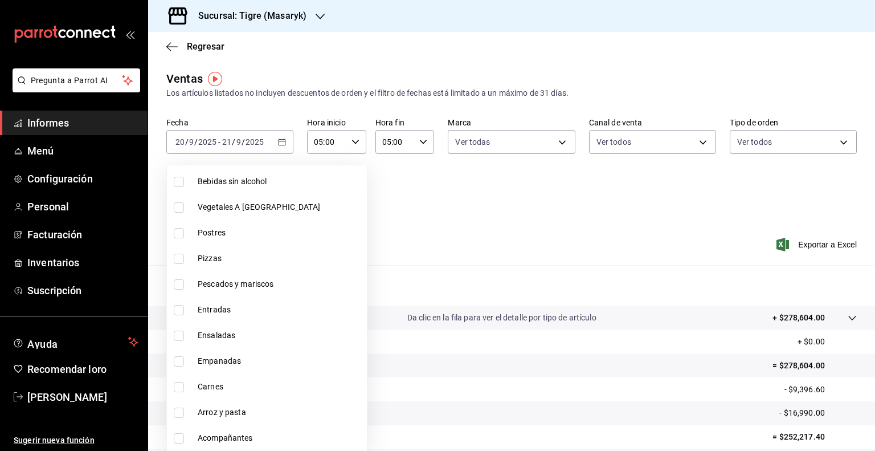
click at [183, 207] on input "checkbox" at bounding box center [179, 207] width 10 height 10
click at [181, 231] on input "checkbox" at bounding box center [179, 233] width 10 height 10
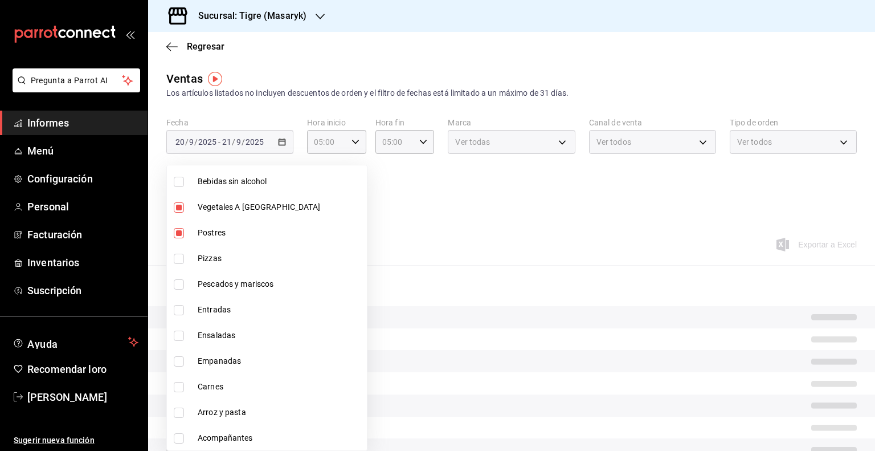
click at [181, 252] on li "Pizzas" at bounding box center [267, 259] width 200 height 26
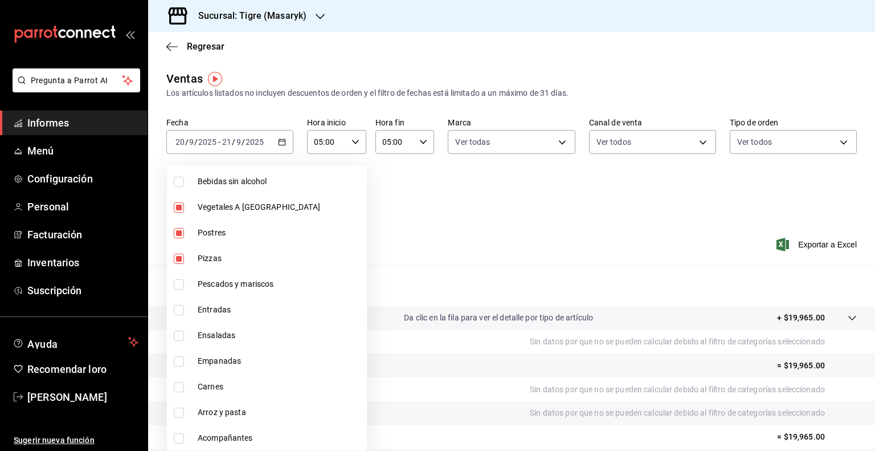
click at [180, 284] on input "checkbox" at bounding box center [179, 284] width 10 height 10
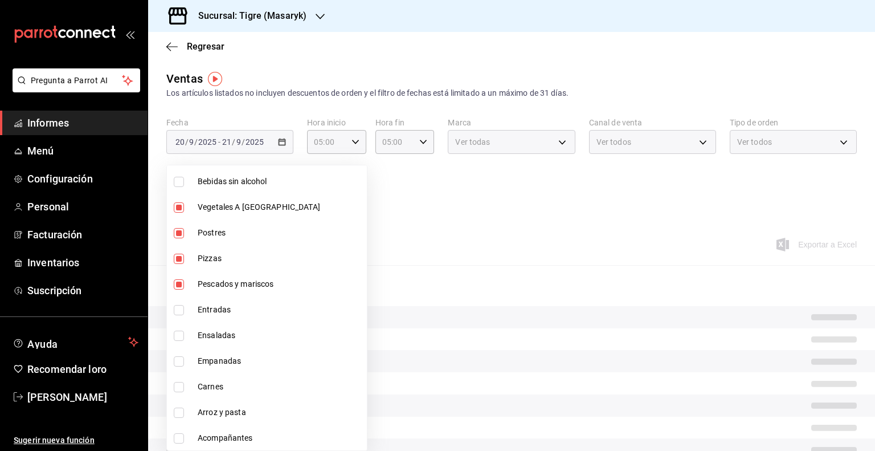
click at [180, 314] on li "Entradas" at bounding box center [267, 310] width 200 height 26
click at [180, 331] on input "checkbox" at bounding box center [179, 336] width 10 height 10
click at [181, 353] on li "Empanadas" at bounding box center [267, 361] width 200 height 26
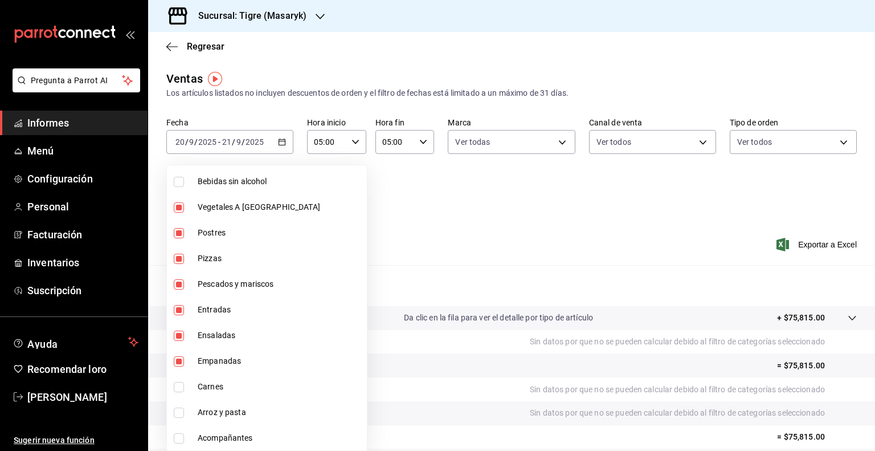
click at [181, 382] on input "checkbox" at bounding box center [179, 387] width 10 height 10
click at [186, 414] on label at bounding box center [181, 413] width 15 height 10
click at [184, 414] on input "checkbox" at bounding box center [179, 413] width 10 height 10
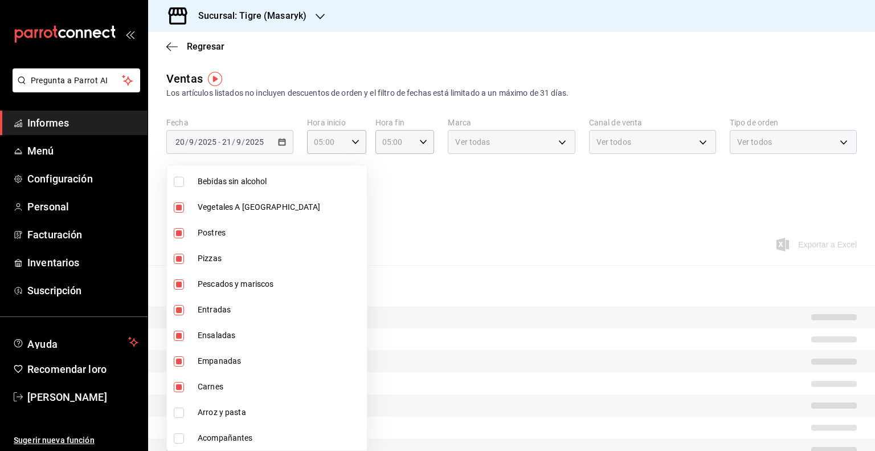
click at [180, 435] on input "checkbox" at bounding box center [179, 438] width 10 height 10
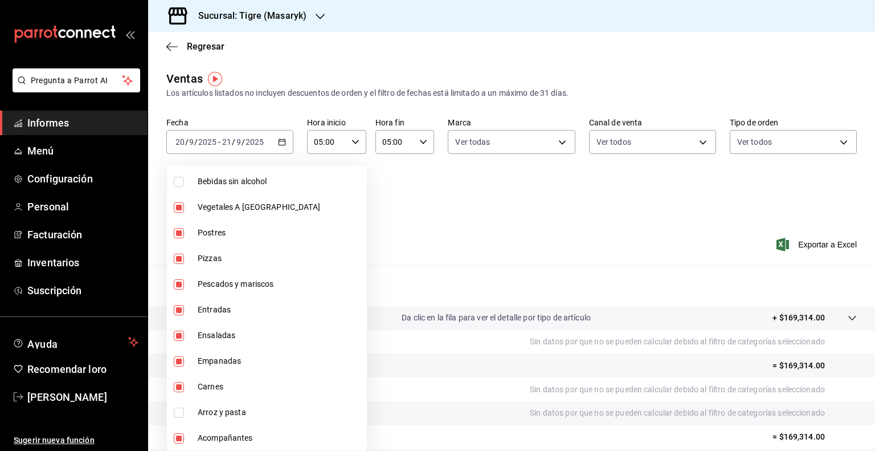
click at [182, 404] on li "Arroz y pasta" at bounding box center [267, 413] width 200 height 26
click at [458, 276] on div at bounding box center [437, 225] width 875 height 451
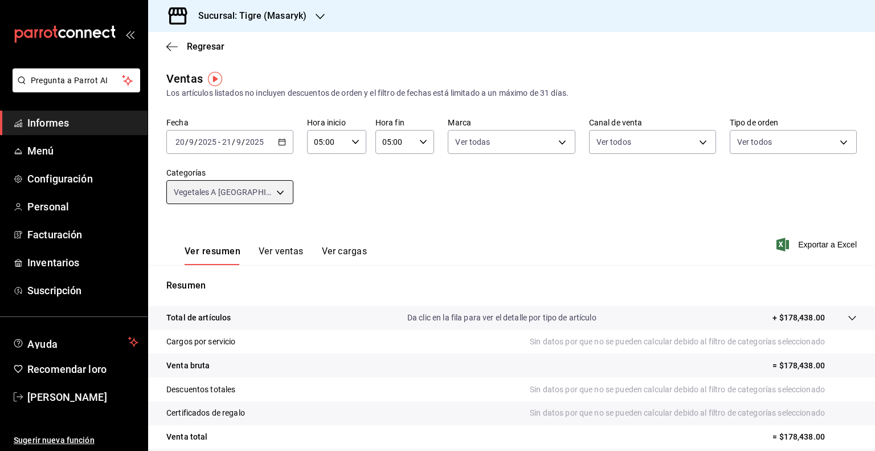
scroll to position [96, 0]
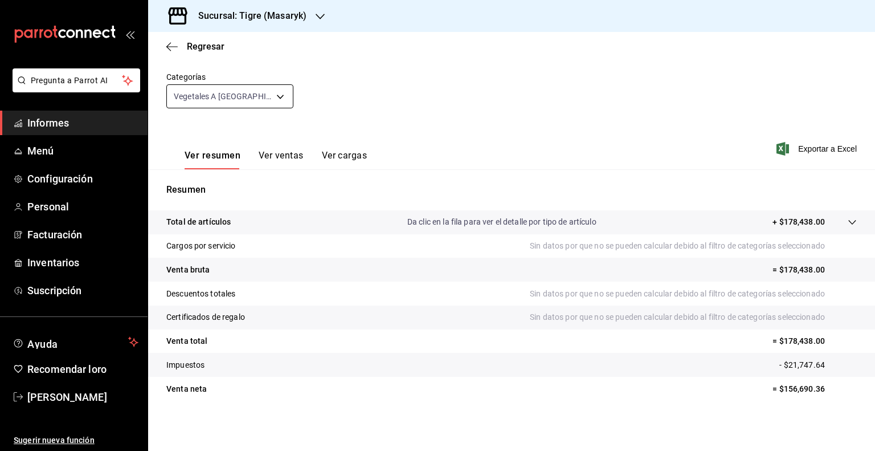
click at [282, 93] on body "Pregunta a Parrot AI Informes Menú Configuración Personal Facturación Inventari…" at bounding box center [437, 225] width 875 height 451
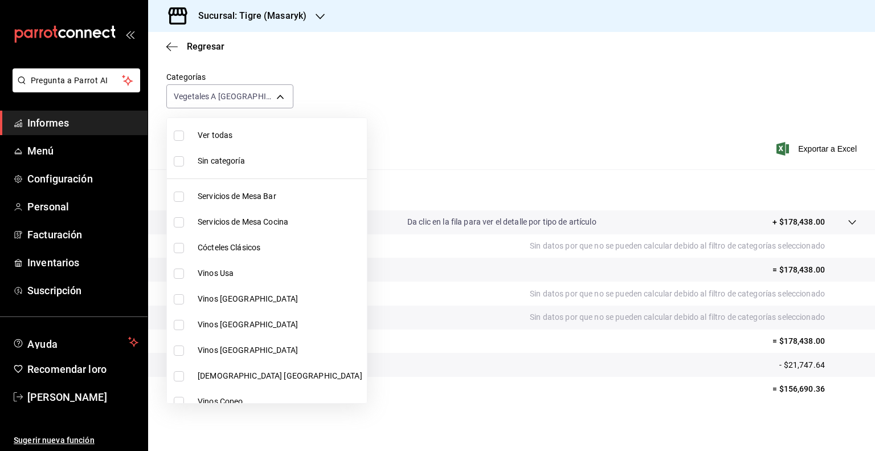
click at [213, 132] on font "Ver todas" at bounding box center [215, 135] width 35 height 9
click at [424, 109] on div at bounding box center [437, 225] width 875 height 451
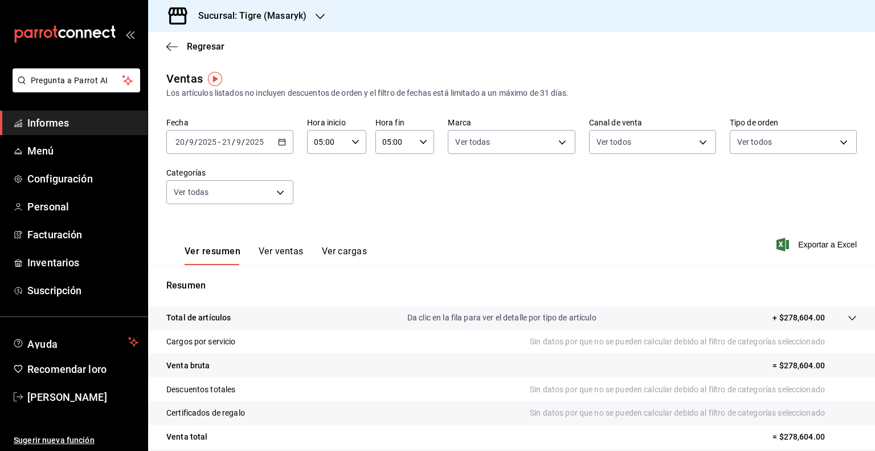
click at [280, 140] on icon "button" at bounding box center [282, 142] width 8 height 8
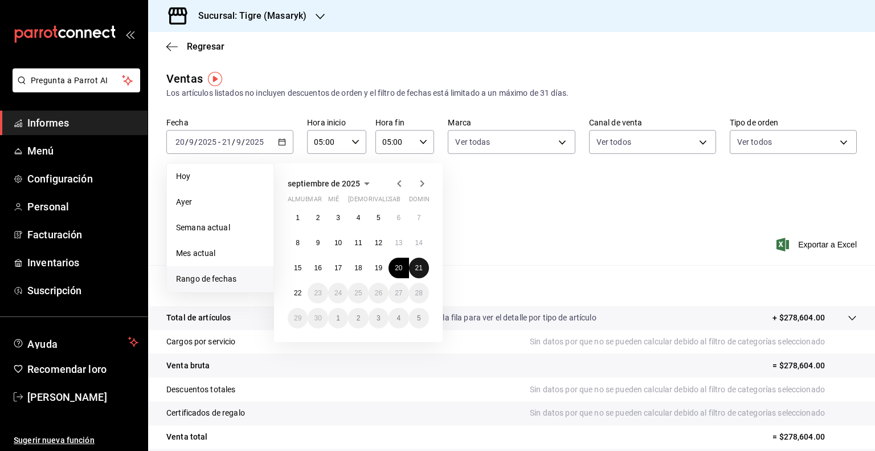
click at [422, 264] on font "21" at bounding box center [418, 268] width 7 height 8
click at [299, 294] on font "22" at bounding box center [297, 293] width 7 height 8
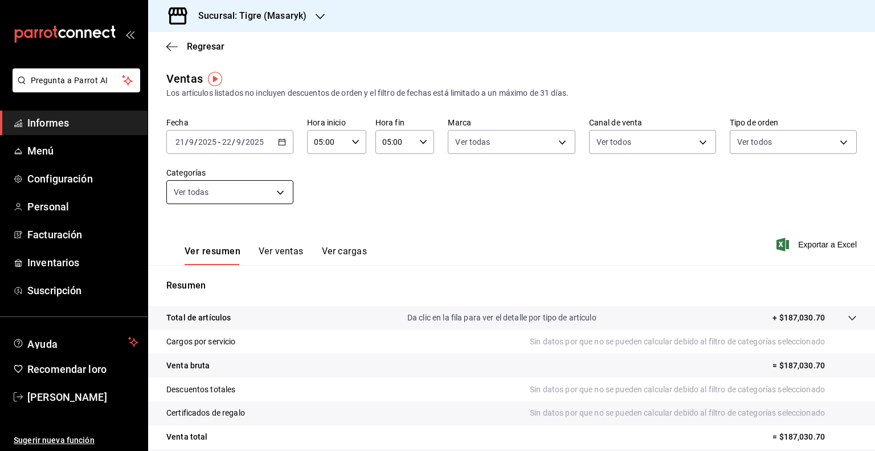
click at [280, 189] on body "Pregunta a Parrot AI Informes Menú Configuración Personal Facturación Inventari…" at bounding box center [437, 225] width 875 height 451
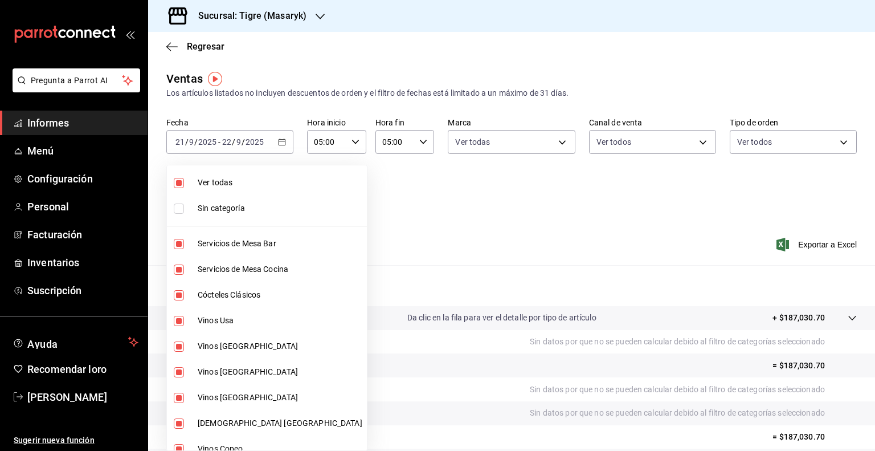
click at [214, 179] on font "Ver todas" at bounding box center [215, 182] width 35 height 9
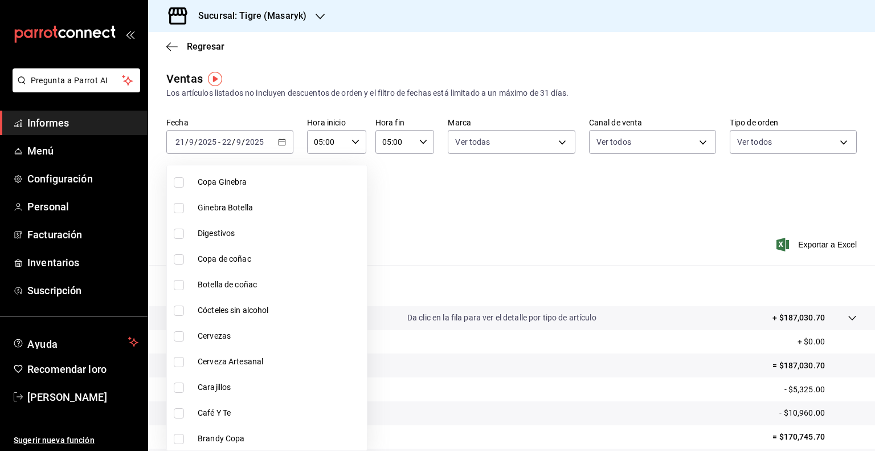
scroll to position [960, 0]
click at [182, 206] on input "checkbox" at bounding box center [179, 207] width 10 height 10
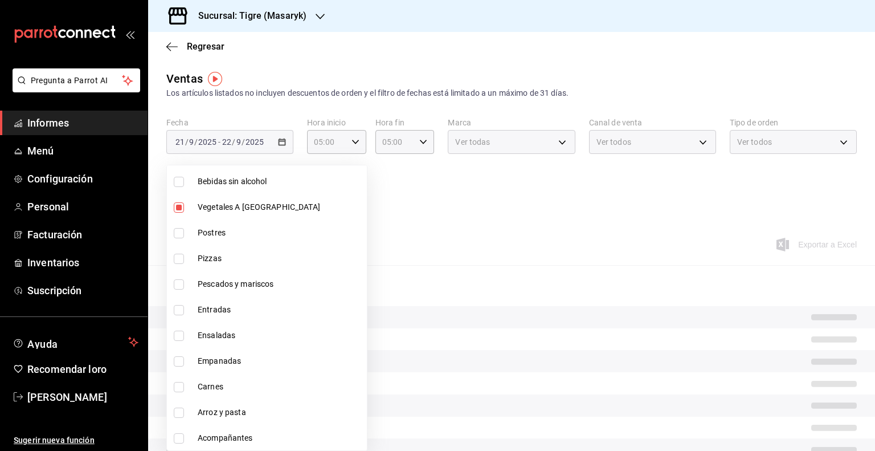
click at [179, 230] on input "checkbox" at bounding box center [179, 233] width 10 height 10
click at [179, 252] on li "Pizzas" at bounding box center [267, 259] width 200 height 26
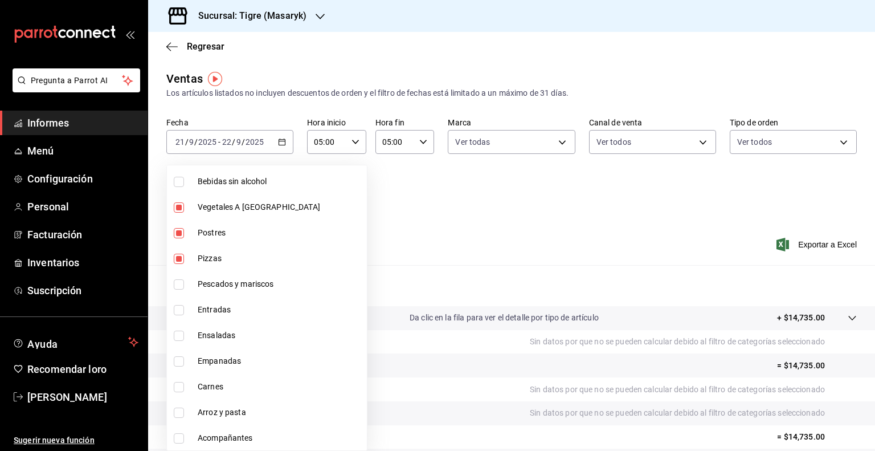
click at [181, 279] on input "checkbox" at bounding box center [179, 284] width 10 height 10
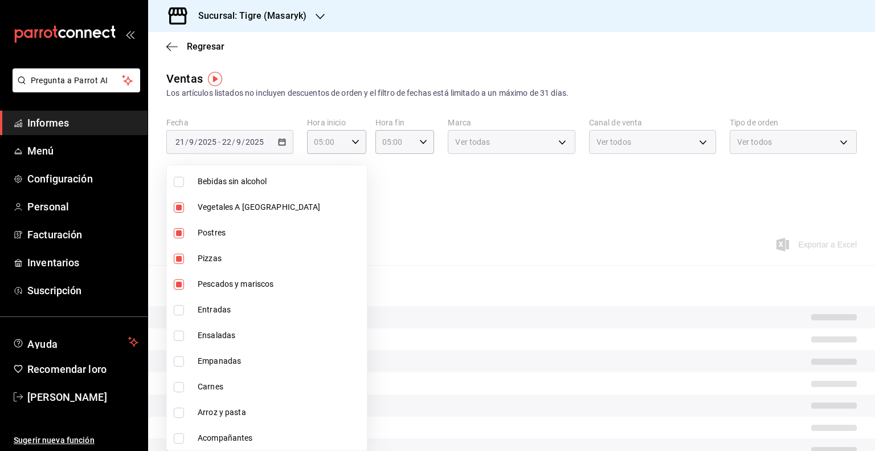
click at [182, 296] on li "Pescados y mariscos" at bounding box center [267, 284] width 200 height 26
click at [182, 307] on input "checkbox" at bounding box center [179, 310] width 10 height 10
click at [179, 287] on input "checkbox" at bounding box center [179, 284] width 10 height 10
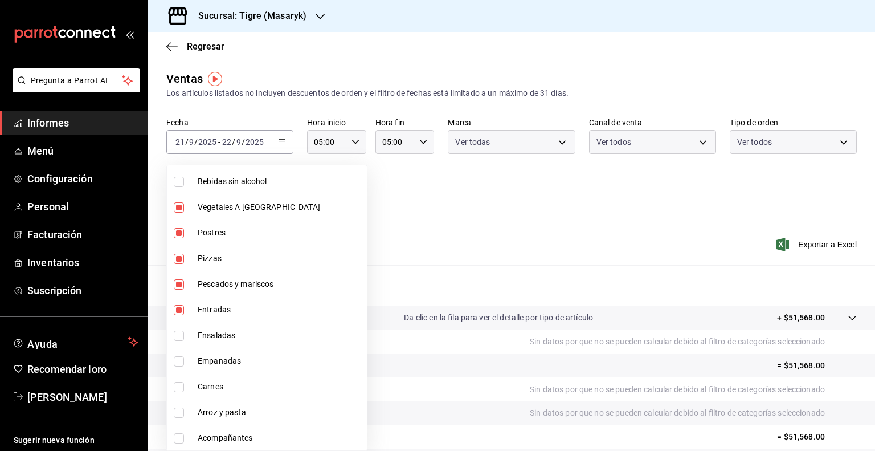
click at [184, 333] on input "checkbox" at bounding box center [179, 336] width 10 height 10
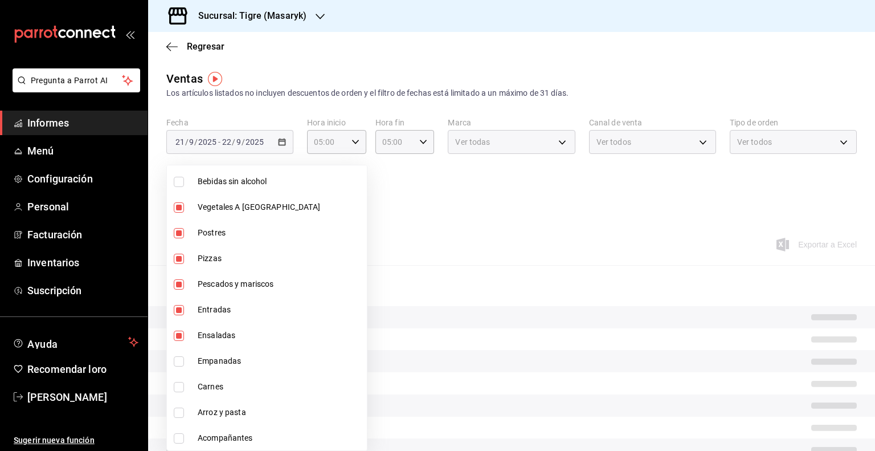
click at [183, 371] on li "Empanadas" at bounding box center [267, 361] width 200 height 26
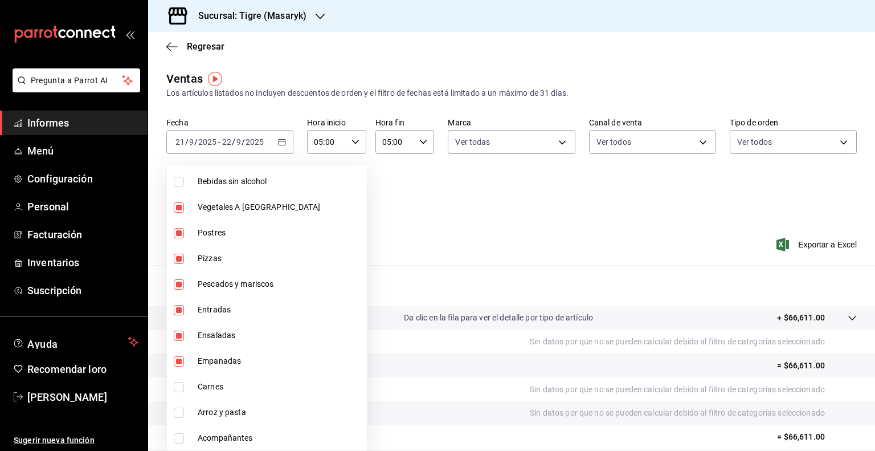
click at [185, 390] on label at bounding box center [181, 387] width 15 height 10
click at [184, 390] on input "checkbox" at bounding box center [179, 387] width 10 height 10
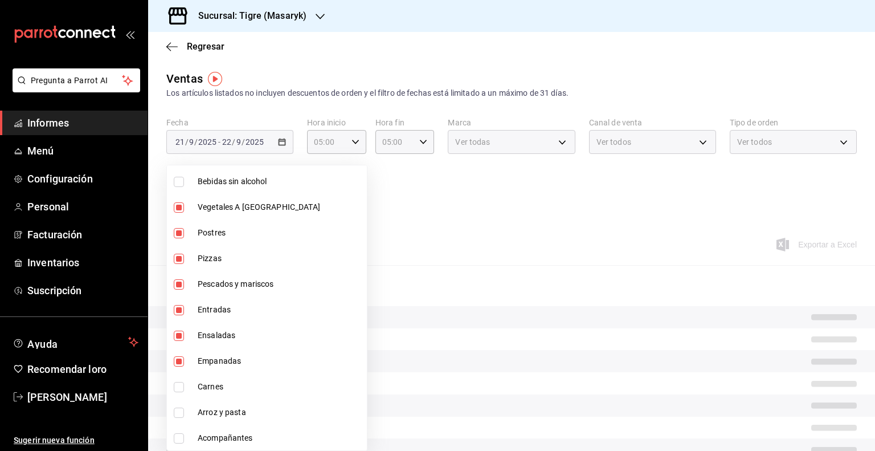
click at [181, 405] on li "Arroz y pasta" at bounding box center [267, 413] width 200 height 26
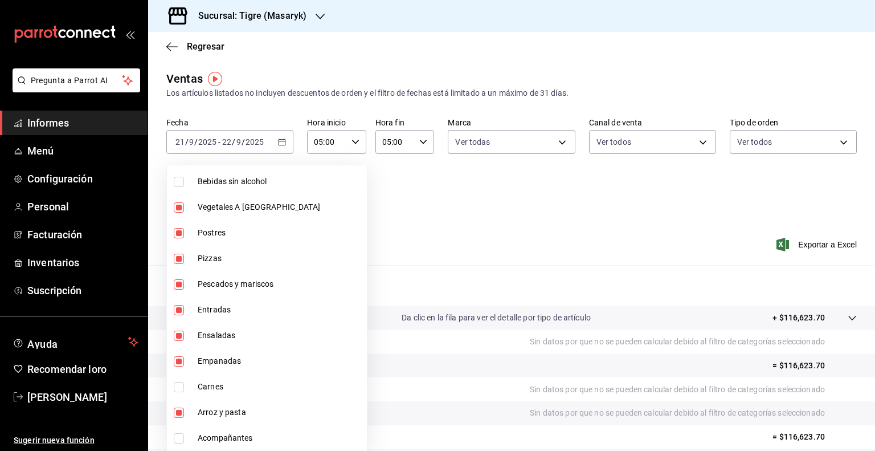
click at [181, 384] on input "checkbox" at bounding box center [179, 387] width 10 height 10
click at [182, 431] on li "Acompañantes" at bounding box center [267, 438] width 200 height 26
click at [576, 185] on div at bounding box center [437, 225] width 875 height 451
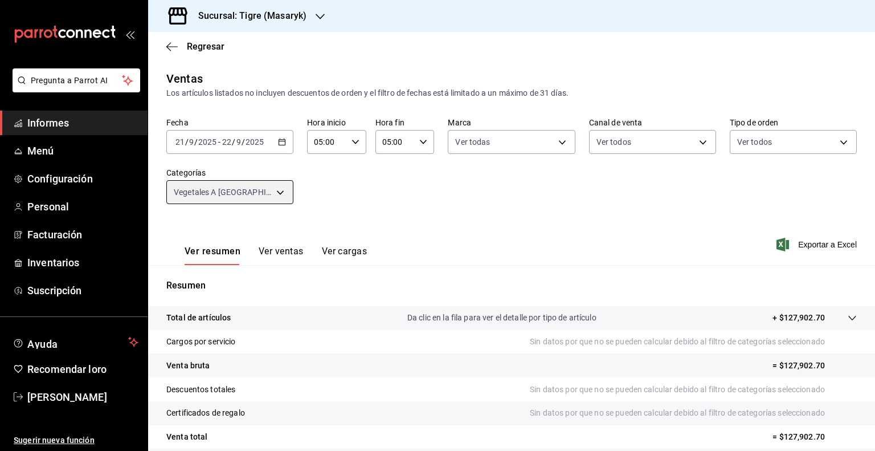
scroll to position [96, 0]
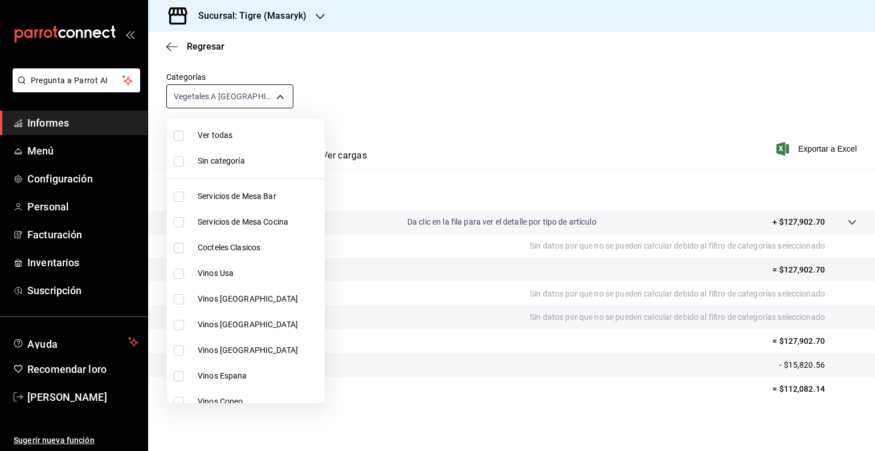
click at [281, 96] on body "Pregunta a Parrot AI Informes Menú Configuración Personal Facturación Inventari…" at bounding box center [437, 225] width 875 height 451
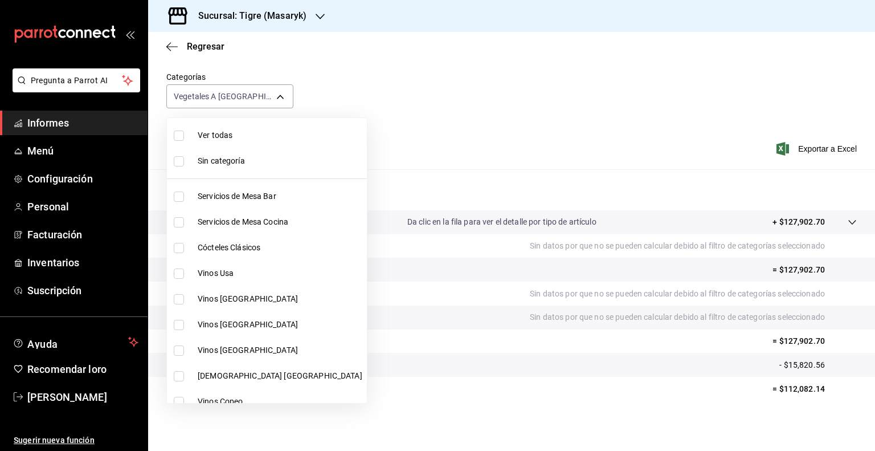
click at [210, 135] on font "Ver todas" at bounding box center [215, 135] width 35 height 9
click at [403, 134] on div at bounding box center [437, 225] width 875 height 451
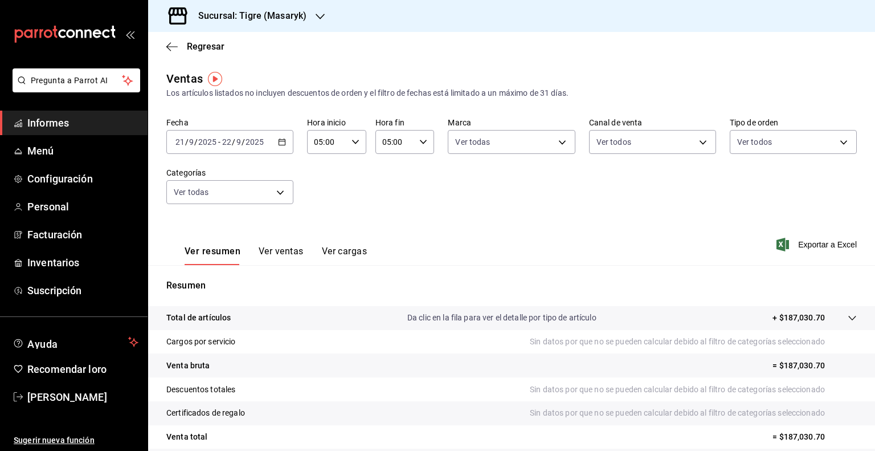
click at [283, 144] on icon "button" at bounding box center [282, 142] width 8 height 8
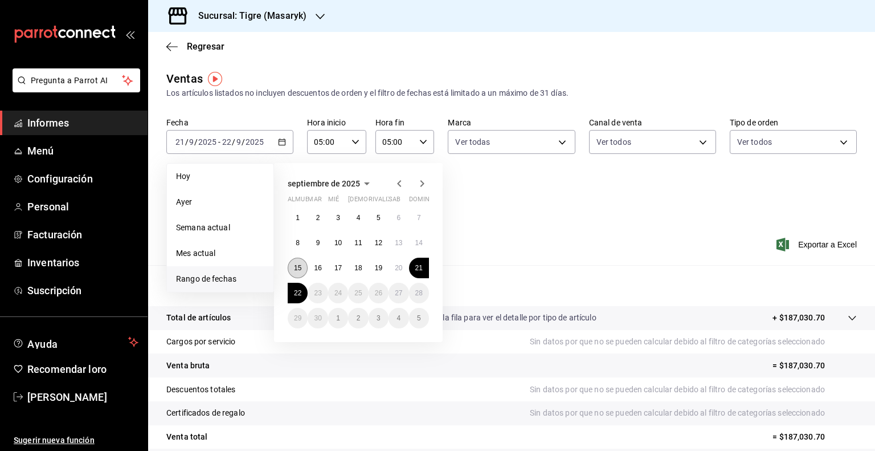
click at [300, 264] on font "15" at bounding box center [297, 268] width 7 height 8
click at [302, 290] on button "22" at bounding box center [298, 293] width 20 height 21
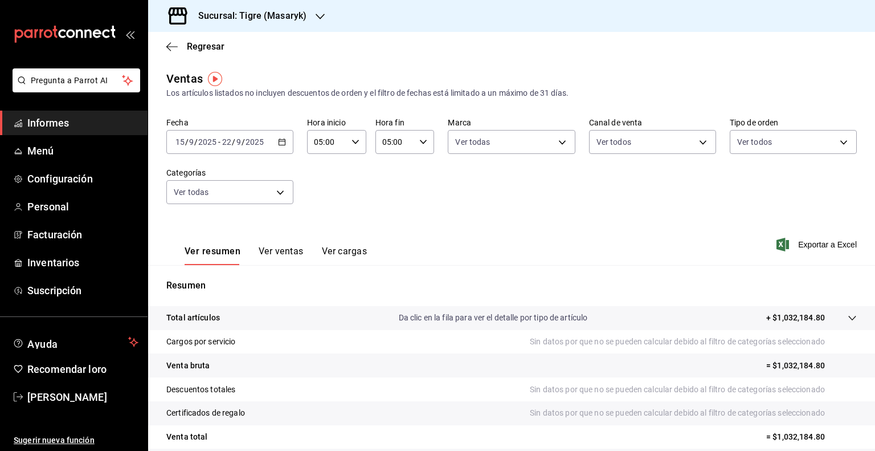
click at [532, 227] on div "Ver resumen Ver ventas Ver cargas Exportar a Excel" at bounding box center [511, 241] width 727 height 47
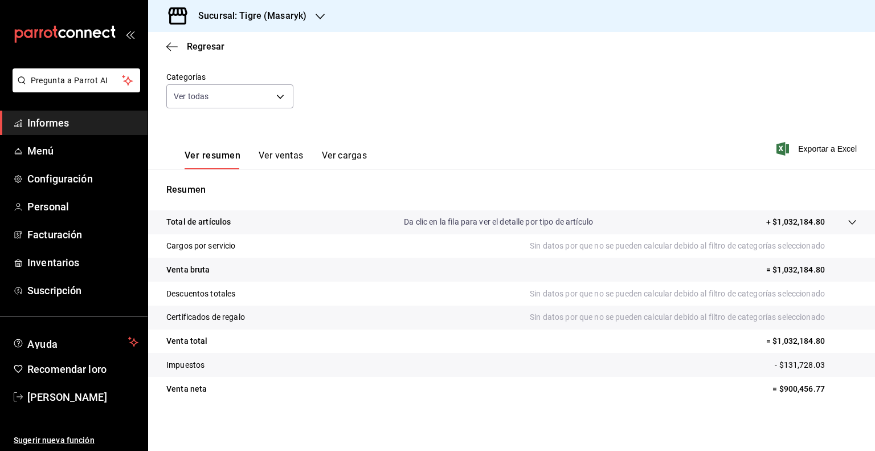
click at [176, 52] on div "Regresar" at bounding box center [511, 46] width 727 height 29
click at [171, 42] on icon "button" at bounding box center [171, 47] width 11 height 10
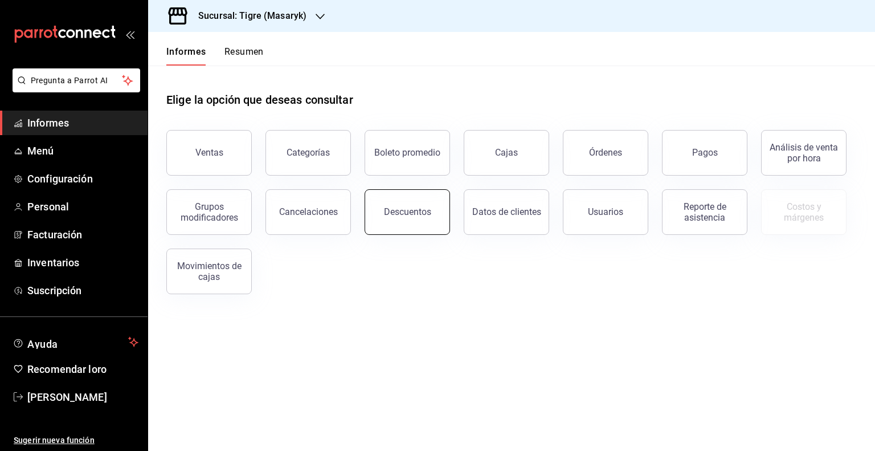
click at [410, 209] on font "Descuentos" at bounding box center [407, 211] width 47 height 11
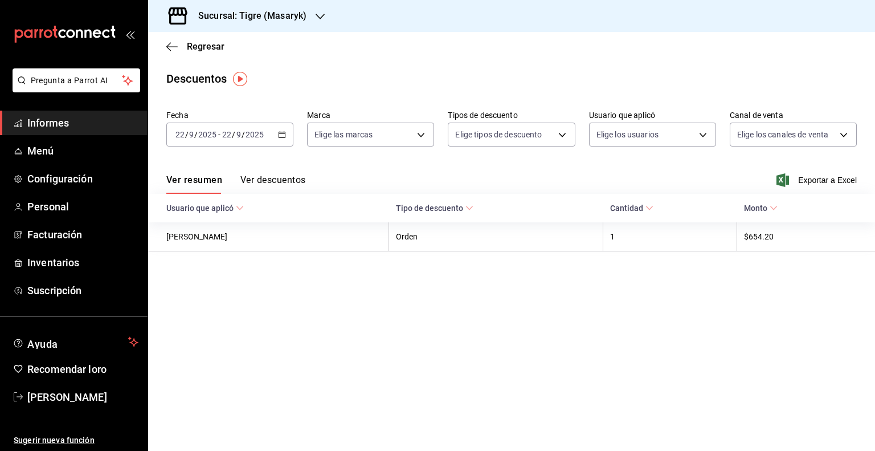
click at [283, 134] on \(Stroke\) "button" at bounding box center [282, 133] width 6 height 1
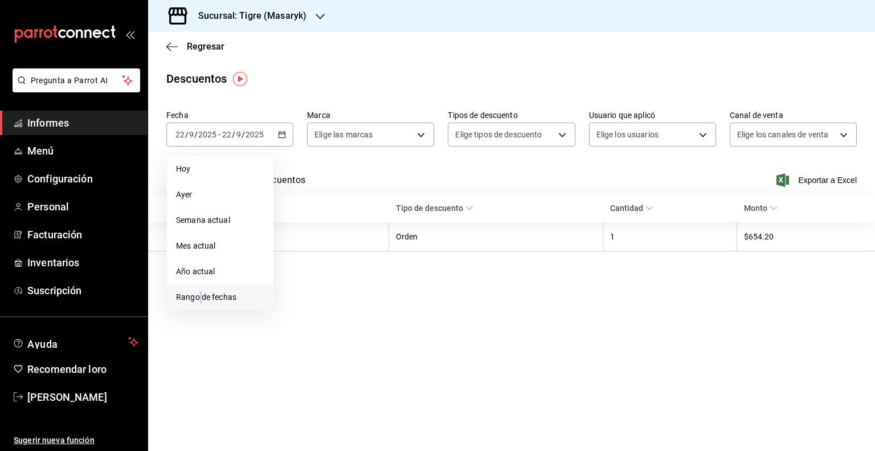
click at [201, 297] on font "Rango de fechas" at bounding box center [206, 296] width 60 height 9
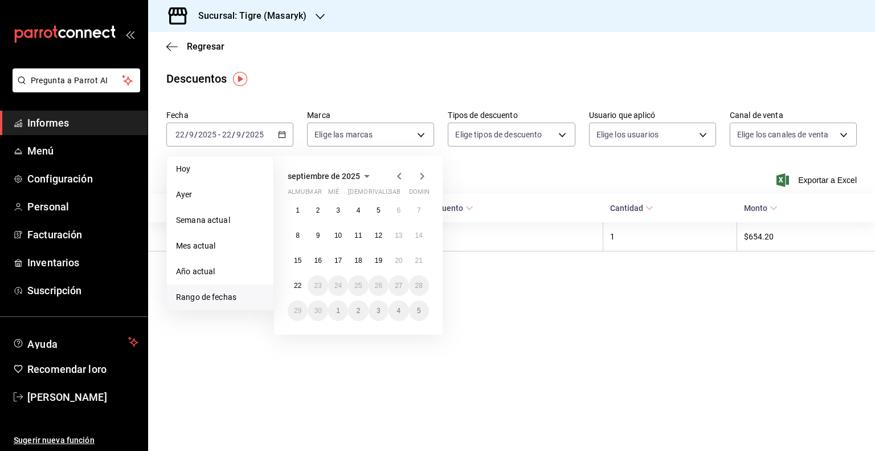
click at [201, 297] on font "Rango de fechas" at bounding box center [206, 296] width 60 height 9
click at [238, 355] on main "Regresar Descuentos Fecha [DATE] [DATE] - [DATE] [DATE] [DATE] [DATE] Semana ac…" at bounding box center [511, 241] width 727 height 419
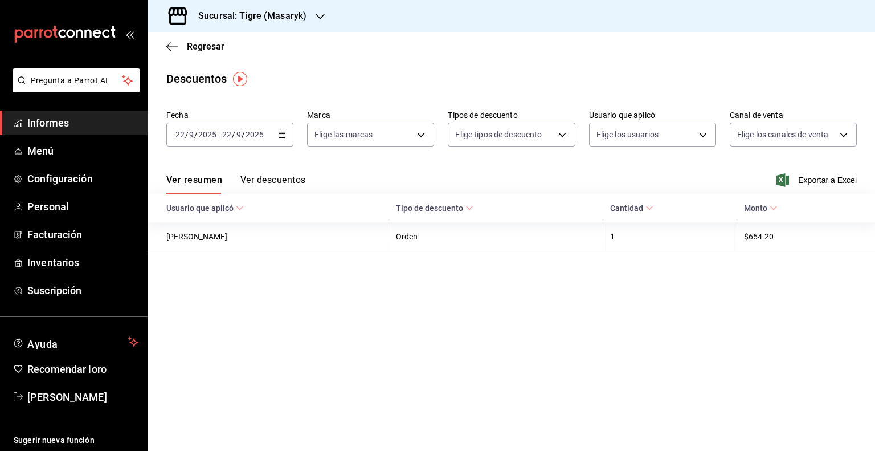
click at [282, 134] on \(Stroke\) "button" at bounding box center [282, 133] width 6 height 1
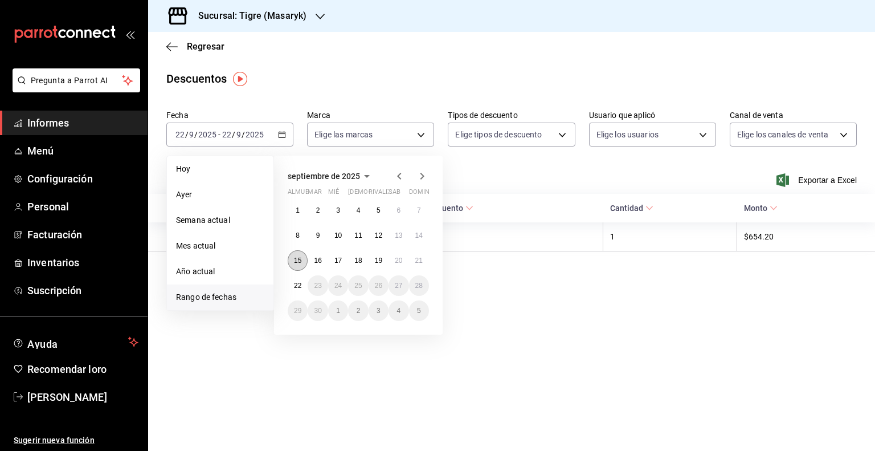
click at [301, 259] on font "15" at bounding box center [297, 260] width 7 height 8
click at [321, 261] on font "16" at bounding box center [317, 260] width 7 height 8
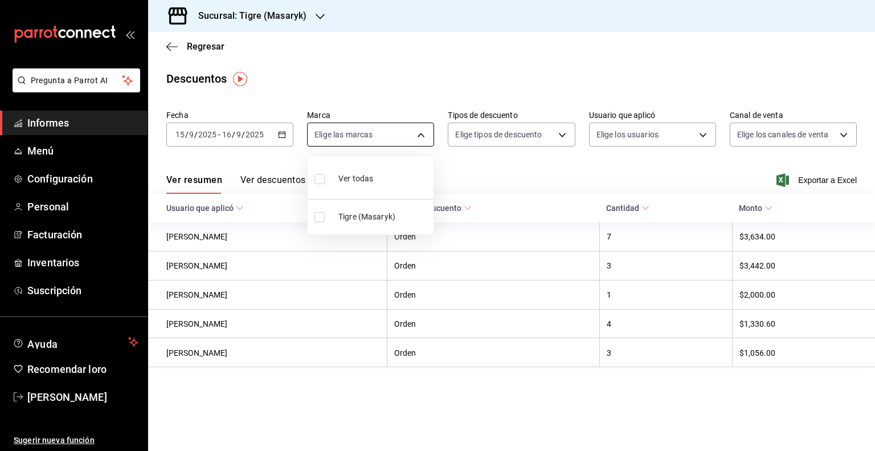
click at [390, 131] on body "Pregunta a Parrot AI Informes Menú Configuración Personal Facturación Inventari…" at bounding box center [437, 225] width 875 height 451
click at [351, 174] on font "Ver todas" at bounding box center [356, 178] width 35 height 9
click at [519, 125] on div at bounding box center [437, 225] width 875 height 451
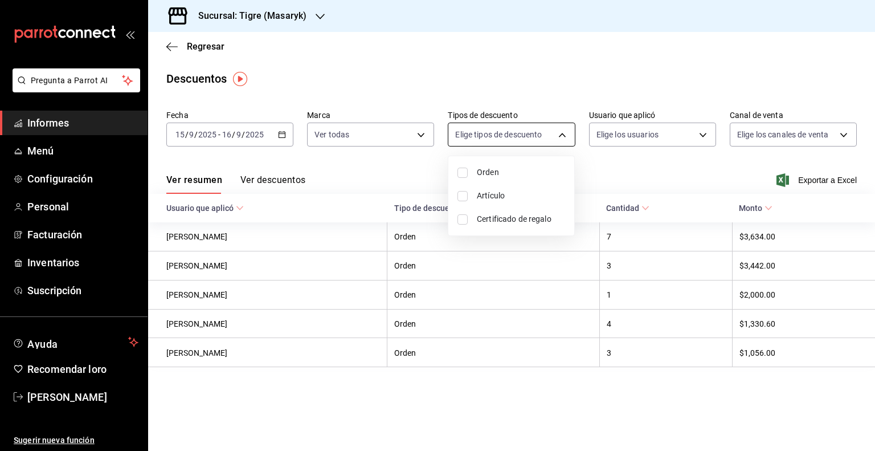
click at [522, 133] on body "Pregunta a Parrot AI Informes Menú Configuración Personal Facturación Inventari…" at bounding box center [437, 225] width 875 height 451
click at [471, 170] on li "Orden" at bounding box center [512, 172] width 126 height 23
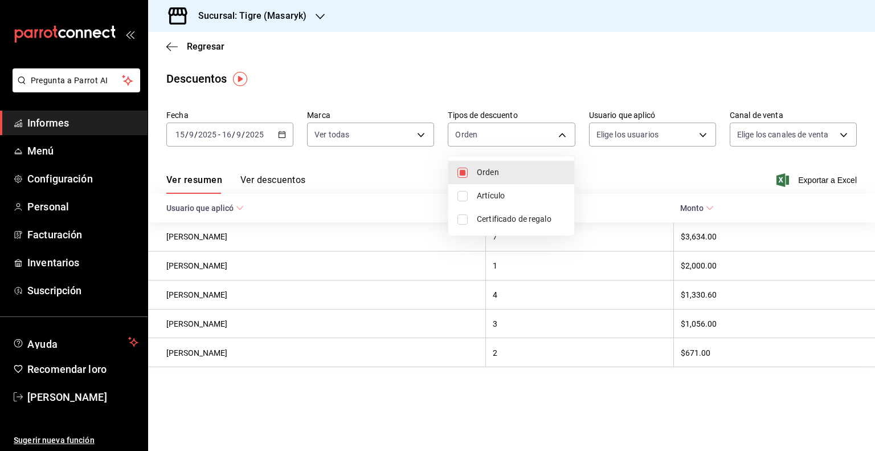
click at [464, 197] on input "checkbox" at bounding box center [463, 196] width 10 height 10
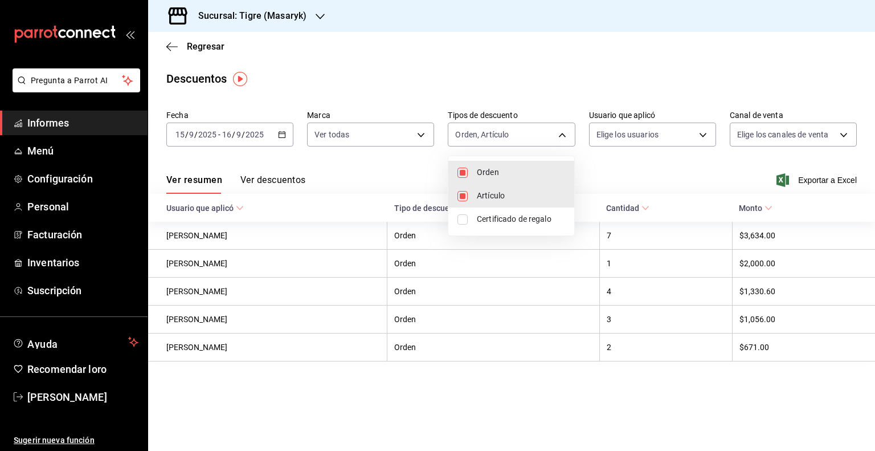
click at [464, 214] on input "checkbox" at bounding box center [463, 219] width 10 height 10
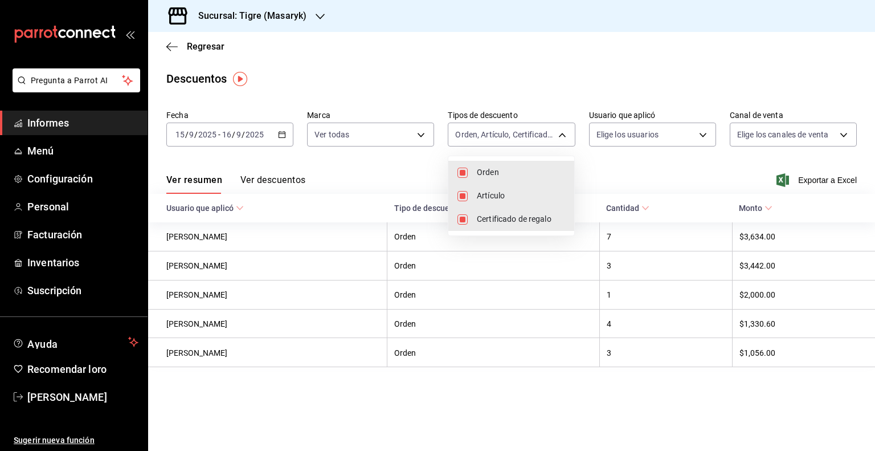
click at [634, 138] on div at bounding box center [437, 225] width 875 height 451
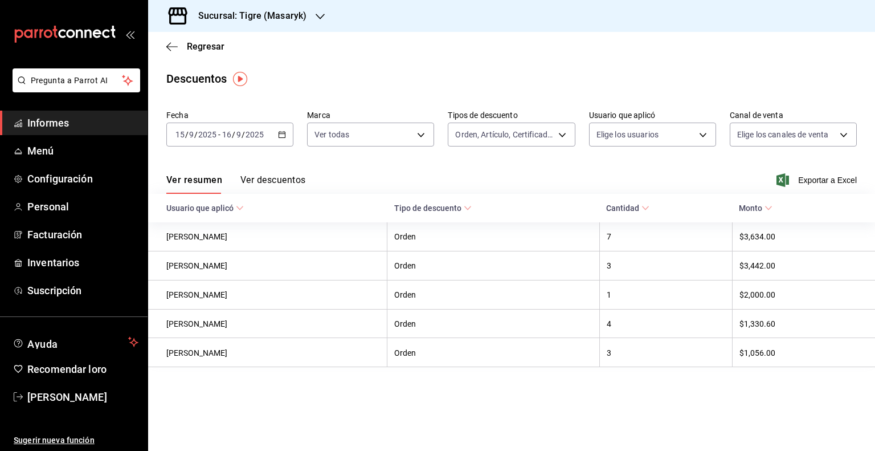
click at [634, 138] on body "Pregunta a Parrot AI Informes Menú Configuración Personal Facturación Inventari…" at bounding box center [437, 225] width 875 height 451
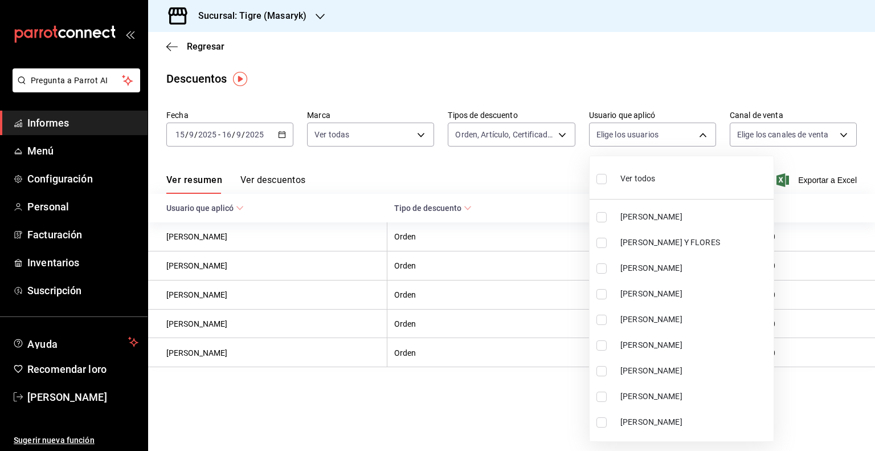
click at [608, 182] on label at bounding box center [604, 178] width 15 height 17
click at [607, 182] on input "checkbox" at bounding box center [602, 179] width 10 height 10
click at [608, 182] on ul "Ver todos [PERSON_NAME] [PERSON_NAME] Y [PERSON_NAME] [PERSON_NAME] [PERSON_NAM…" at bounding box center [682, 298] width 184 height 285
click at [602, 183] on input "checkbox" at bounding box center [602, 179] width 10 height 10
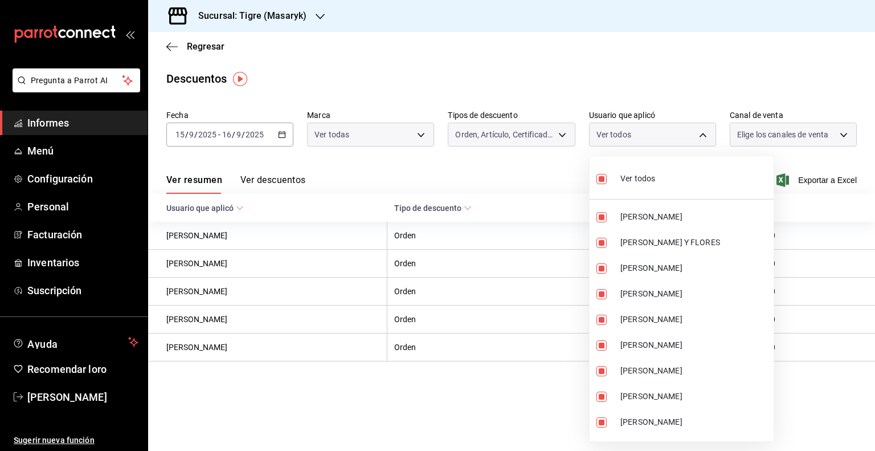
click at [781, 132] on div at bounding box center [437, 225] width 875 height 451
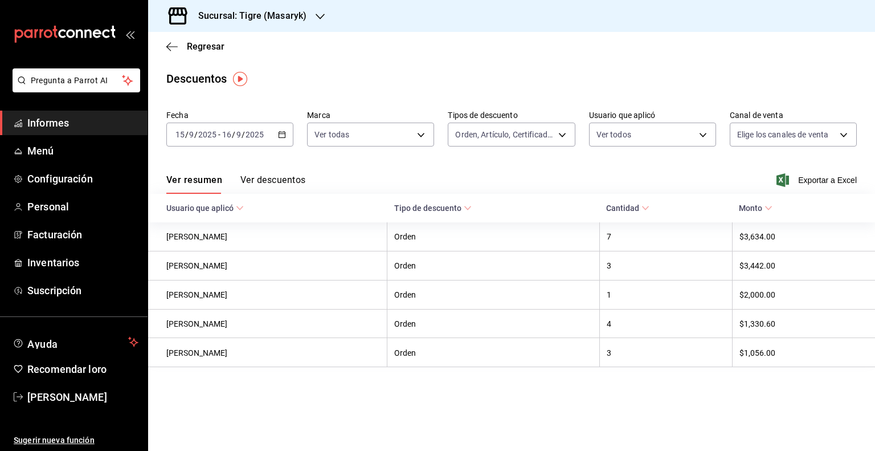
click at [781, 132] on div "Ver todos [PERSON_NAME] [PERSON_NAME] Y [PERSON_NAME] [PERSON_NAME] [PERSON_NAM…" at bounding box center [437, 225] width 875 height 451
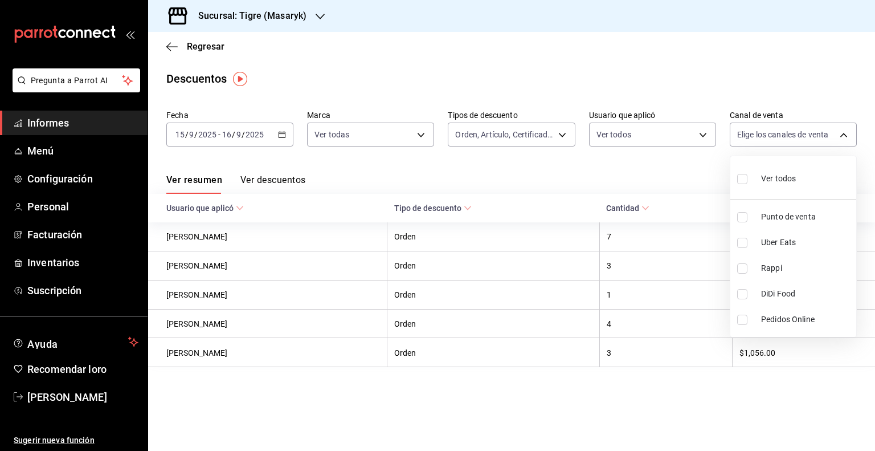
click at [781, 132] on body "Pregunta a Parrot AI Informes Menú Configuración Personal Facturación Inventari…" at bounding box center [437, 225] width 875 height 451
click at [745, 178] on input "checkbox" at bounding box center [743, 179] width 10 height 10
click at [264, 181] on div at bounding box center [437, 225] width 875 height 451
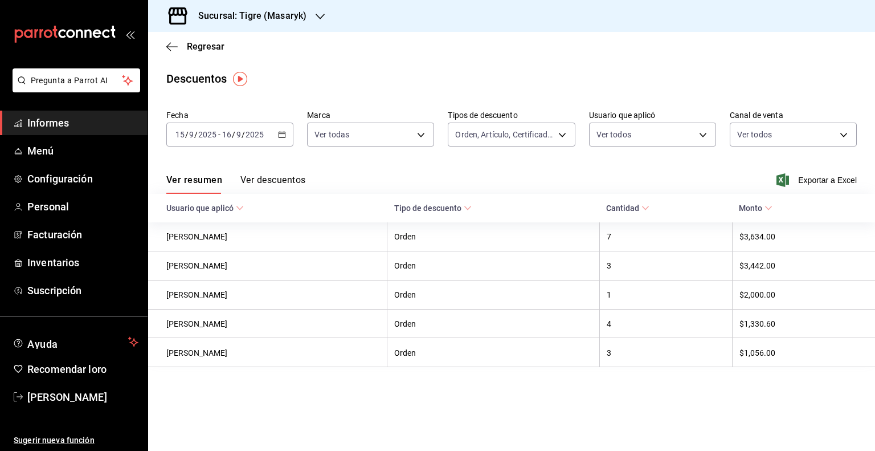
click at [264, 181] on font "Ver descuentos" at bounding box center [273, 179] width 65 height 11
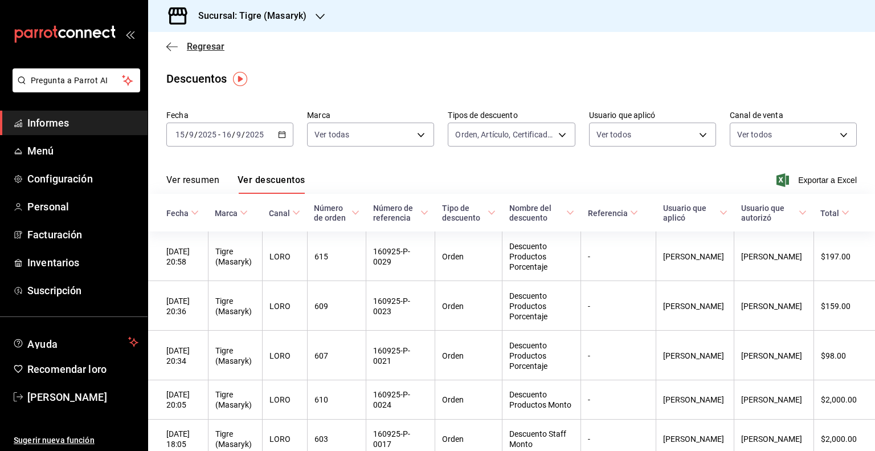
click at [173, 44] on icon "button" at bounding box center [171, 47] width 11 height 10
